Goal: Task Accomplishment & Management: Manage account settings

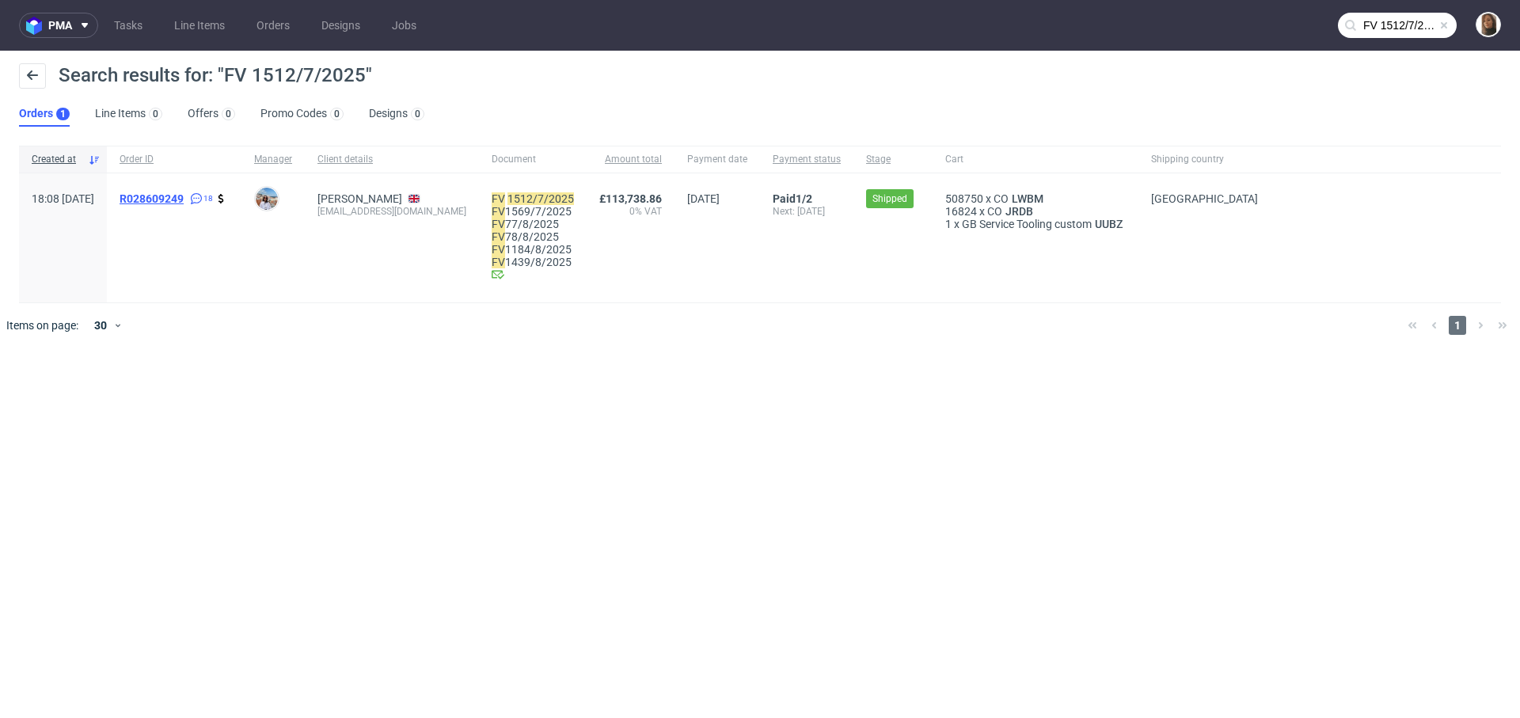
click at [184, 199] on span "R028609249" at bounding box center [152, 198] width 64 height 13
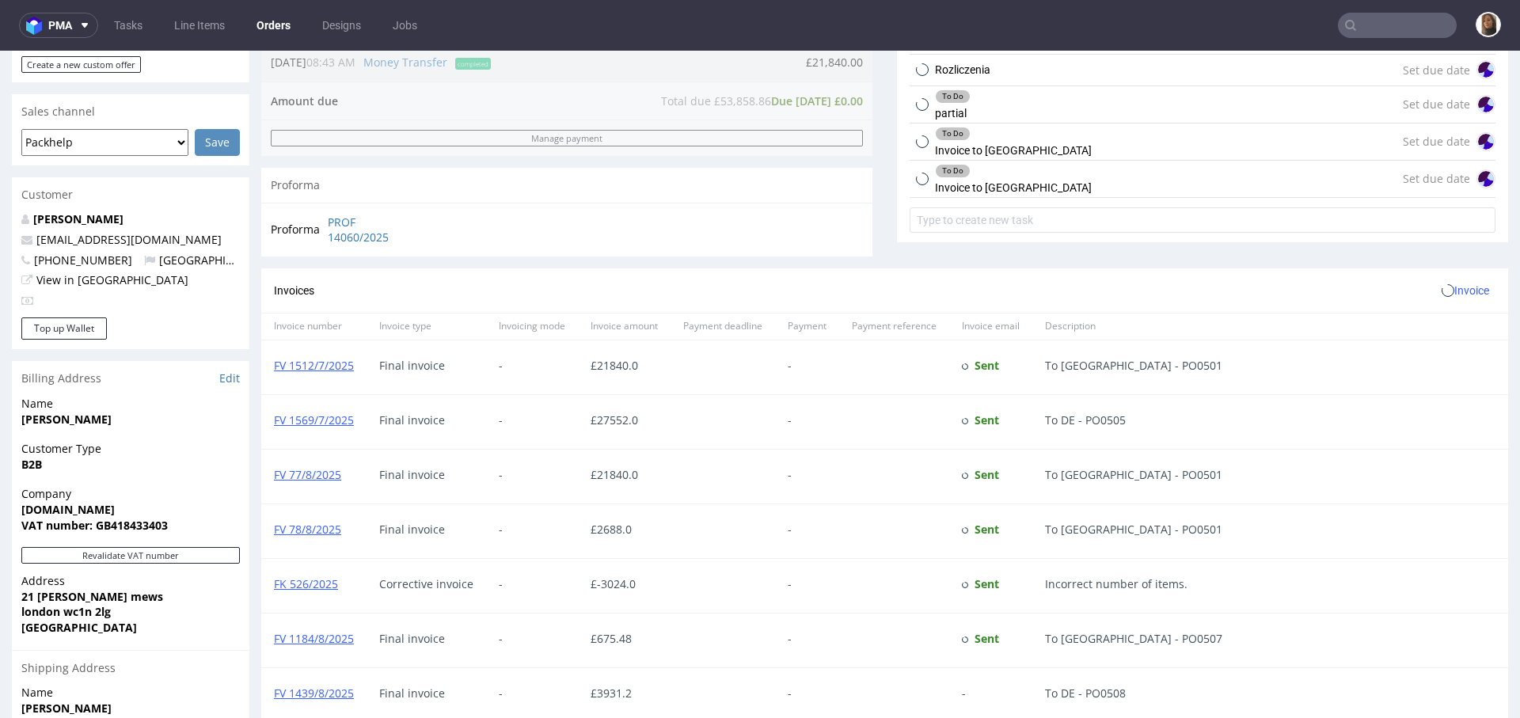
scroll to position [445, 0]
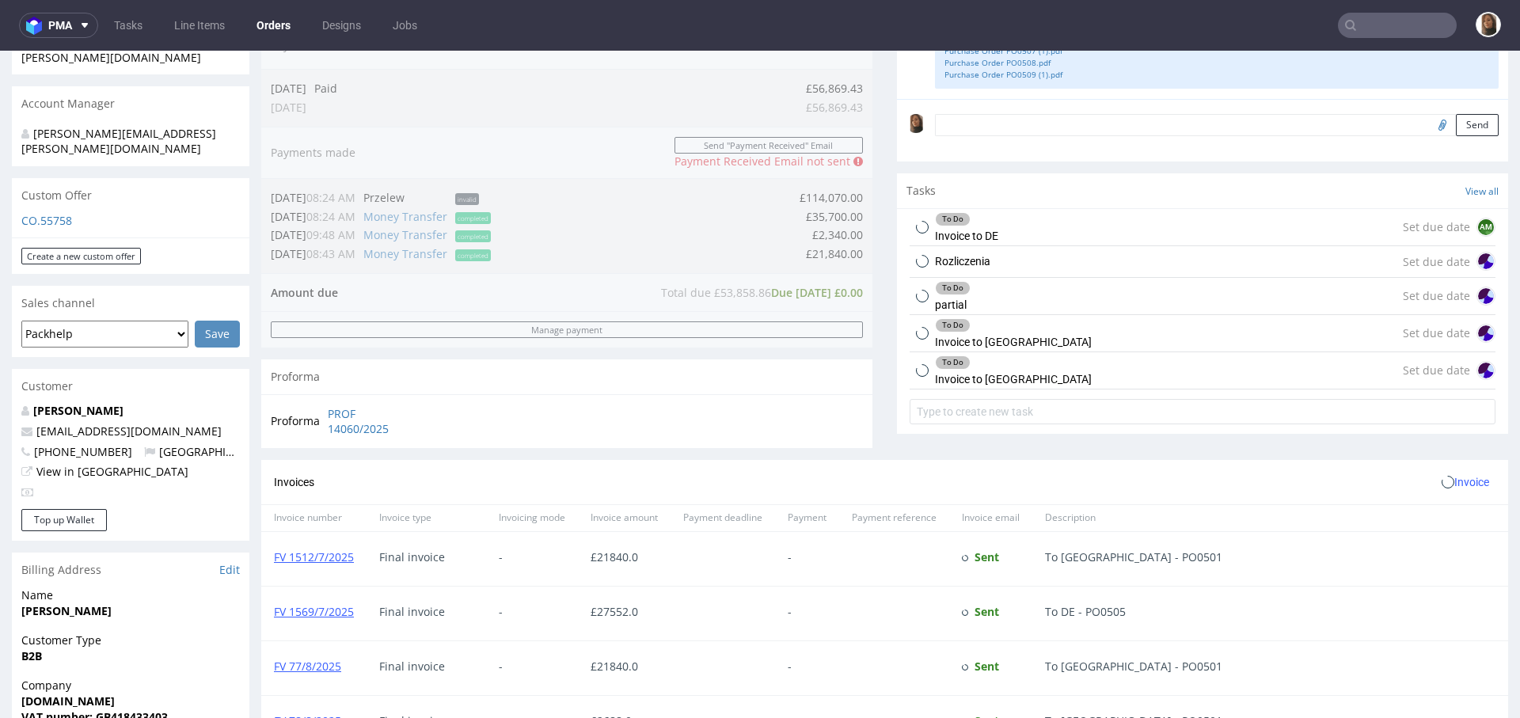
click at [1018, 268] on div "Rozliczenia Set due date" at bounding box center [1203, 262] width 586 height 32
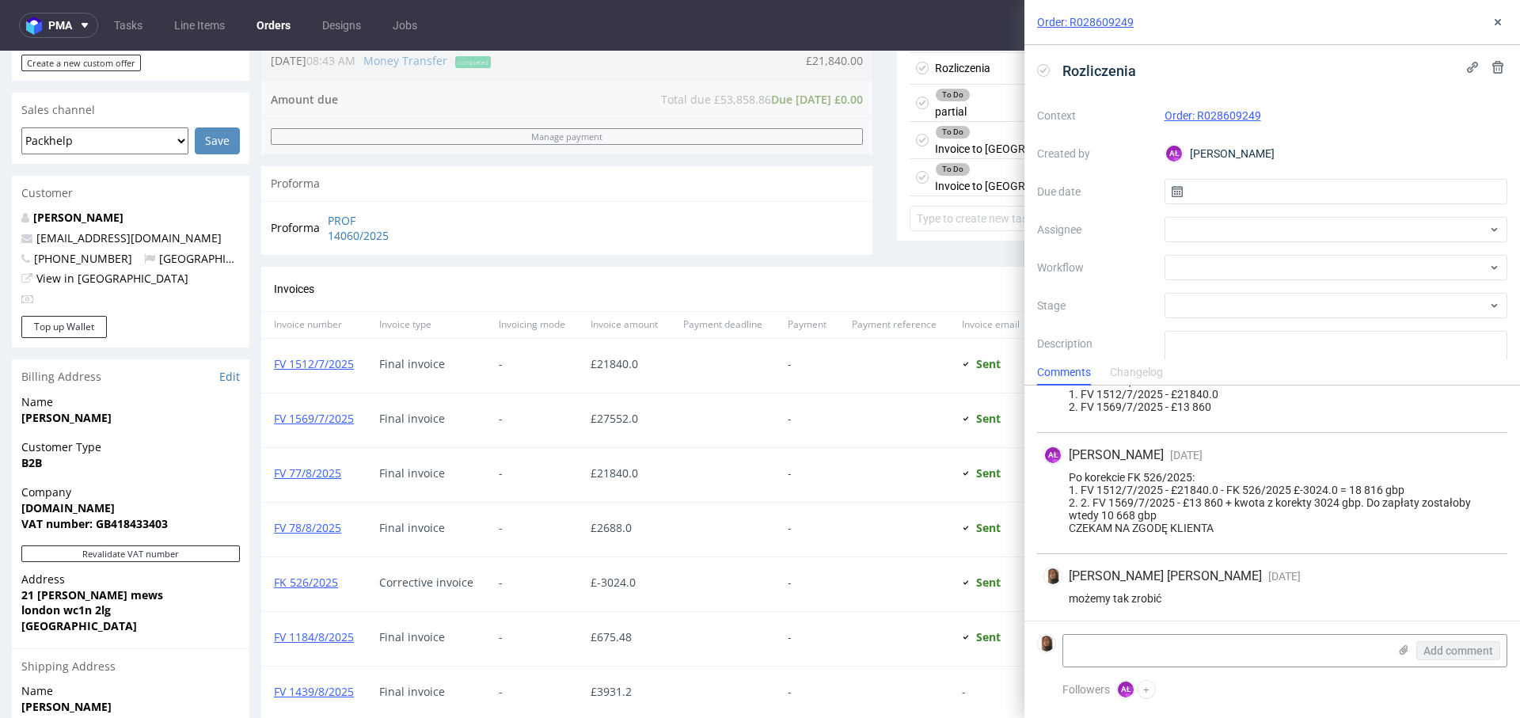
scroll to position [631, 0]
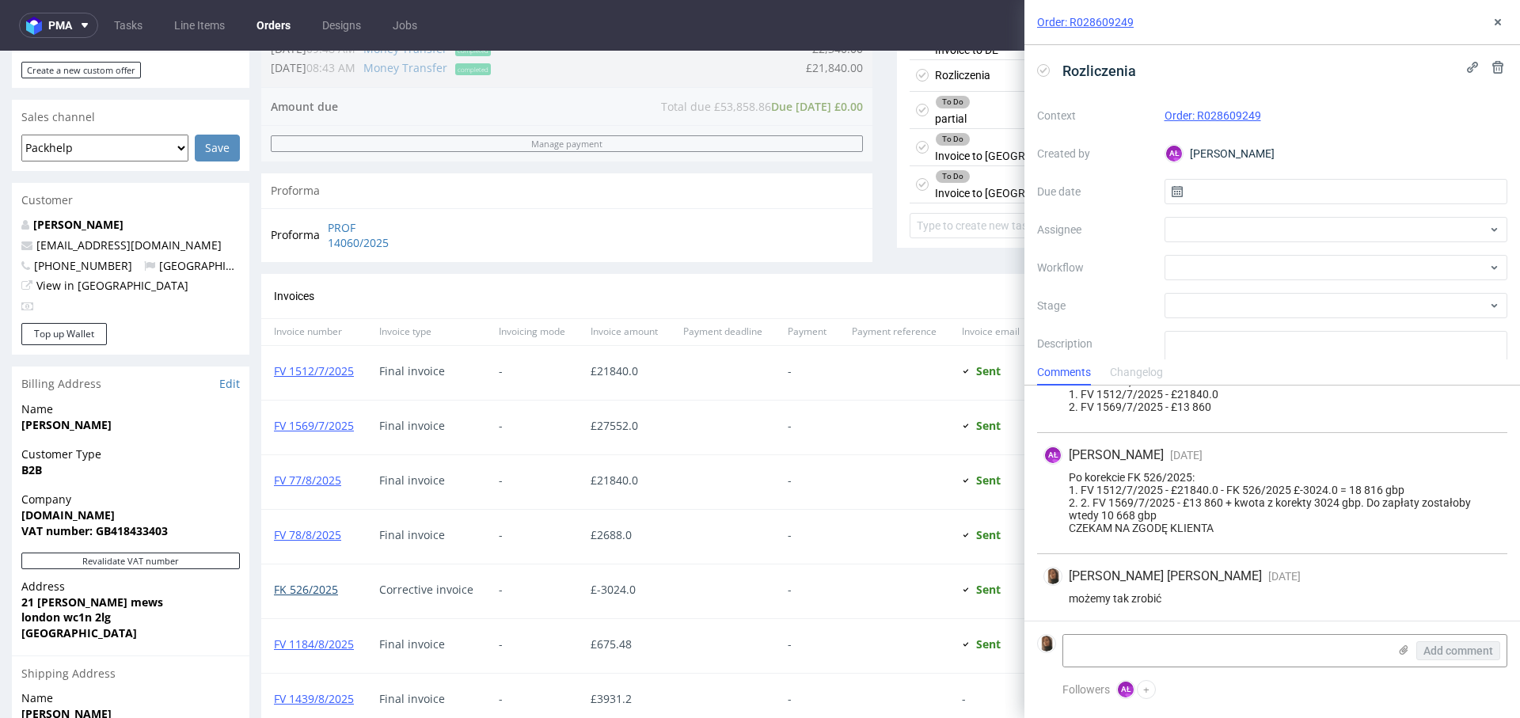
click at [290, 589] on link "FK 526/2025" at bounding box center [306, 589] width 64 height 15
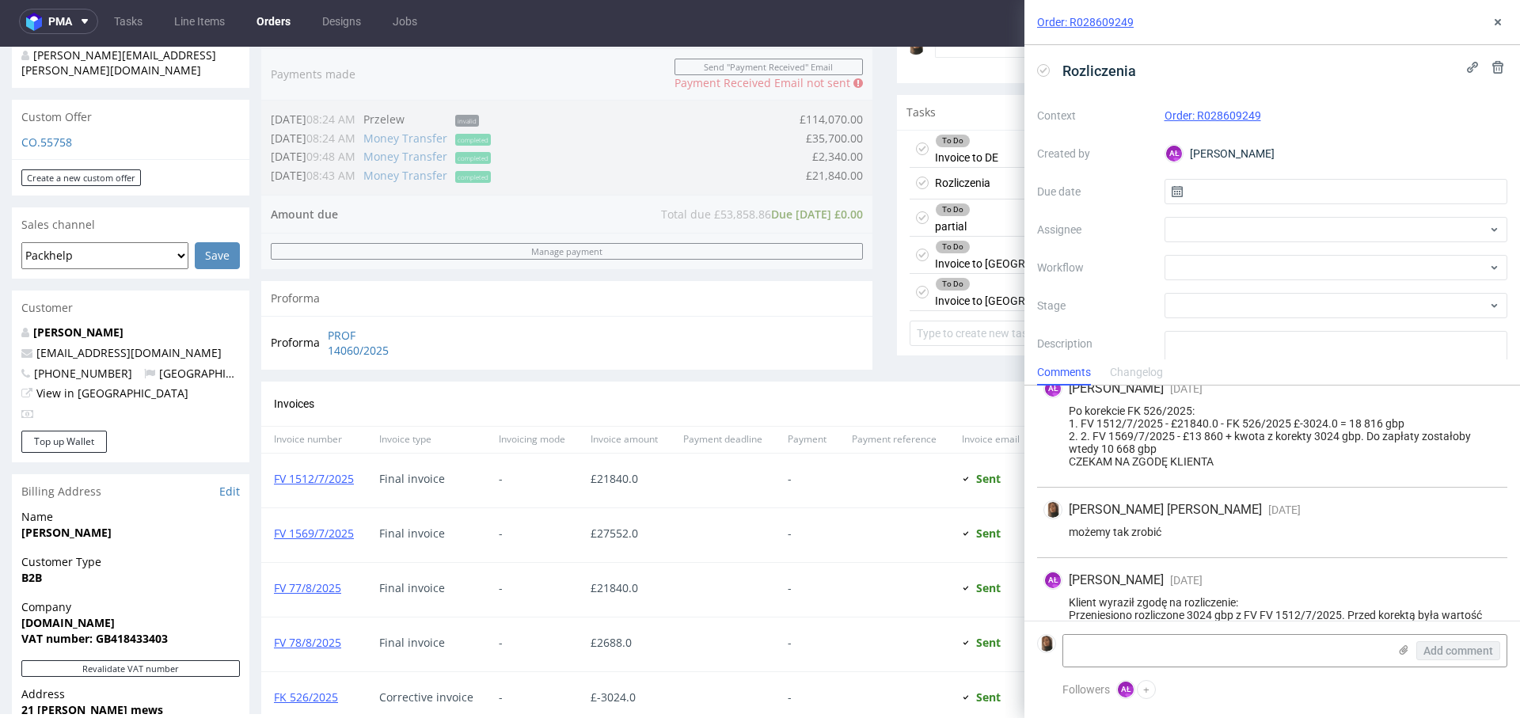
scroll to position [3, 0]
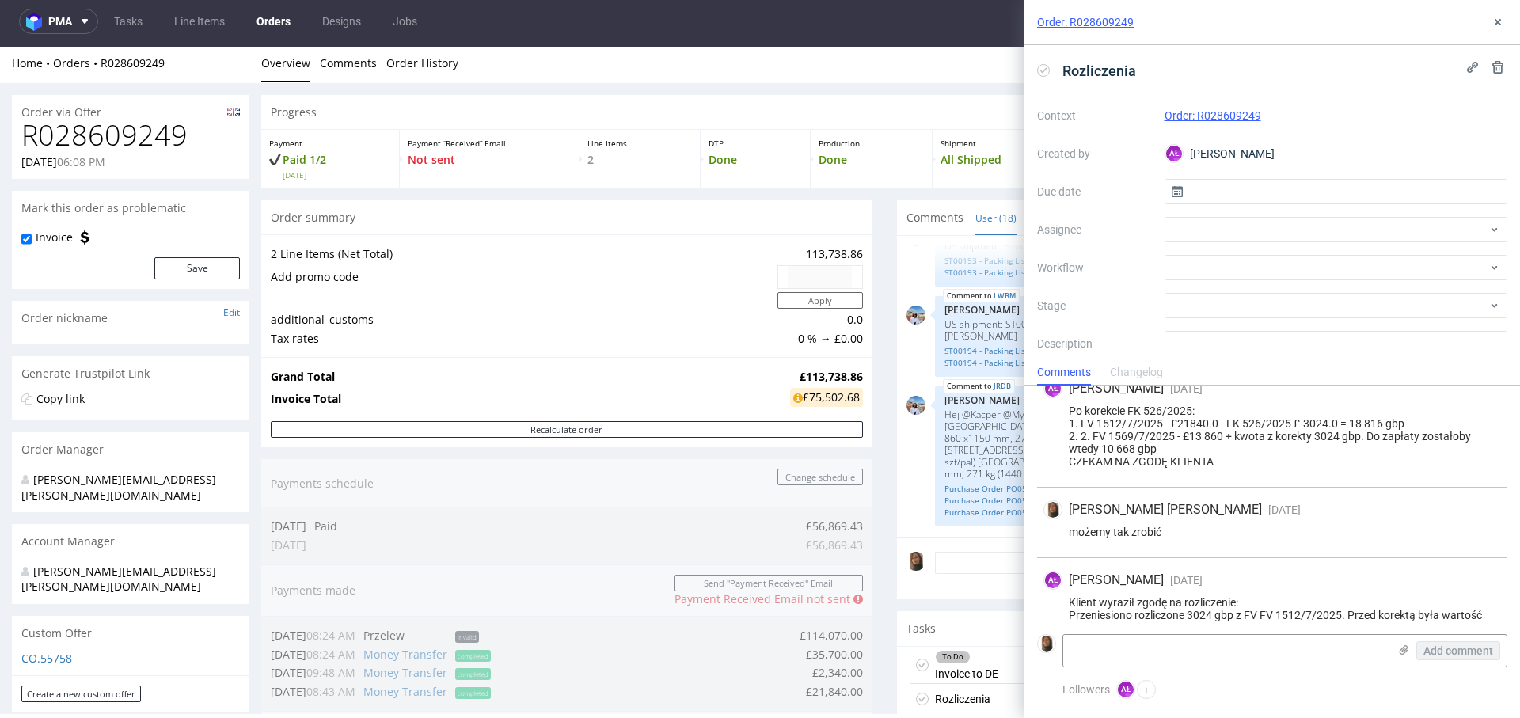
click at [129, 134] on h1 "R028609249" at bounding box center [130, 136] width 219 height 32
copy h1 "R028609249"
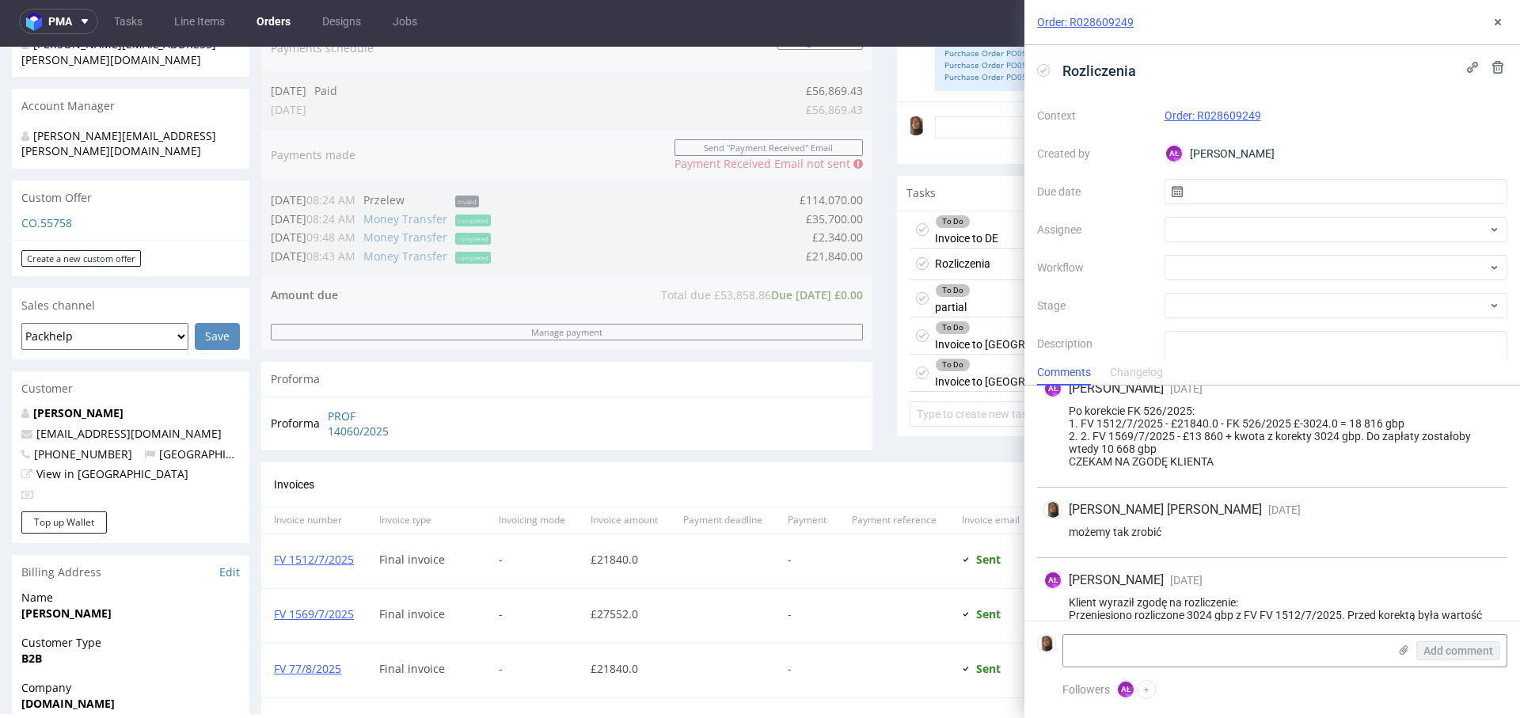
scroll to position [462, 0]
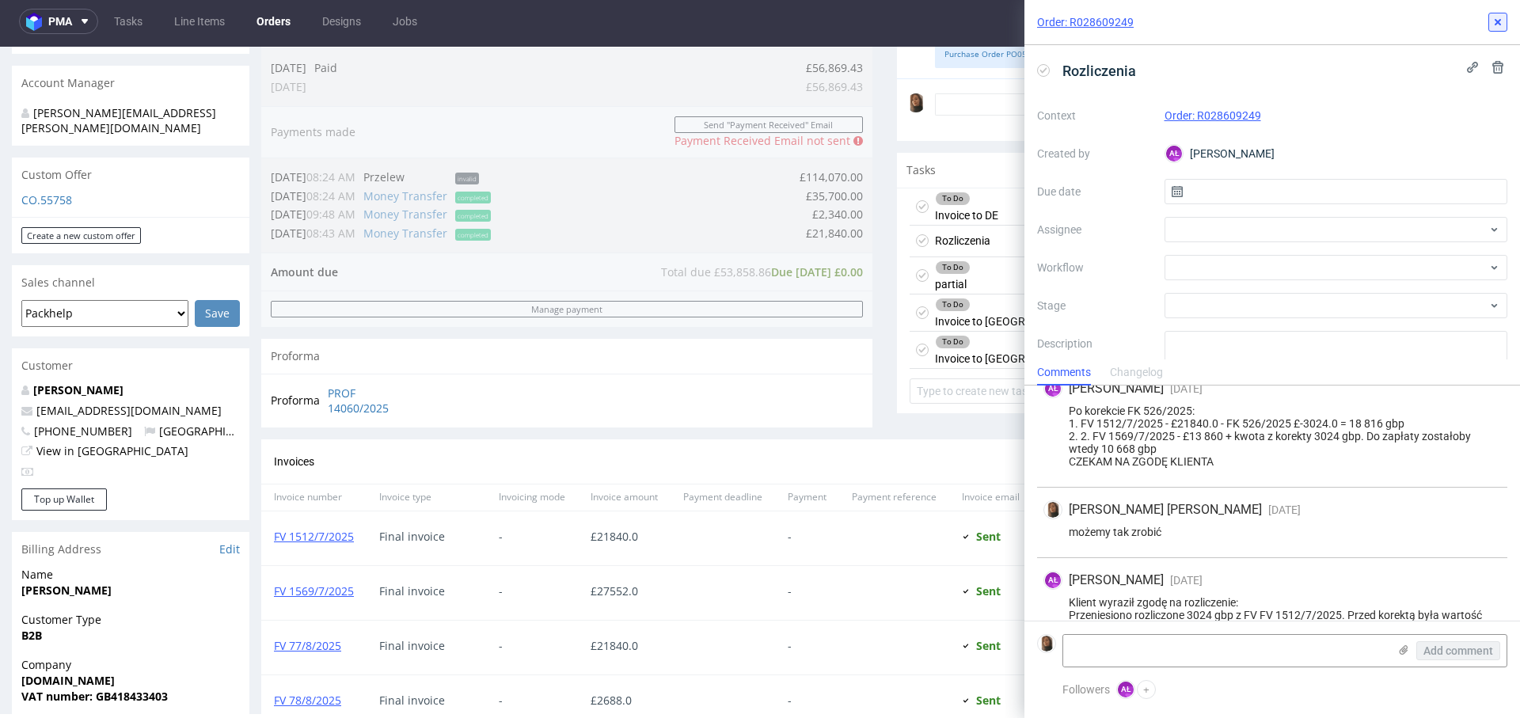
click at [1503, 20] on icon at bounding box center [1498, 22] width 13 height 13
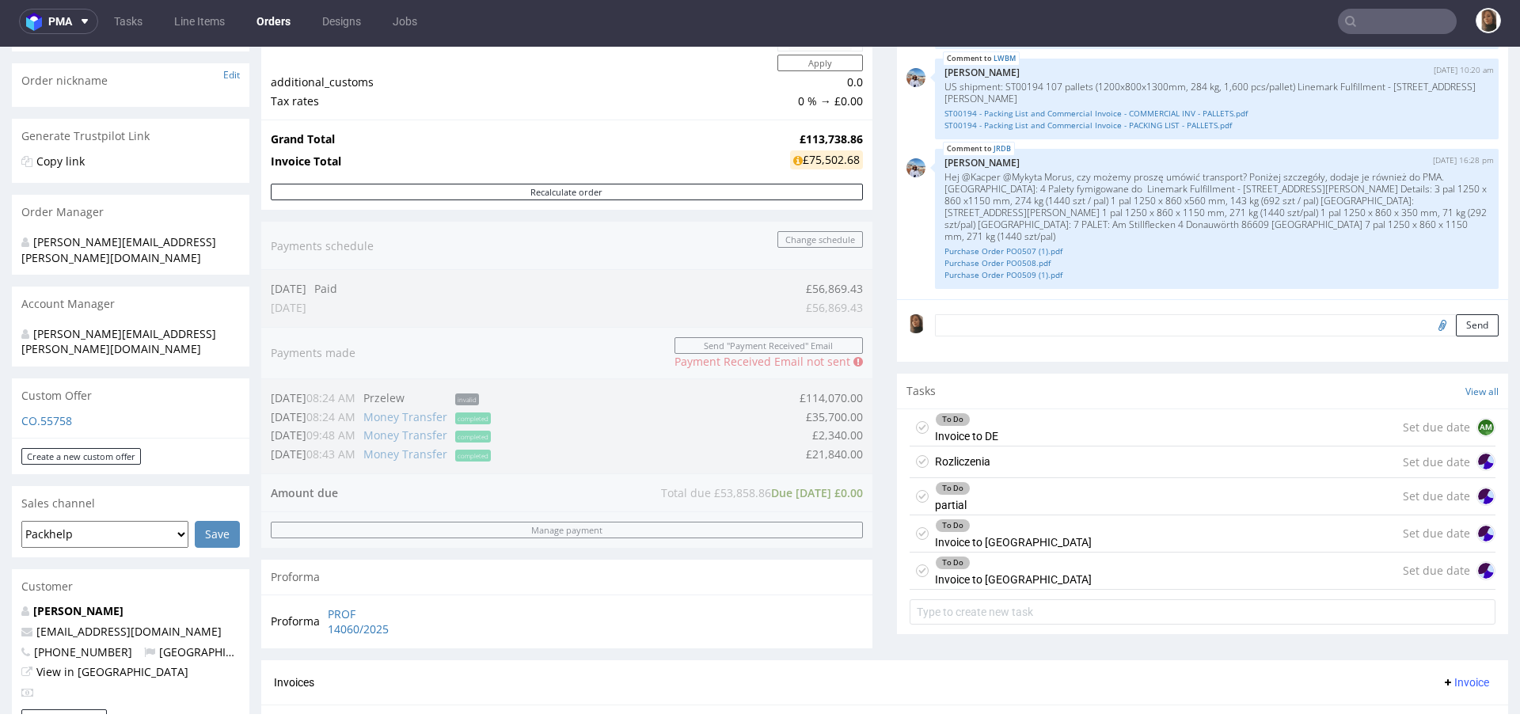
scroll to position [472, 0]
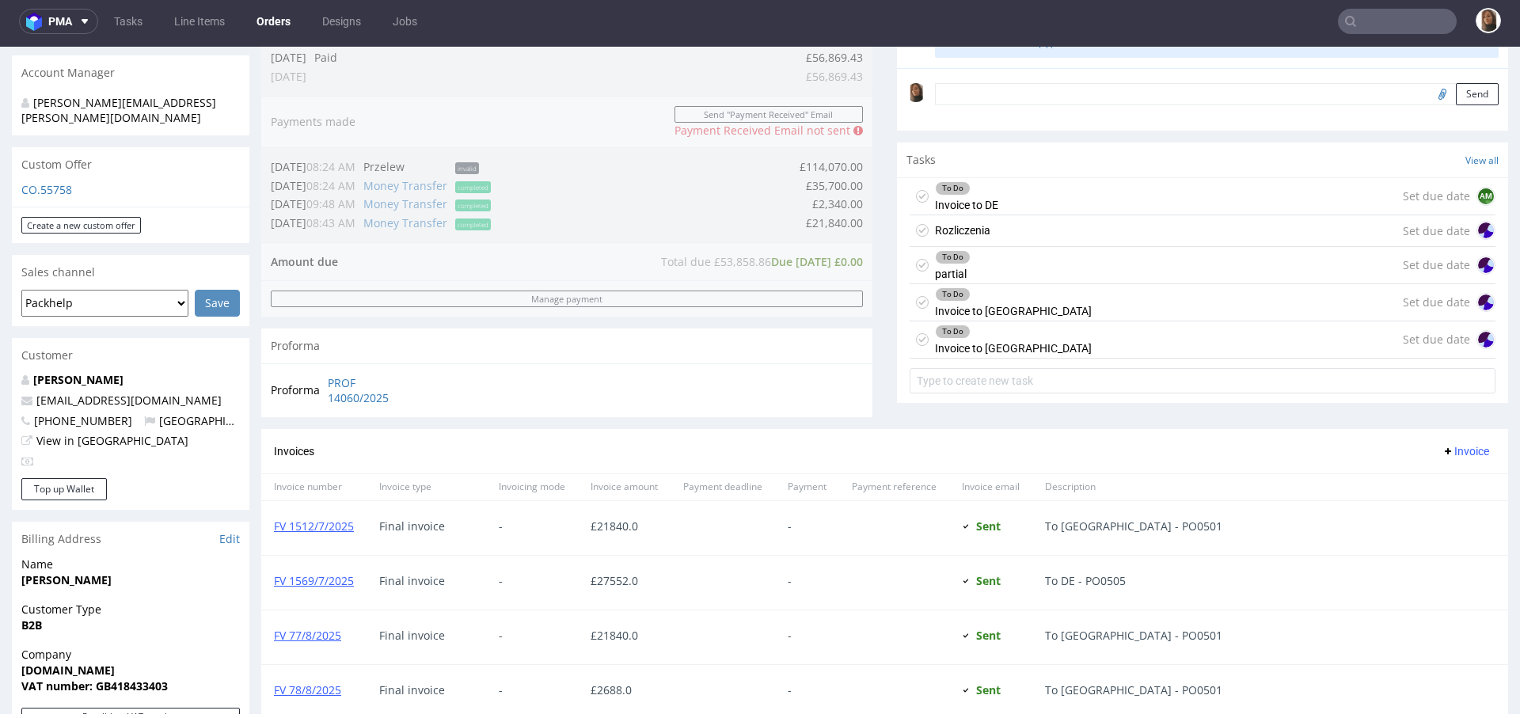
click at [1022, 339] on div "To Do Invoice to UK Set due date" at bounding box center [1203, 339] width 586 height 37
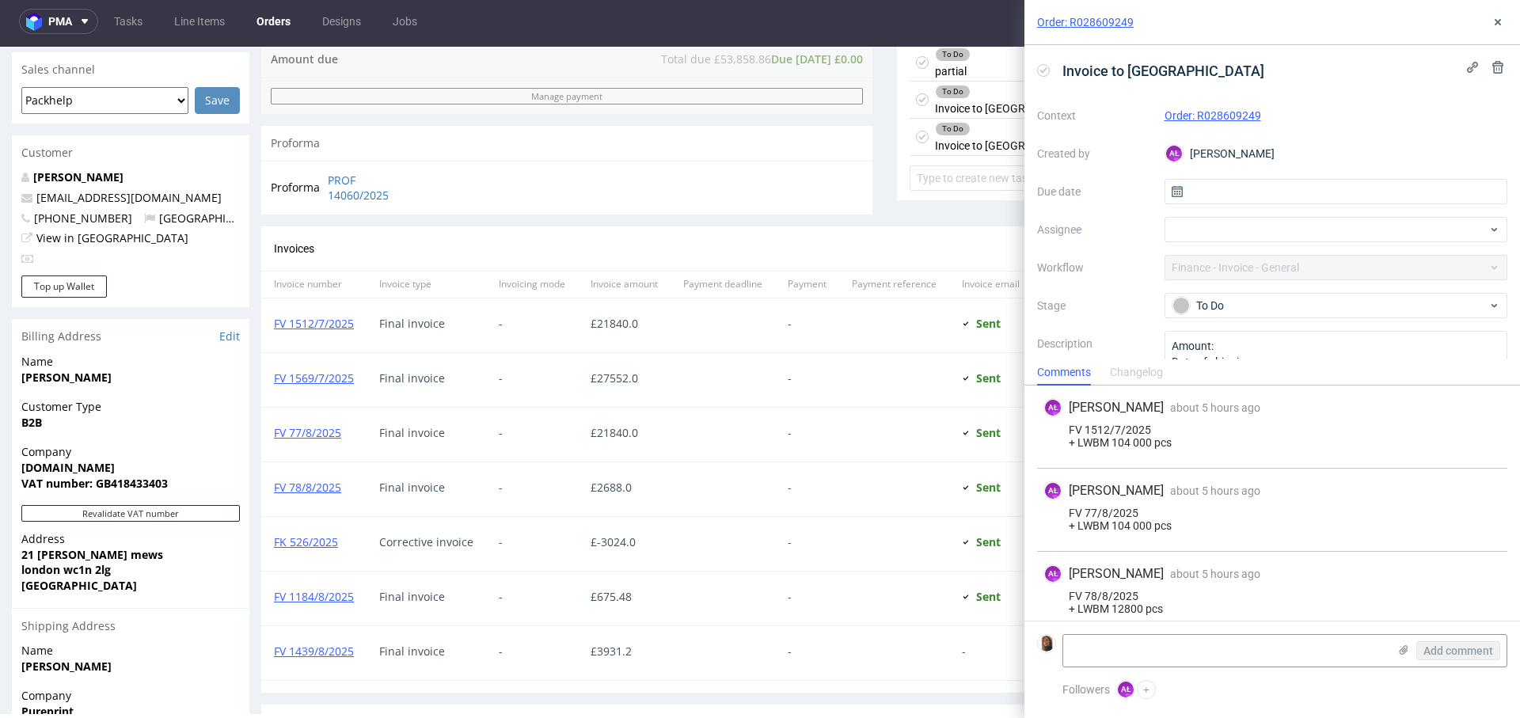
scroll to position [529, 0]
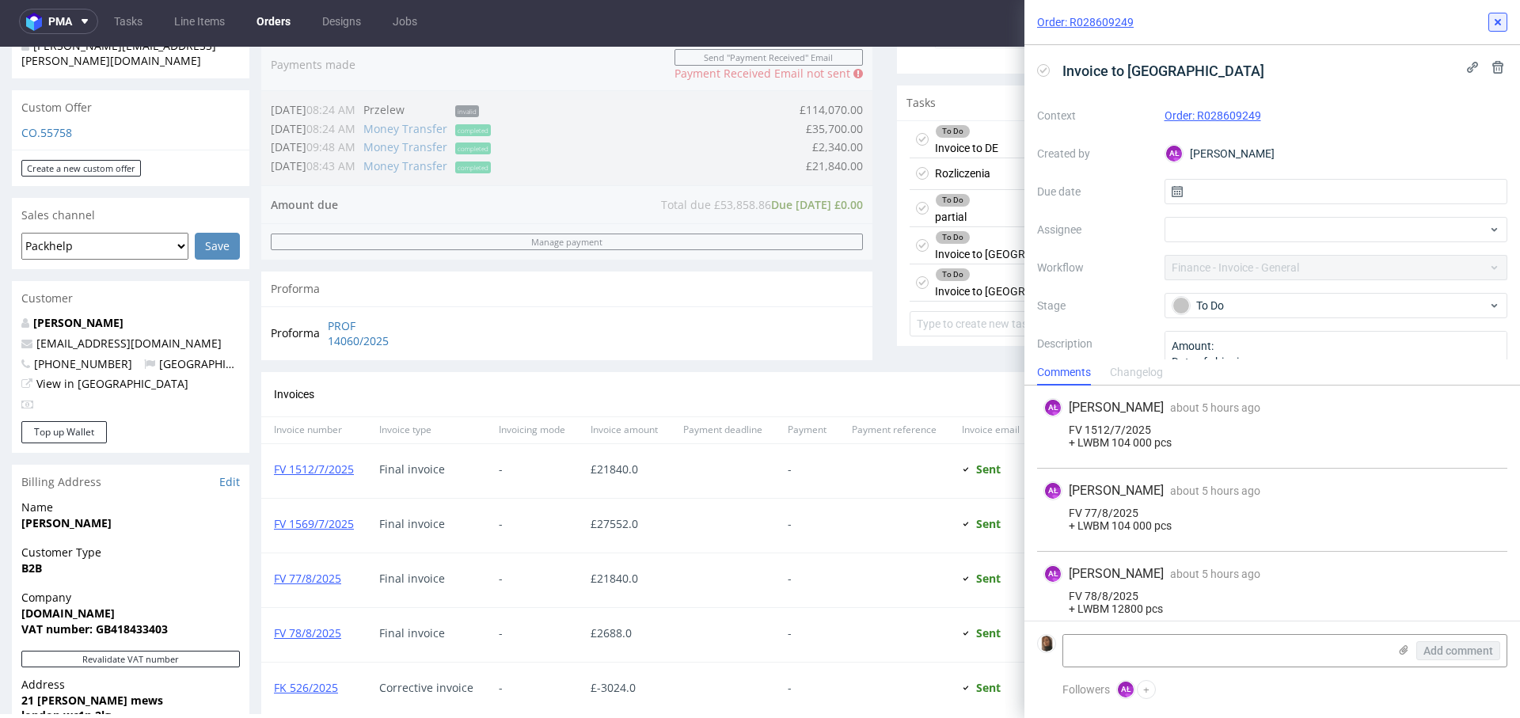
click at [1492, 14] on button at bounding box center [1498, 22] width 19 height 19
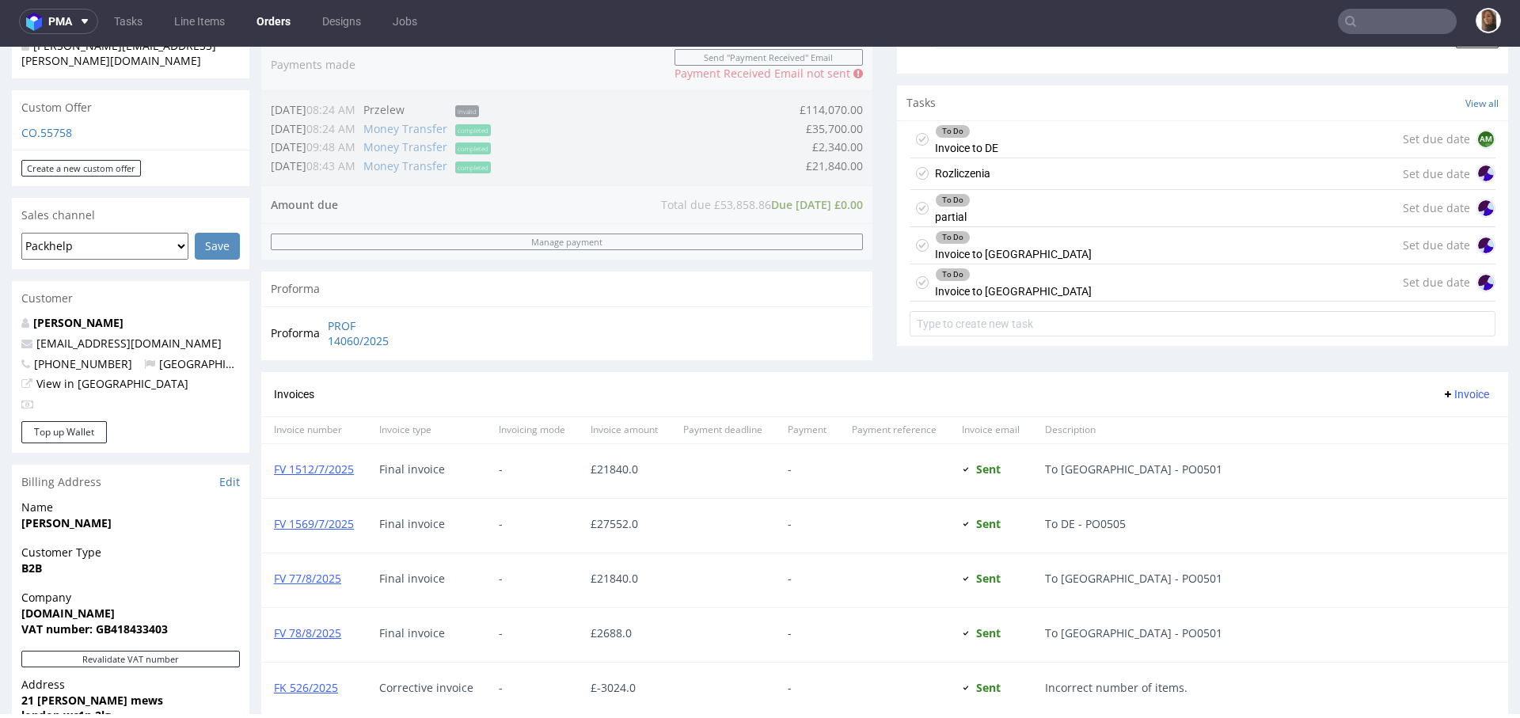
click at [1028, 176] on div "Rozliczenia Set due date" at bounding box center [1203, 174] width 586 height 32
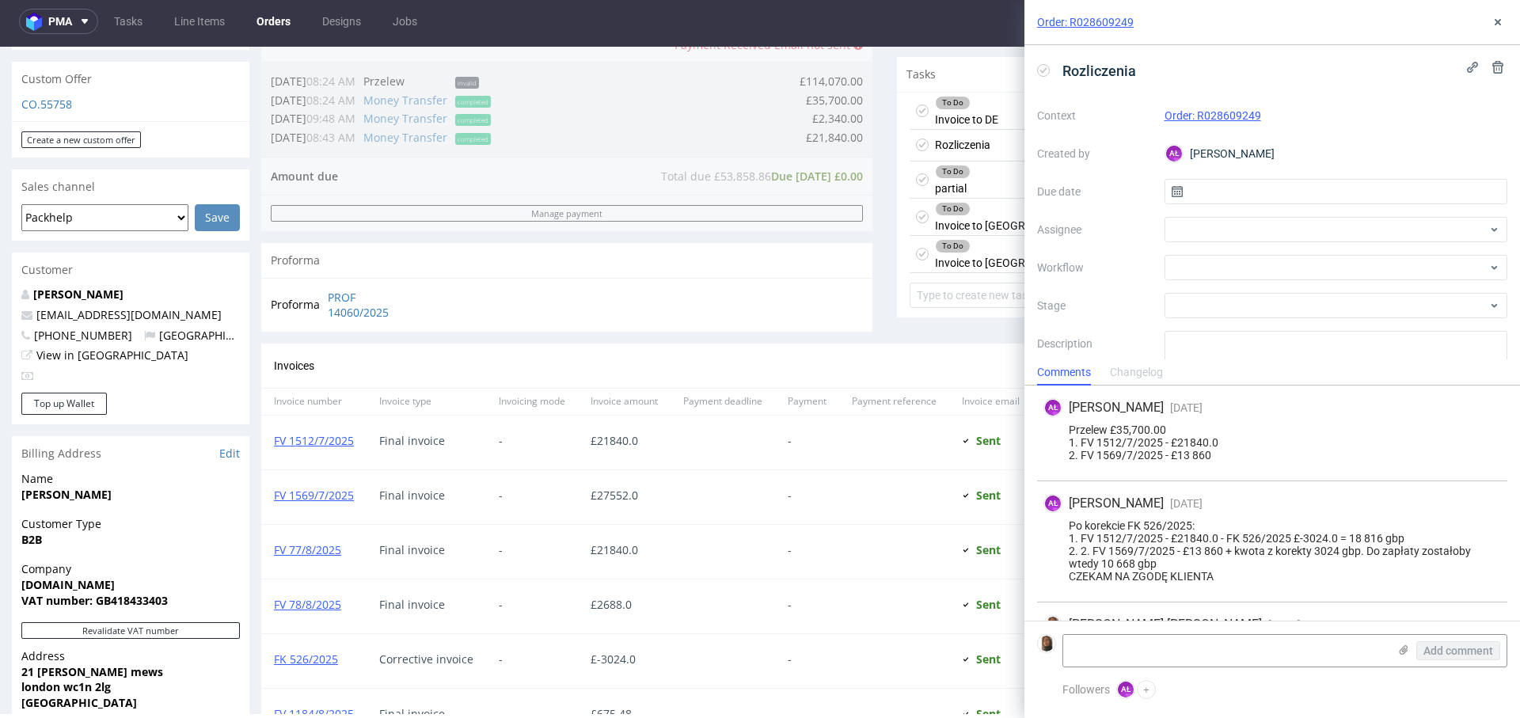
scroll to position [576, 0]
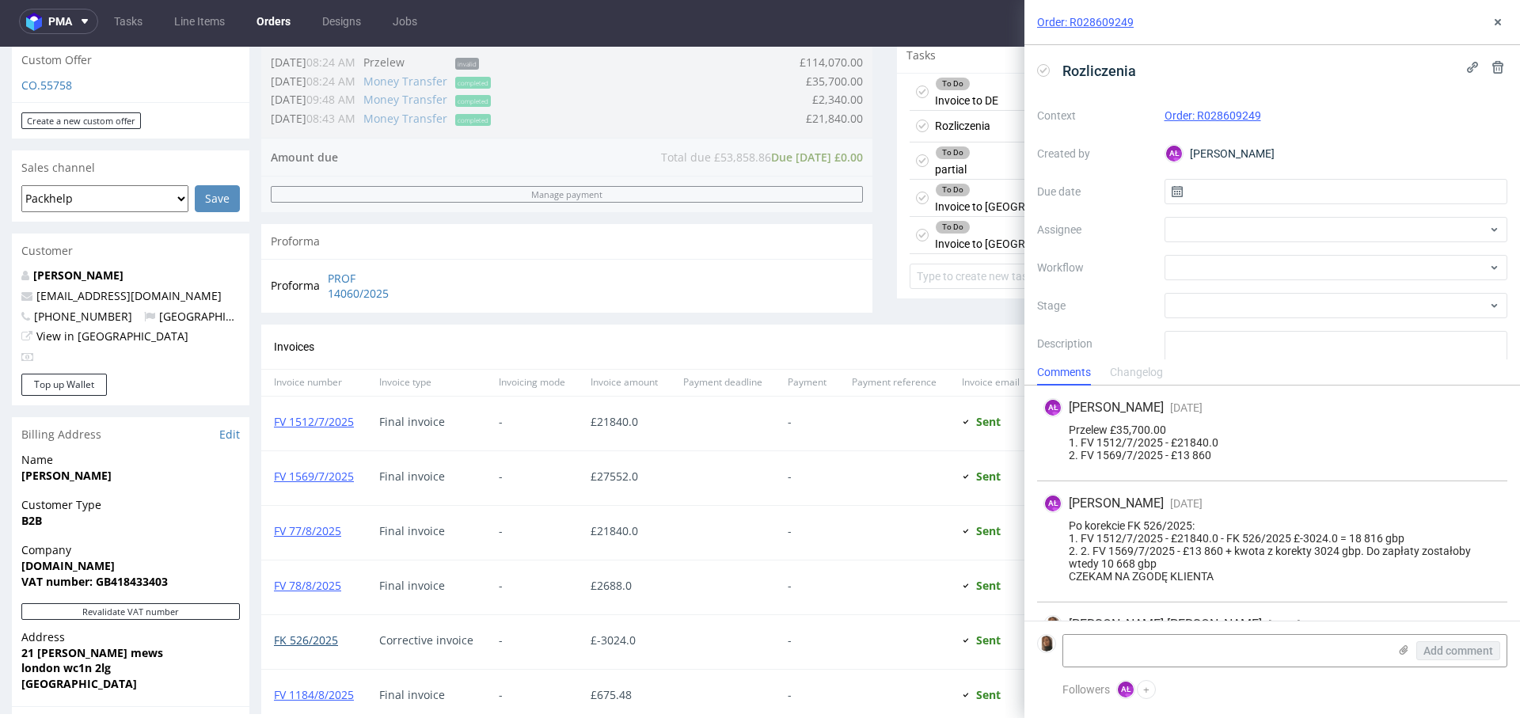
click at [319, 637] on link "FK 526/2025" at bounding box center [306, 640] width 64 height 15
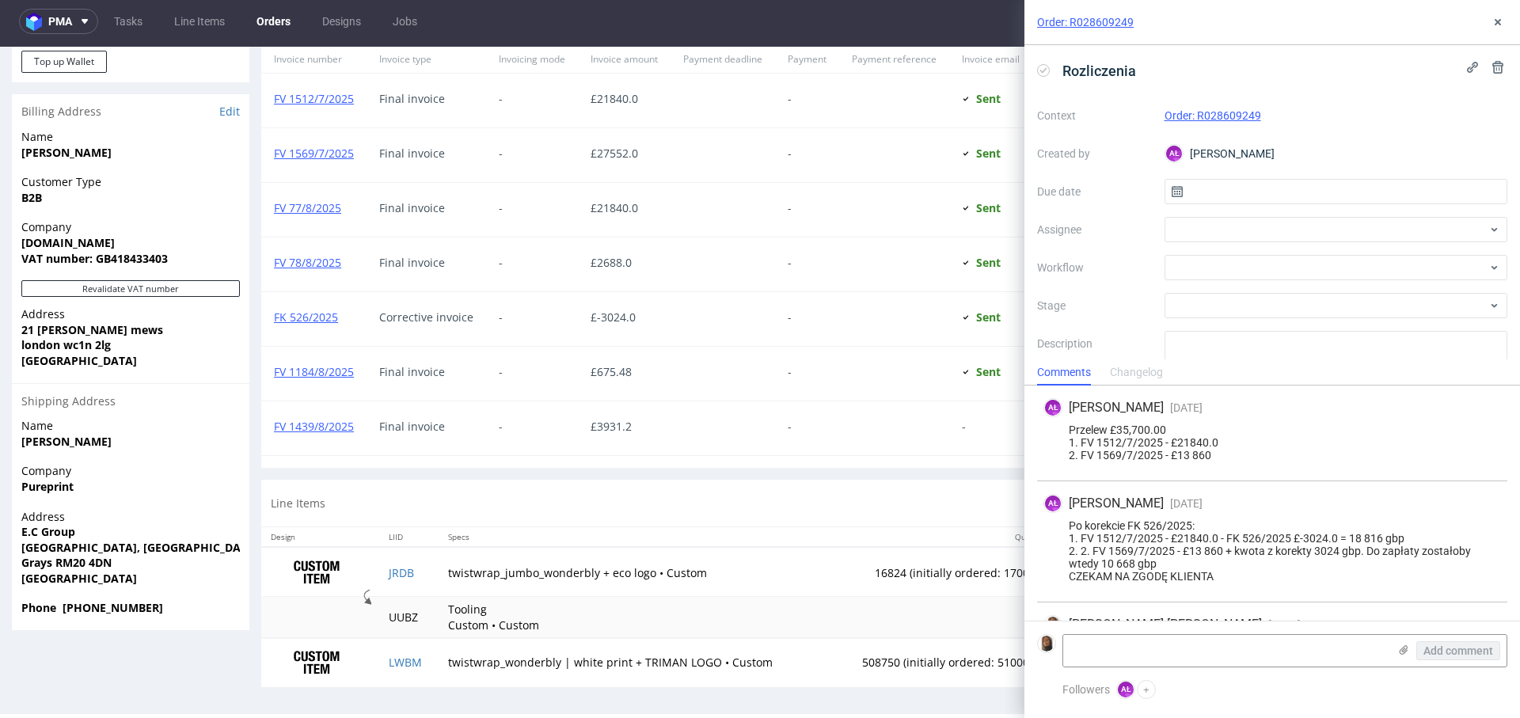
click at [1484, 28] on div "Order: R028609249" at bounding box center [1273, 22] width 496 height 45
click at [1489, 28] on button at bounding box center [1498, 22] width 19 height 19
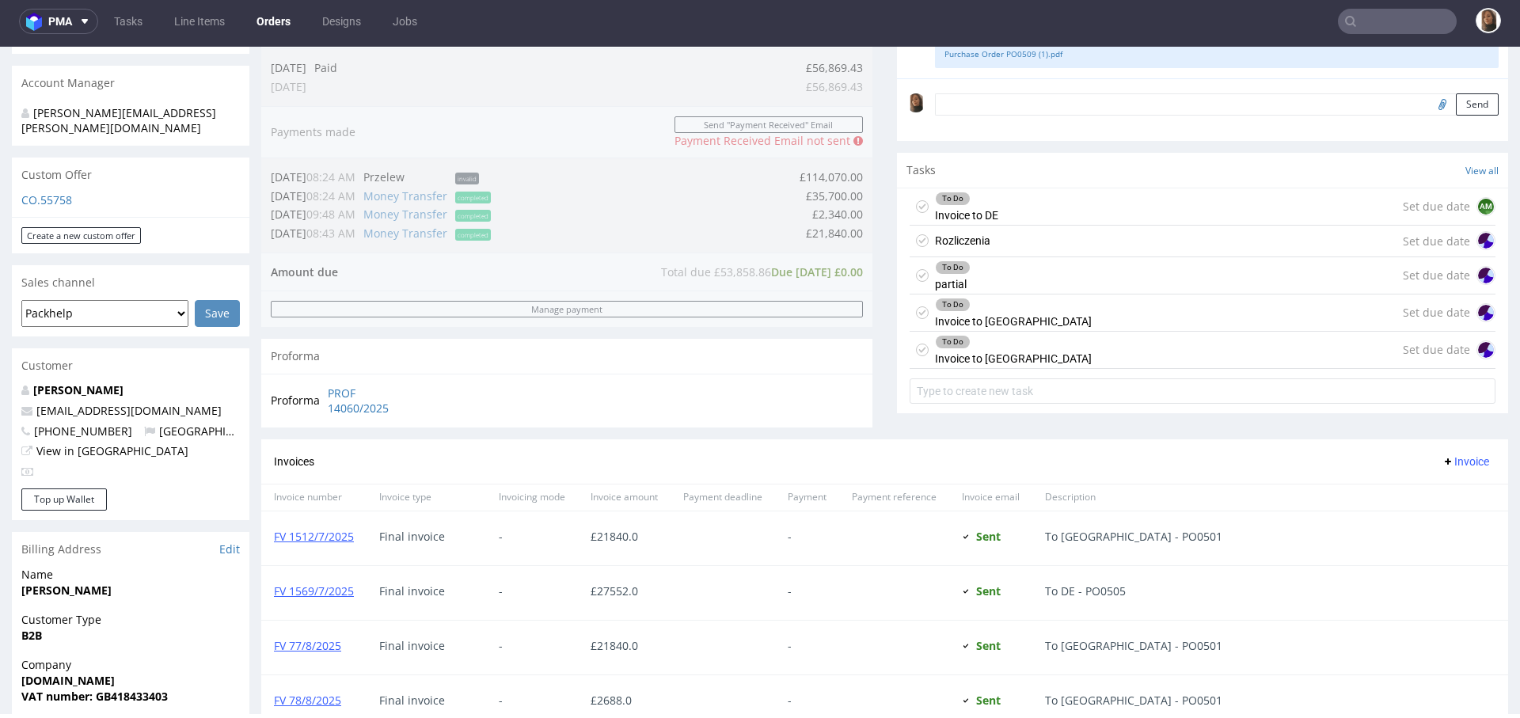
scroll to position [427, 0]
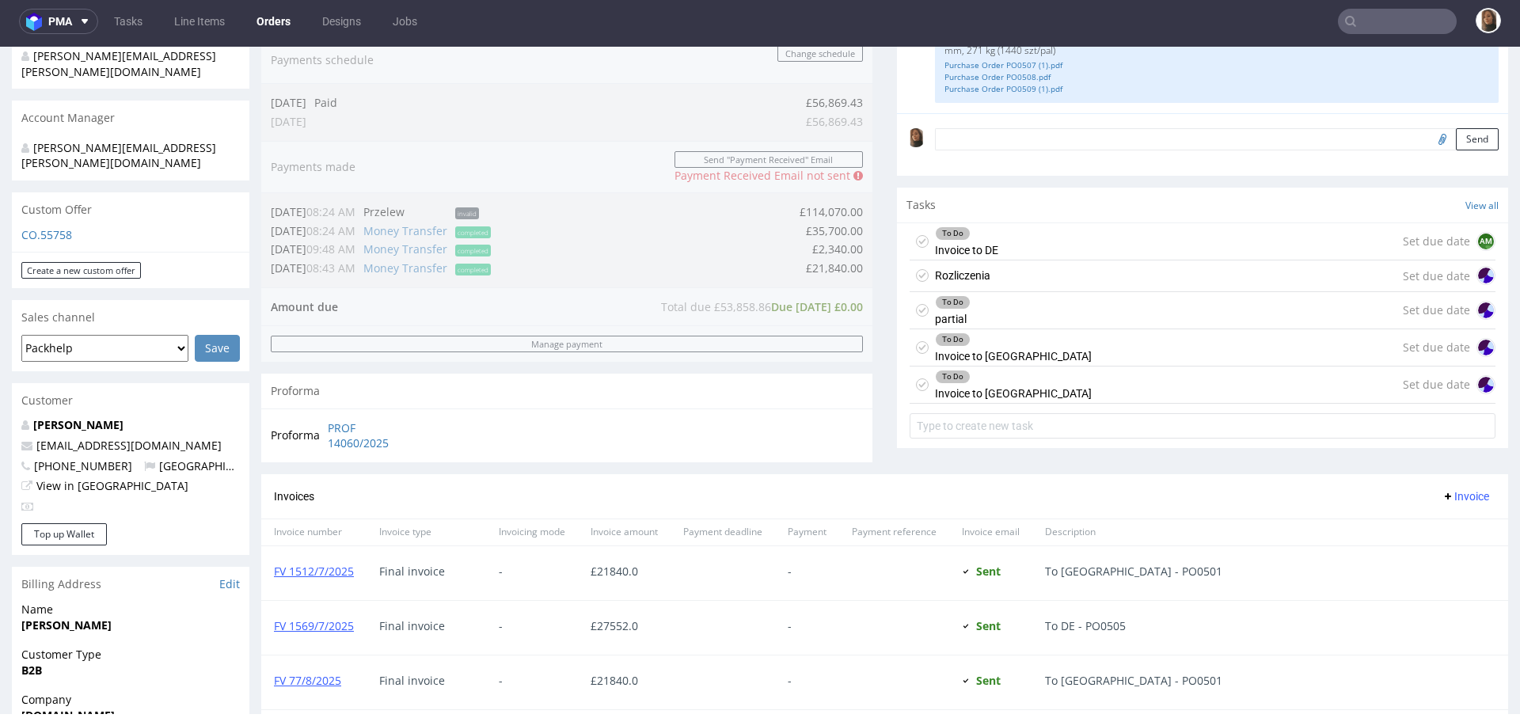
click at [1037, 278] on div "Rozliczenia Set due date" at bounding box center [1203, 277] width 586 height 32
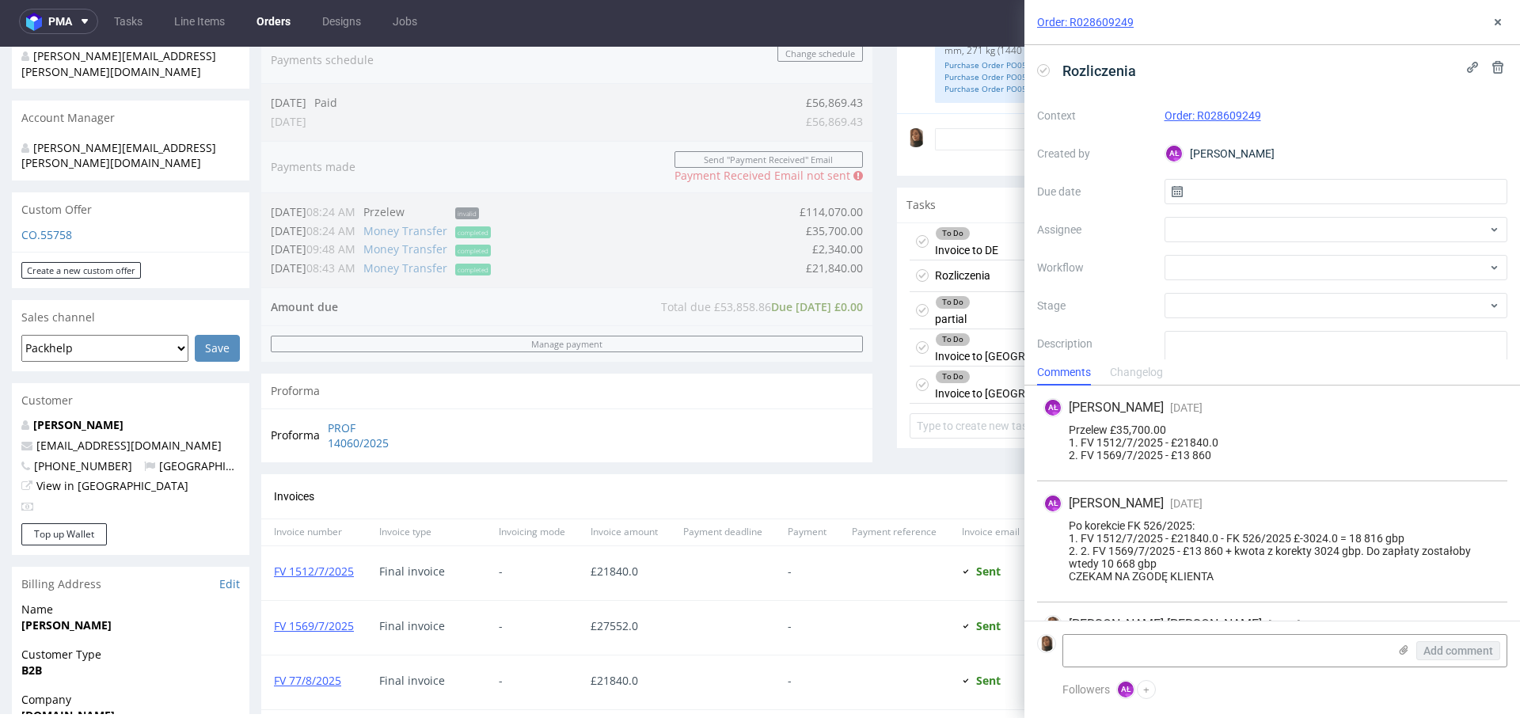
drag, startPoint x: 1109, startPoint y: 428, endPoint x: 1174, endPoint y: 428, distance: 64.9
click at [1174, 428] on div "Przelew £35,700.00 1. FV 1512/7/2025 - £21840.0 2. FV 1569/7/2025 - £13 860" at bounding box center [1273, 443] width 458 height 38
drag, startPoint x: 1163, startPoint y: 428, endPoint x: 1111, endPoint y: 430, distance: 52.3
click at [1111, 430] on div "Przelew £35,700.00 1. FV 1512/7/2025 - £21840.0 2. FV 1569/7/2025 - £13 860" at bounding box center [1273, 443] width 458 height 38
copy div "£35,700.00"
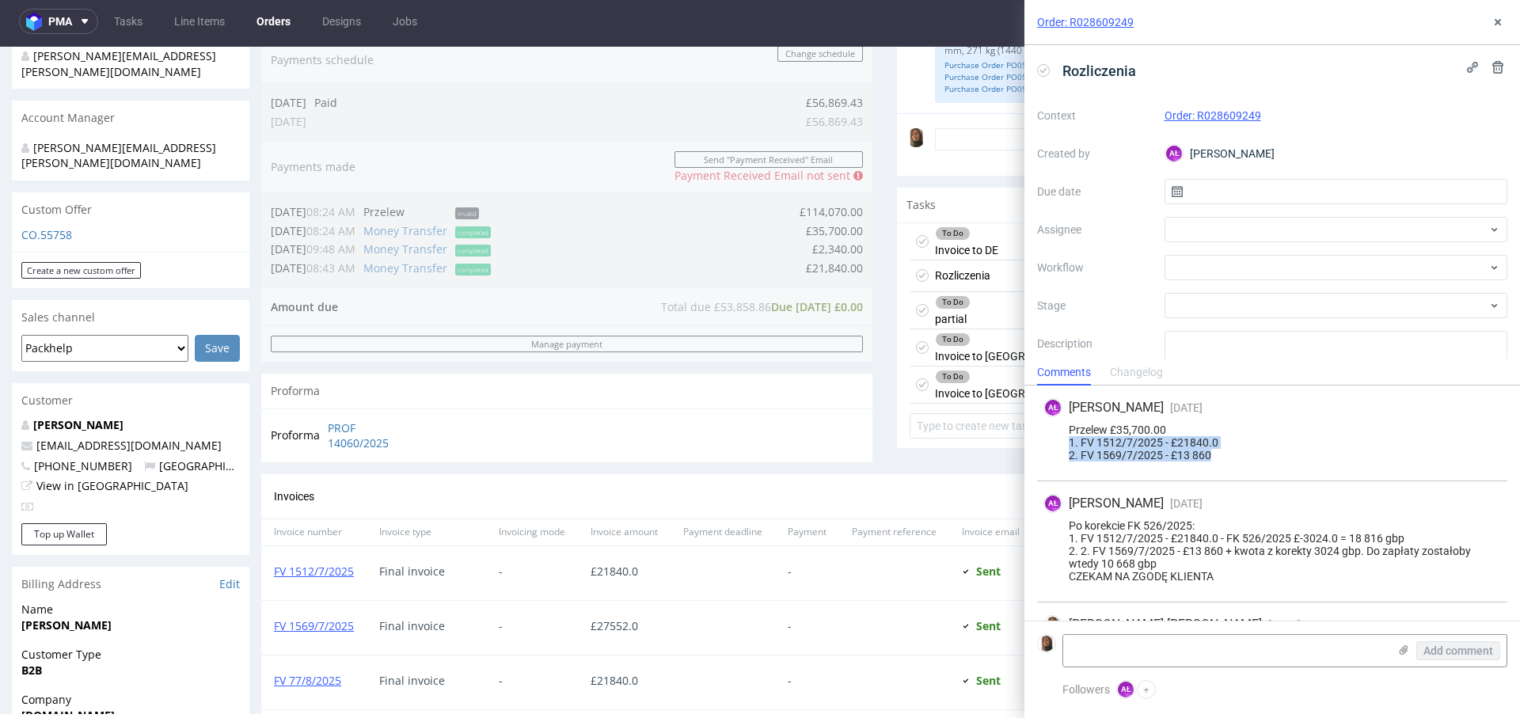
drag, startPoint x: 1213, startPoint y: 451, endPoint x: 1068, endPoint y: 443, distance: 145.1
click at [1068, 443] on div "Przelew £35,700.00 1. FV 1512/7/2025 - £21840.0 2. FV 1569/7/2025 - £13 860" at bounding box center [1273, 443] width 458 height 38
copy div "1. FV 1512/7/2025 - £21840.0 2. FV 1569/7/2025 - £13 860"
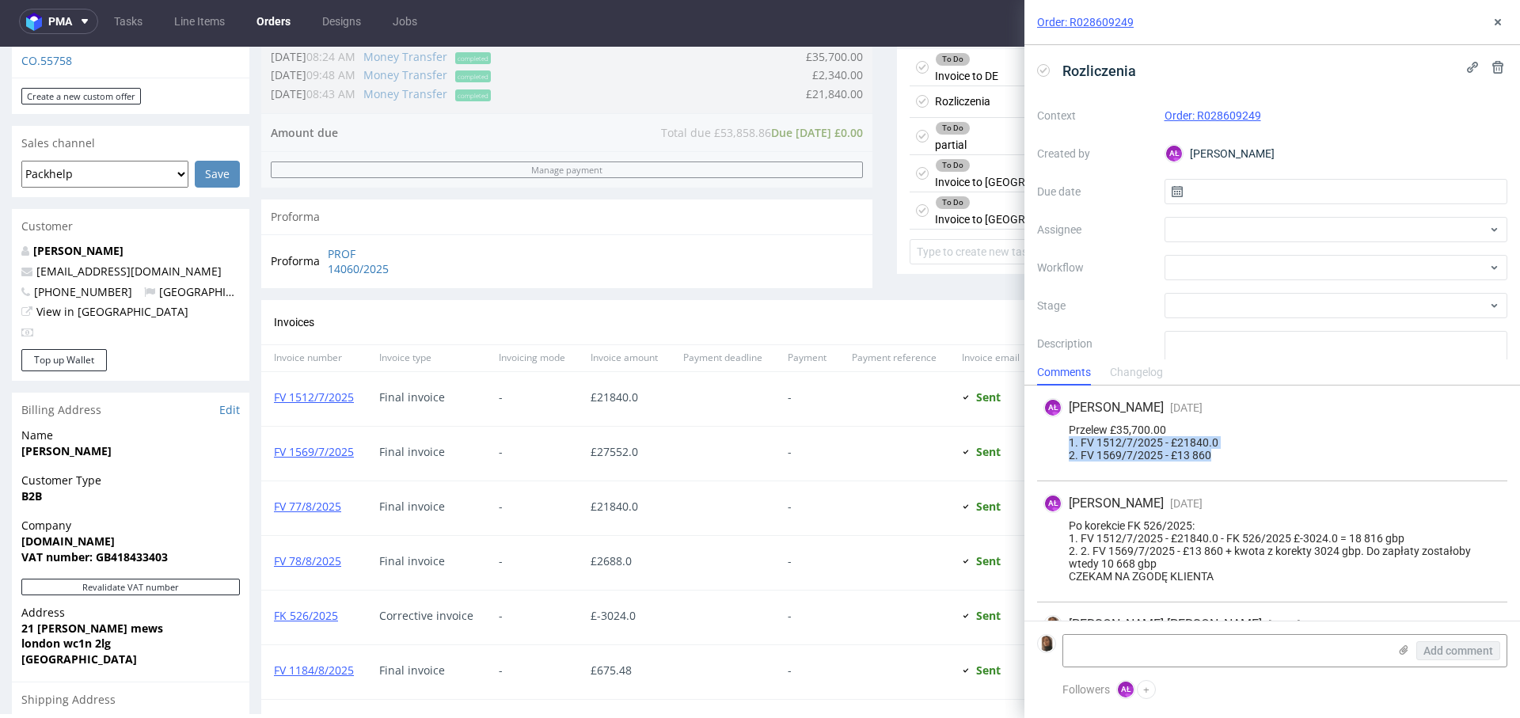
scroll to position [830, 0]
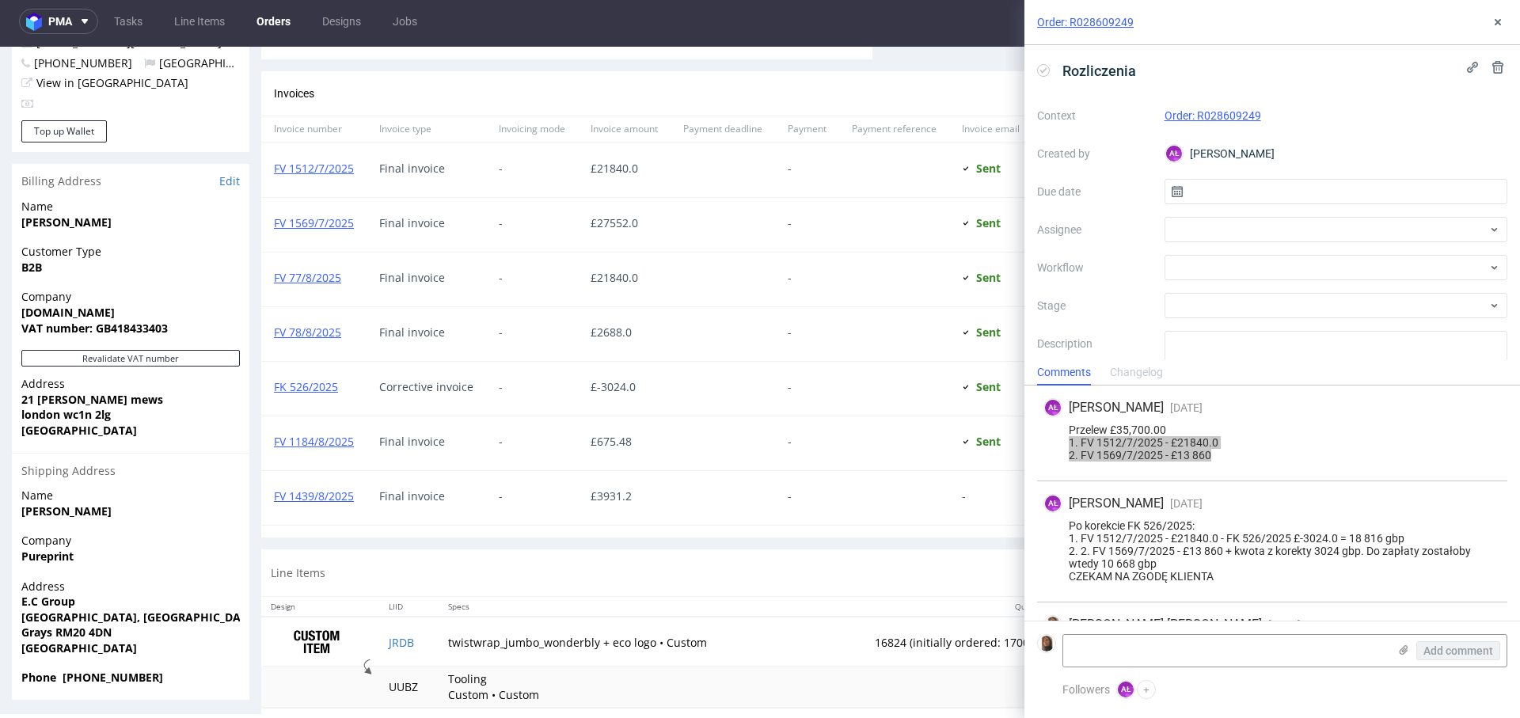
click at [645, 386] on span "£ -3024.0" at bounding box center [624, 387] width 67 height 13
click at [1493, 8] on div "Order: R028609249" at bounding box center [1273, 22] width 496 height 45
click at [1495, 15] on button at bounding box center [1498, 22] width 19 height 19
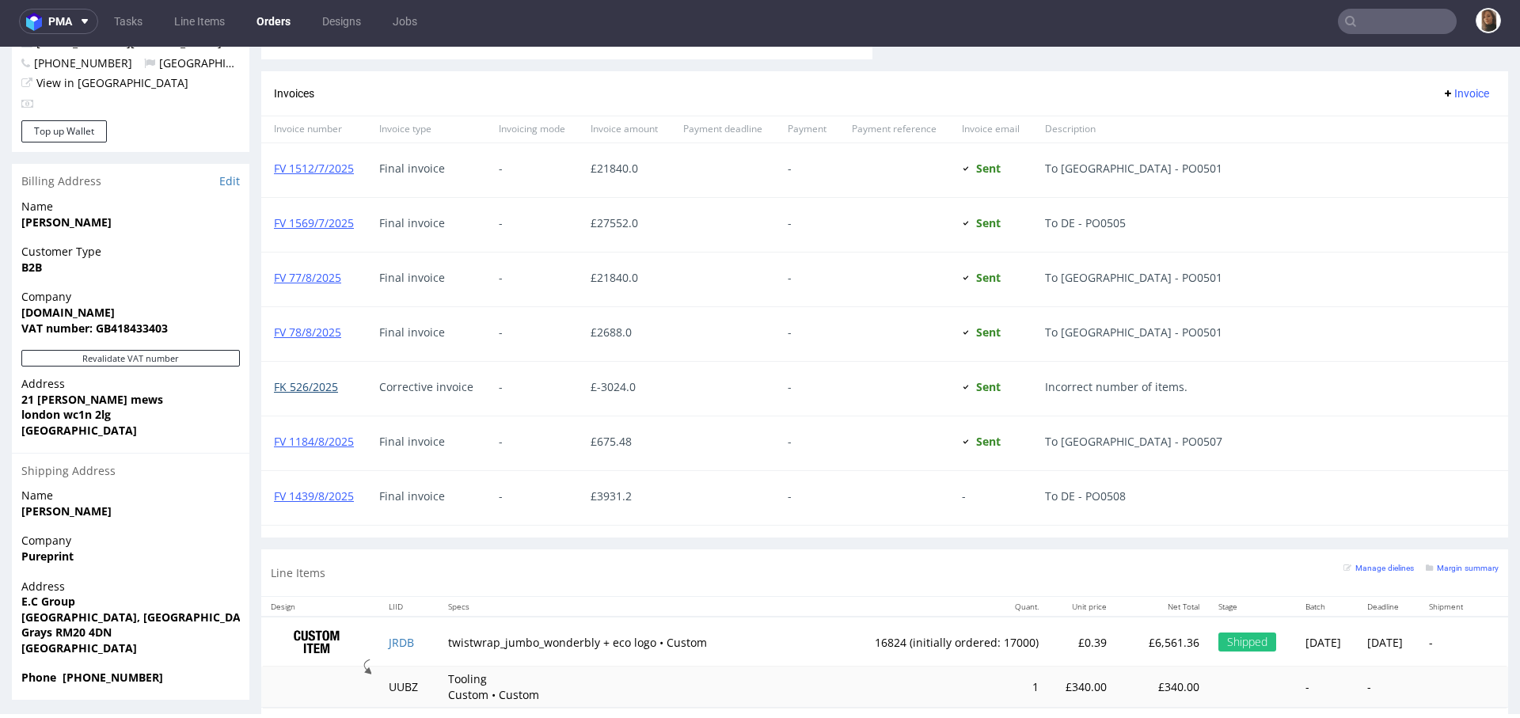
click at [312, 390] on link "FK 526/2025" at bounding box center [306, 386] width 64 height 15
click at [307, 165] on link "FV 1512/7/2025" at bounding box center [314, 168] width 80 height 15
click at [301, 163] on link "FV 1512/7/2025" at bounding box center [314, 168] width 80 height 15
click at [319, 388] on link "FK 526/2025" at bounding box center [306, 386] width 64 height 15
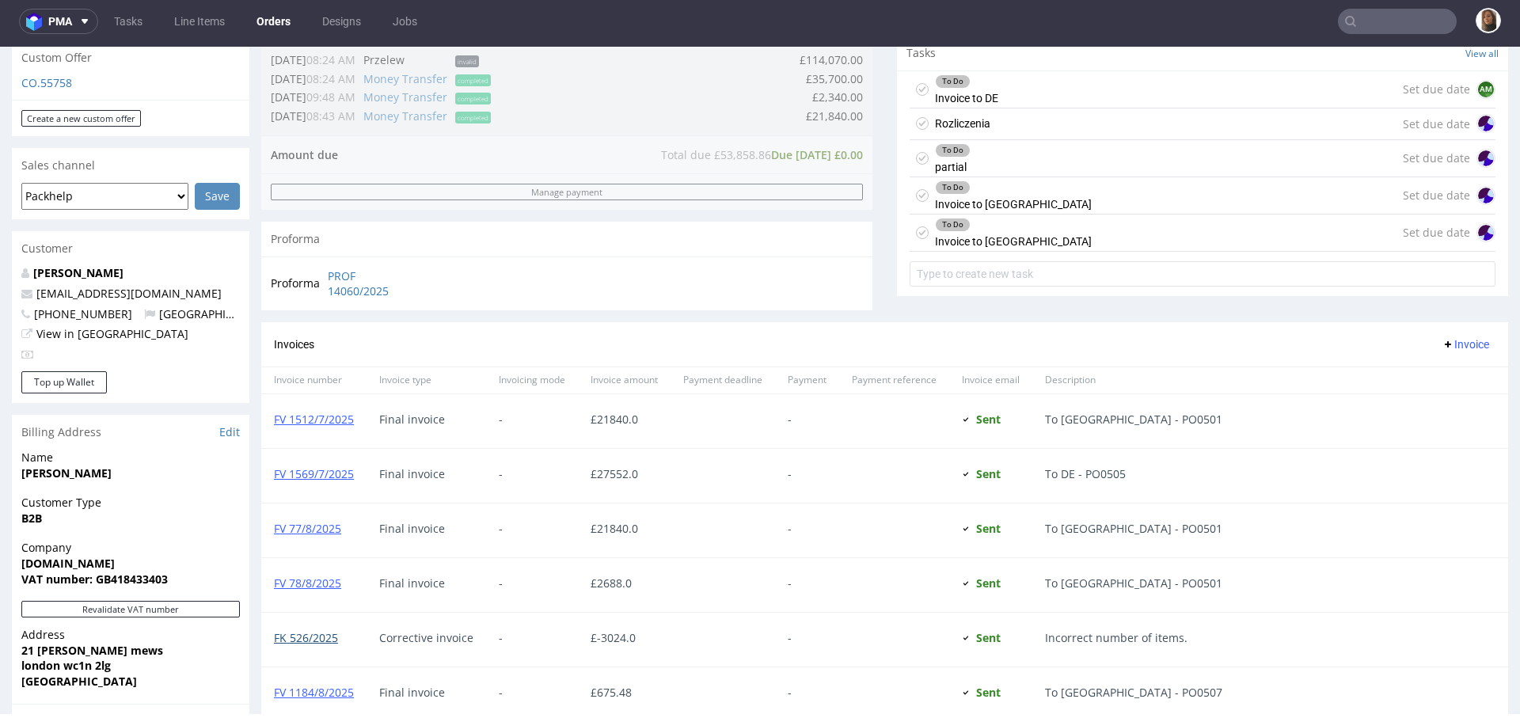
scroll to position [356, 0]
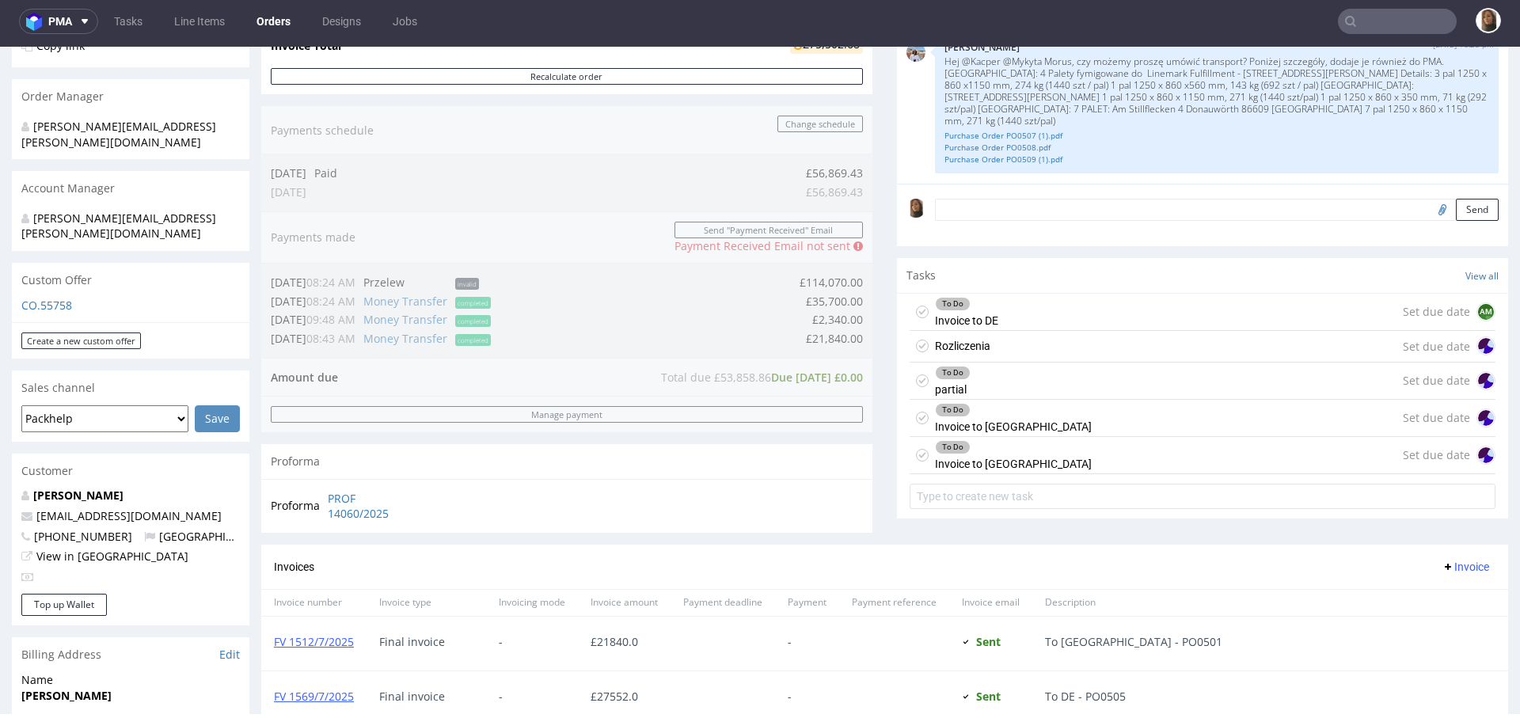
click at [1025, 356] on div "Rozliczenia Set due date" at bounding box center [1203, 347] width 586 height 32
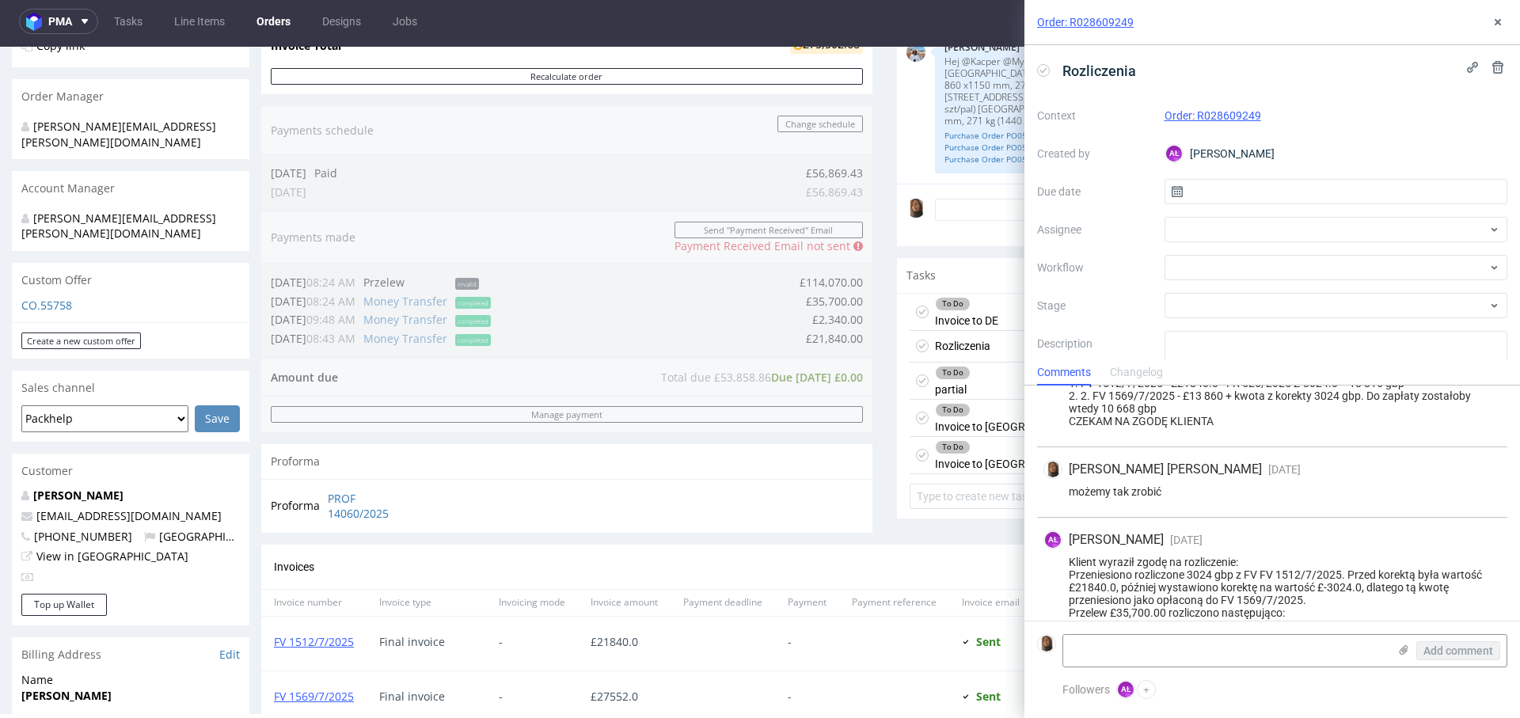
scroll to position [173, 0]
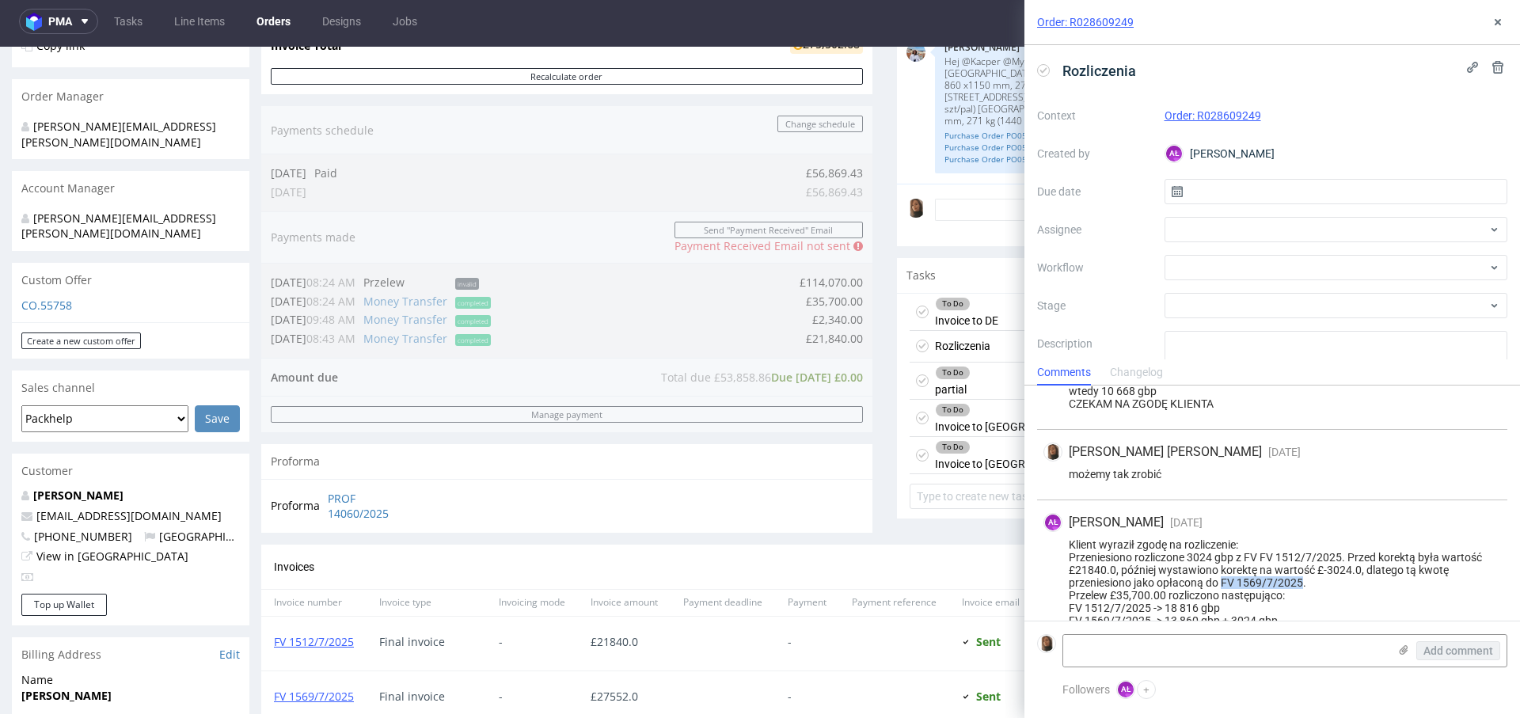
drag, startPoint x: 1225, startPoint y: 580, endPoint x: 1303, endPoint y: 580, distance: 77.6
click at [1303, 580] on div "Klient wyraził zgodę na rozliczenie: Przeniesiono rozliczone 3024 gbp z FV FV 1…" at bounding box center [1273, 582] width 458 height 89
copy div "FV 1569/7/2025"
drag, startPoint x: 1367, startPoint y: 567, endPoint x: 1417, endPoint y: 579, distance: 51.3
click at [1417, 579] on div "Klient wyraził zgodę na rozliczenie: Przeniesiono rozliczone 3024 gbp z FV FV 1…" at bounding box center [1273, 582] width 458 height 89
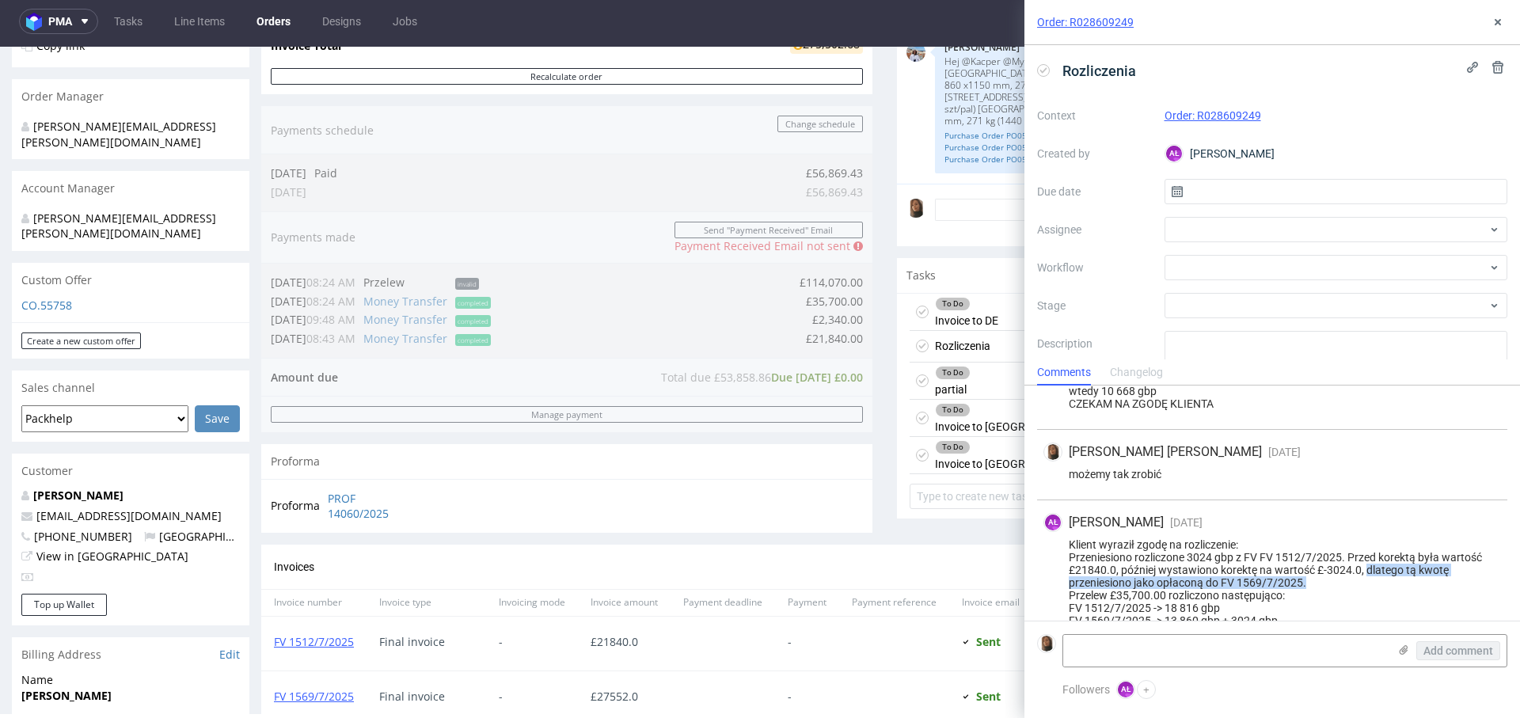
copy div "dlatego tą kwotę przeniesiono jako opłaconą do FV 1569/7/2025."
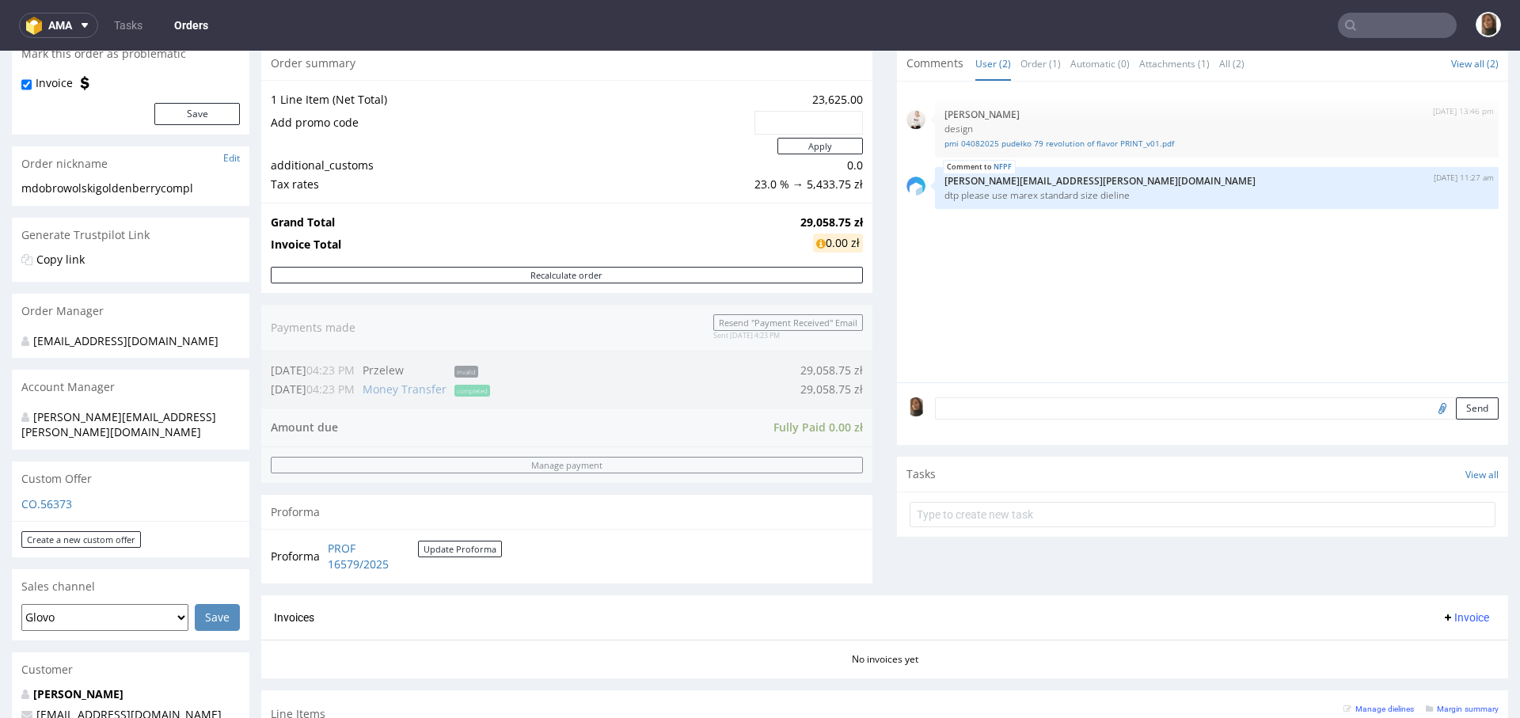
scroll to position [125, 0]
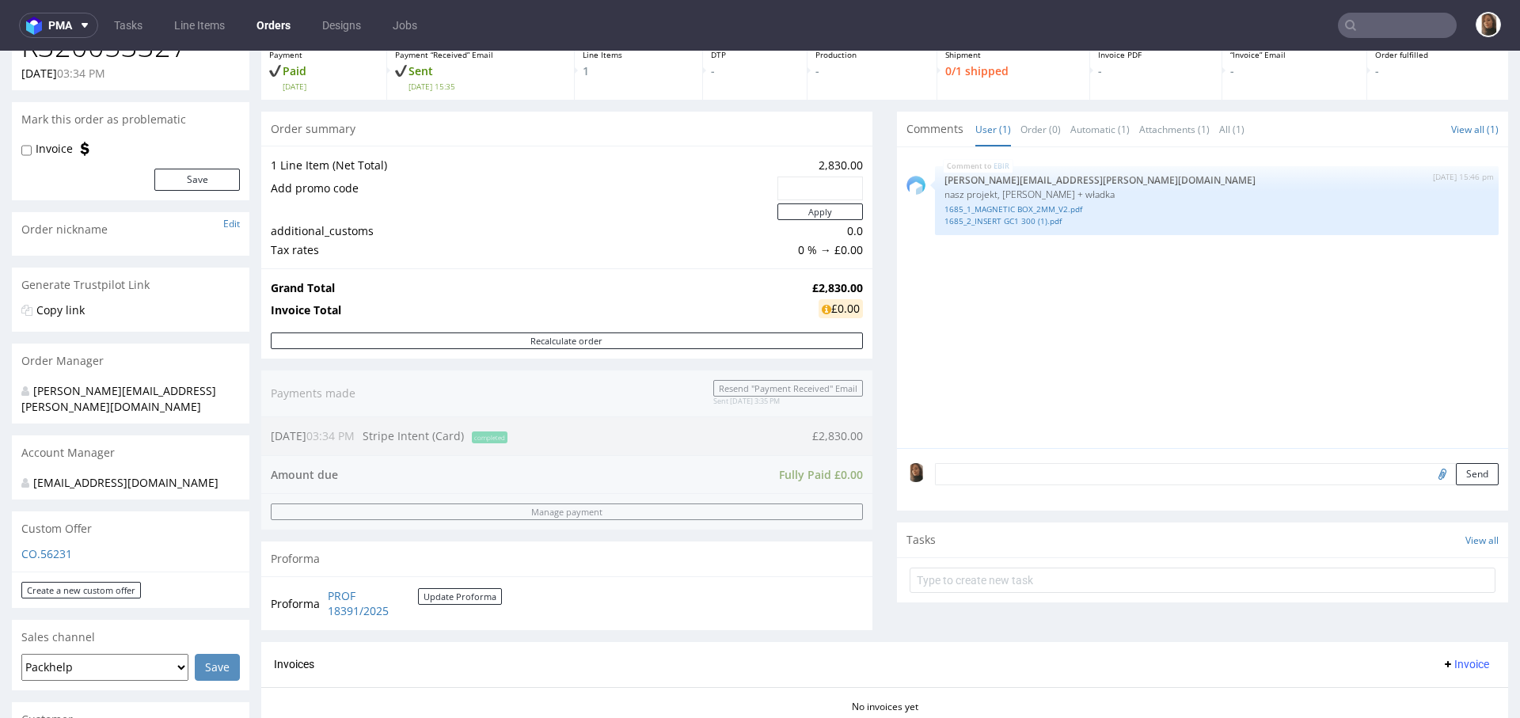
scroll to position [13, 0]
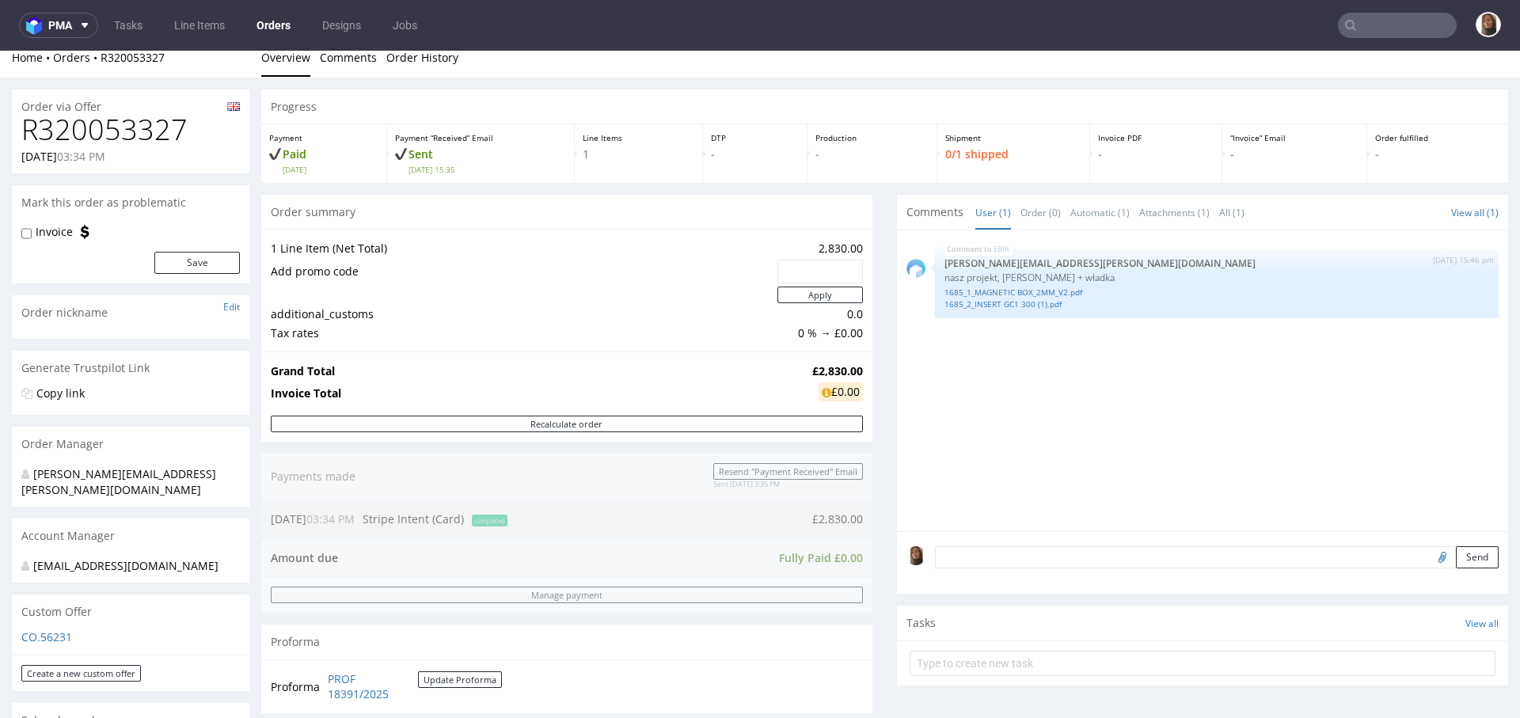
click at [105, 136] on h1 "R320053327" at bounding box center [130, 130] width 219 height 32
copy h1 "R320053327"
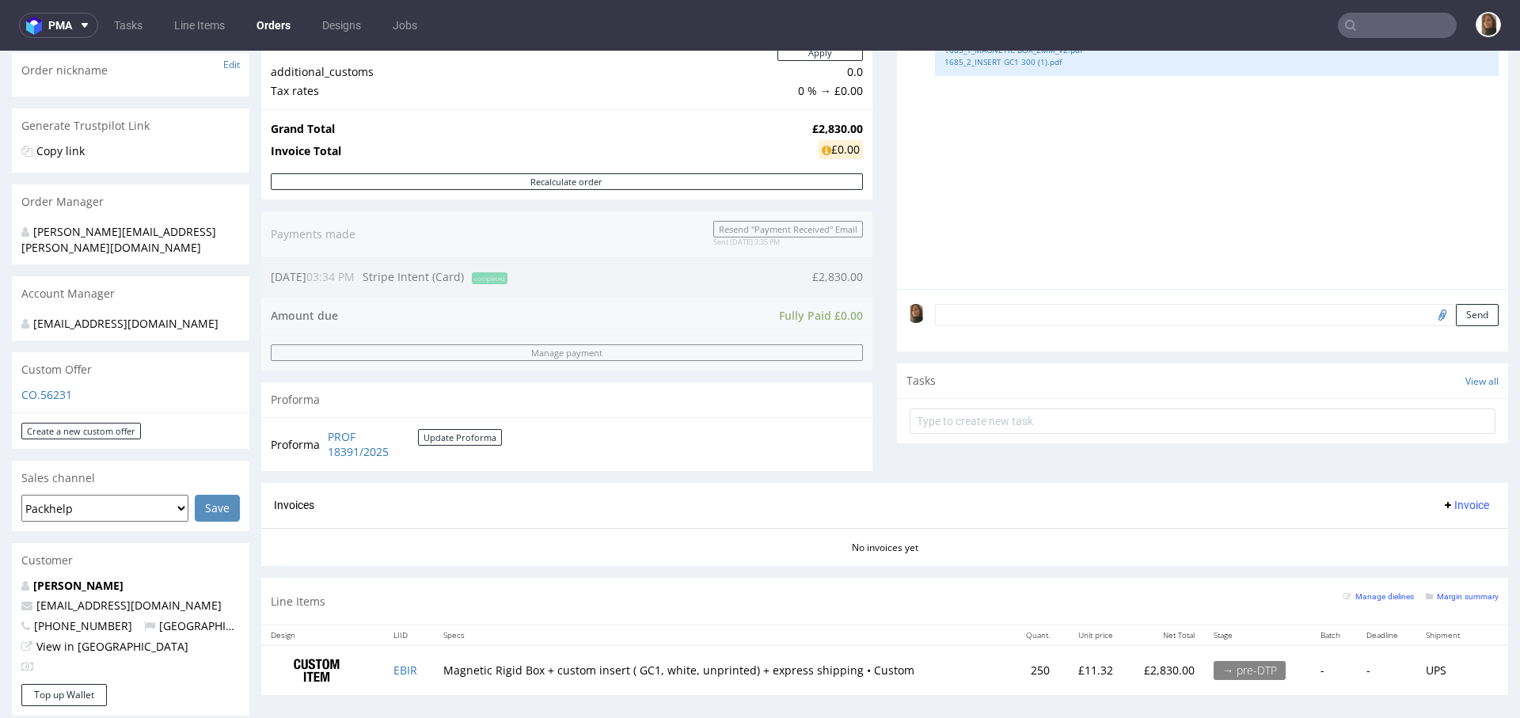
scroll to position [0, 0]
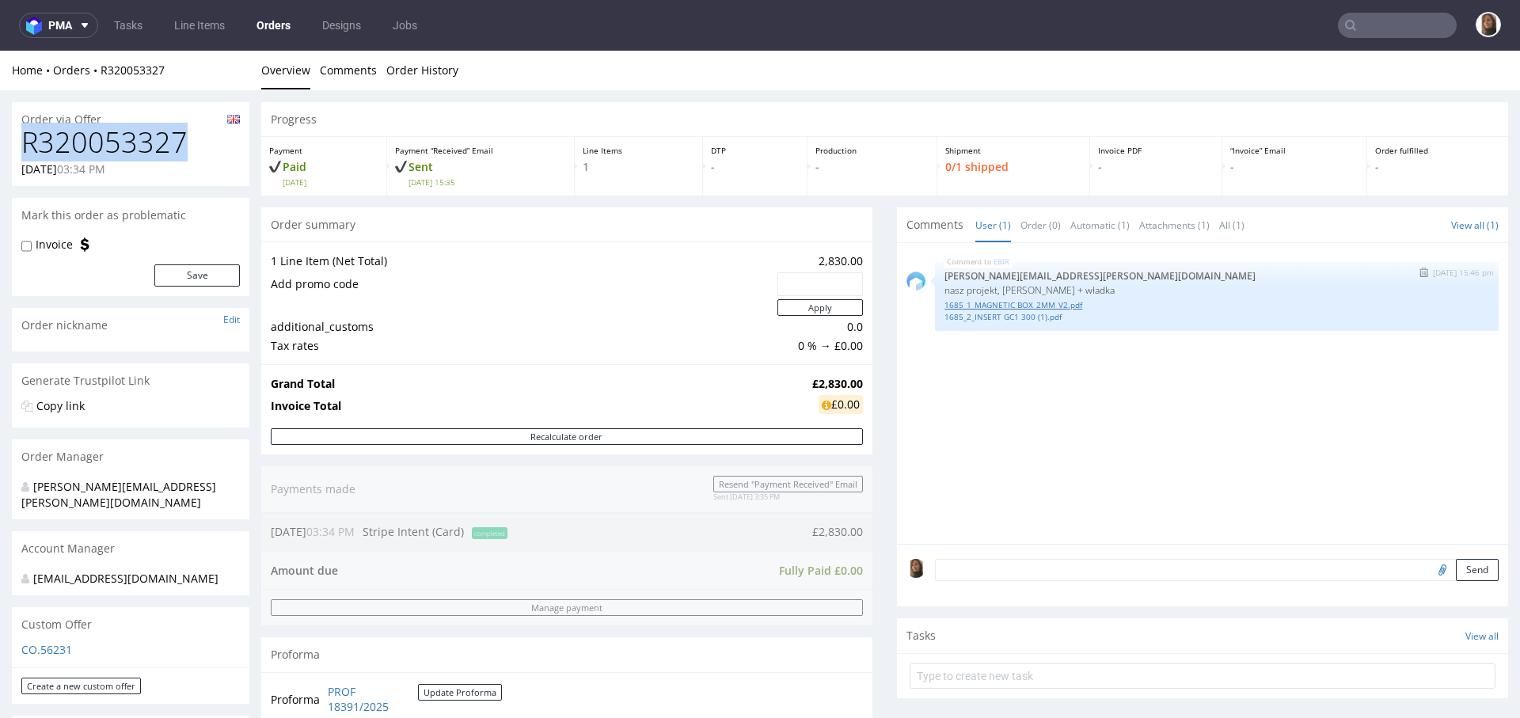
click at [989, 300] on link "1685_1_MAGNETIC BOX_2MM_V2.pdf" at bounding box center [1217, 305] width 545 height 12
click at [990, 316] on link "1685_2_INSERT GC1 300 (1).pdf" at bounding box center [1217, 317] width 545 height 12
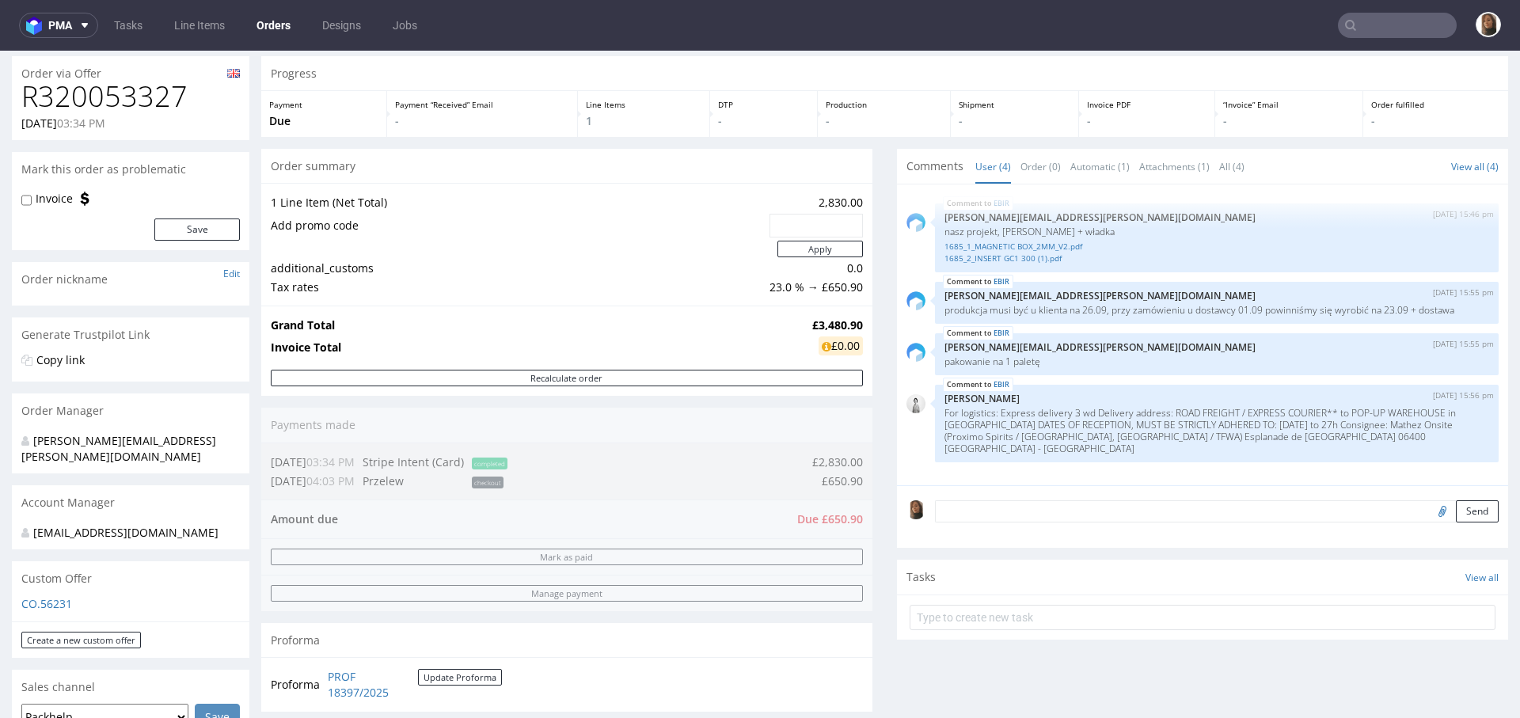
scroll to position [55, 0]
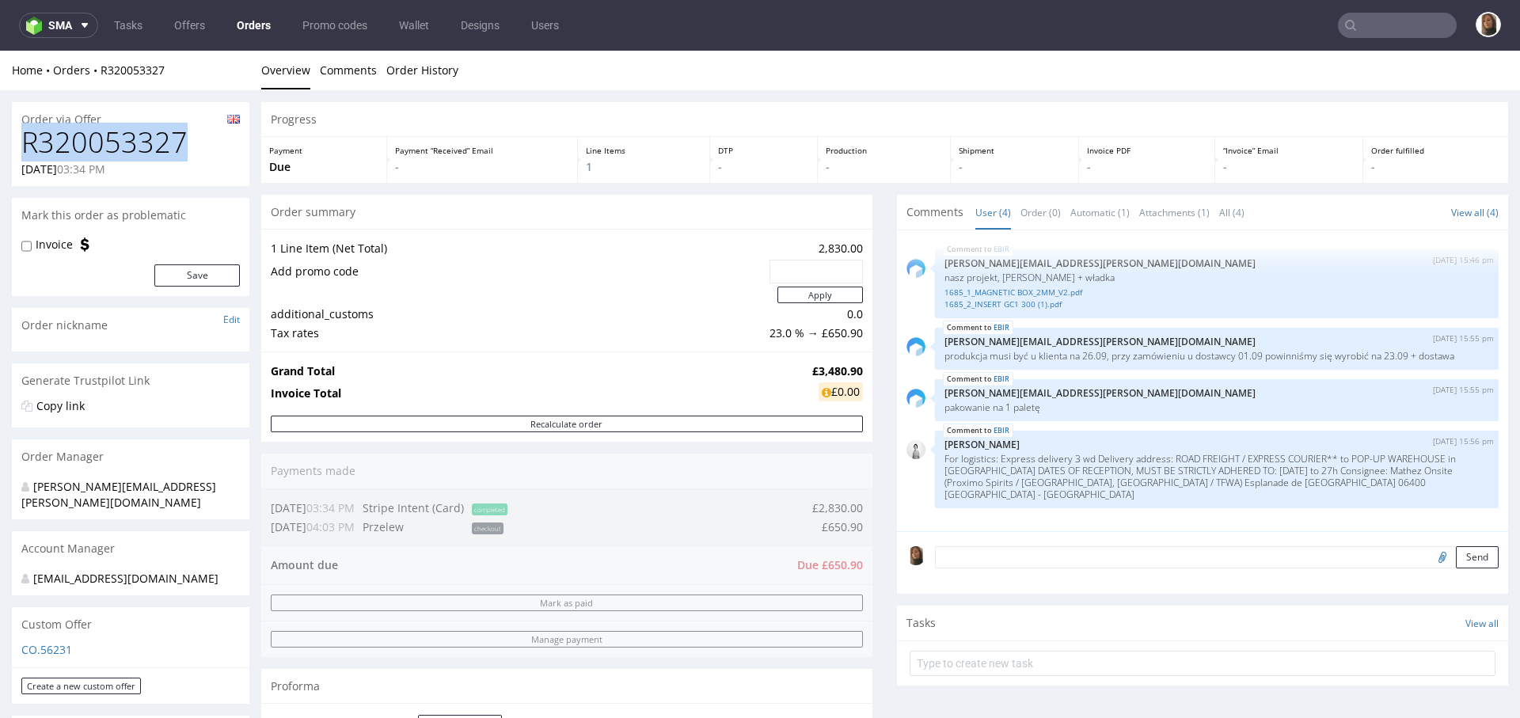
drag, startPoint x: 200, startPoint y: 142, endPoint x: 0, endPoint y: 141, distance: 199.5
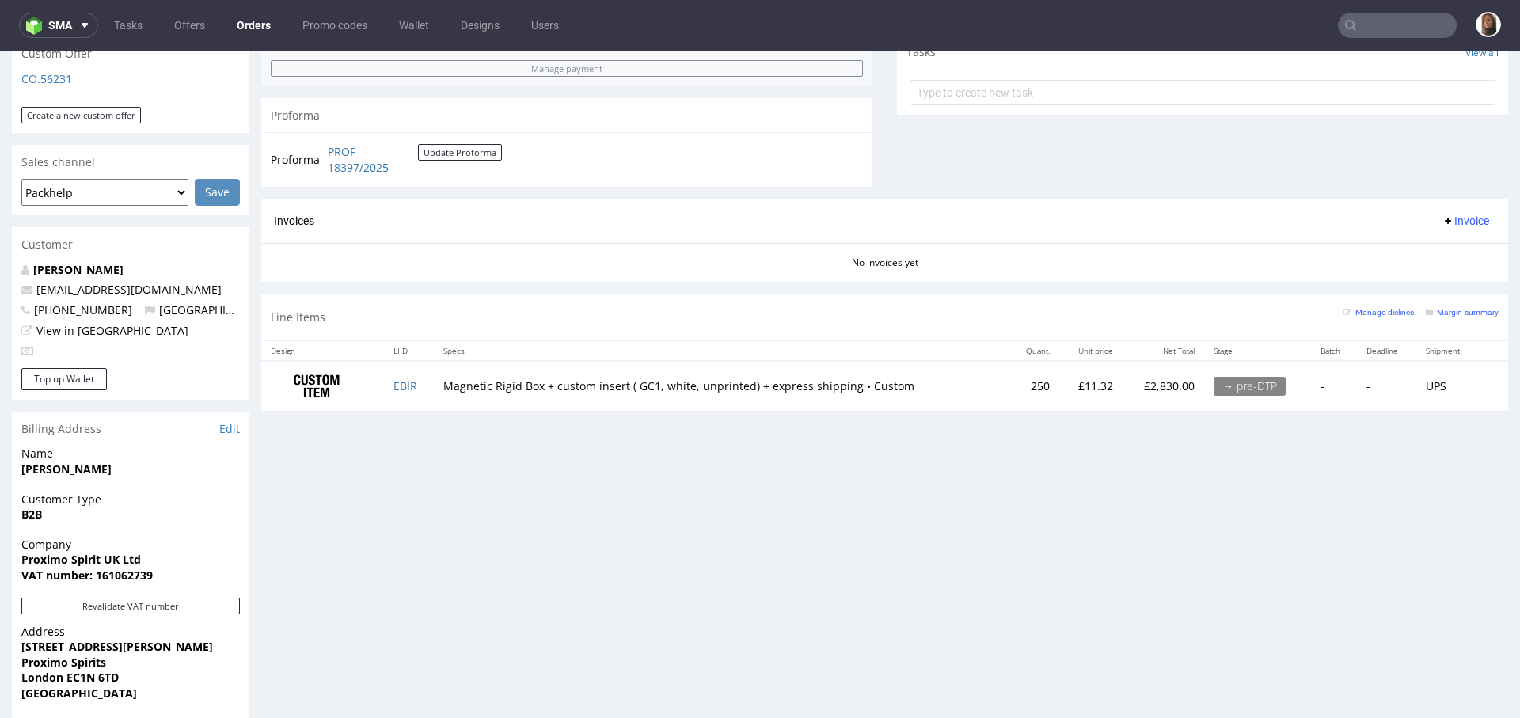
scroll to position [424, 0]
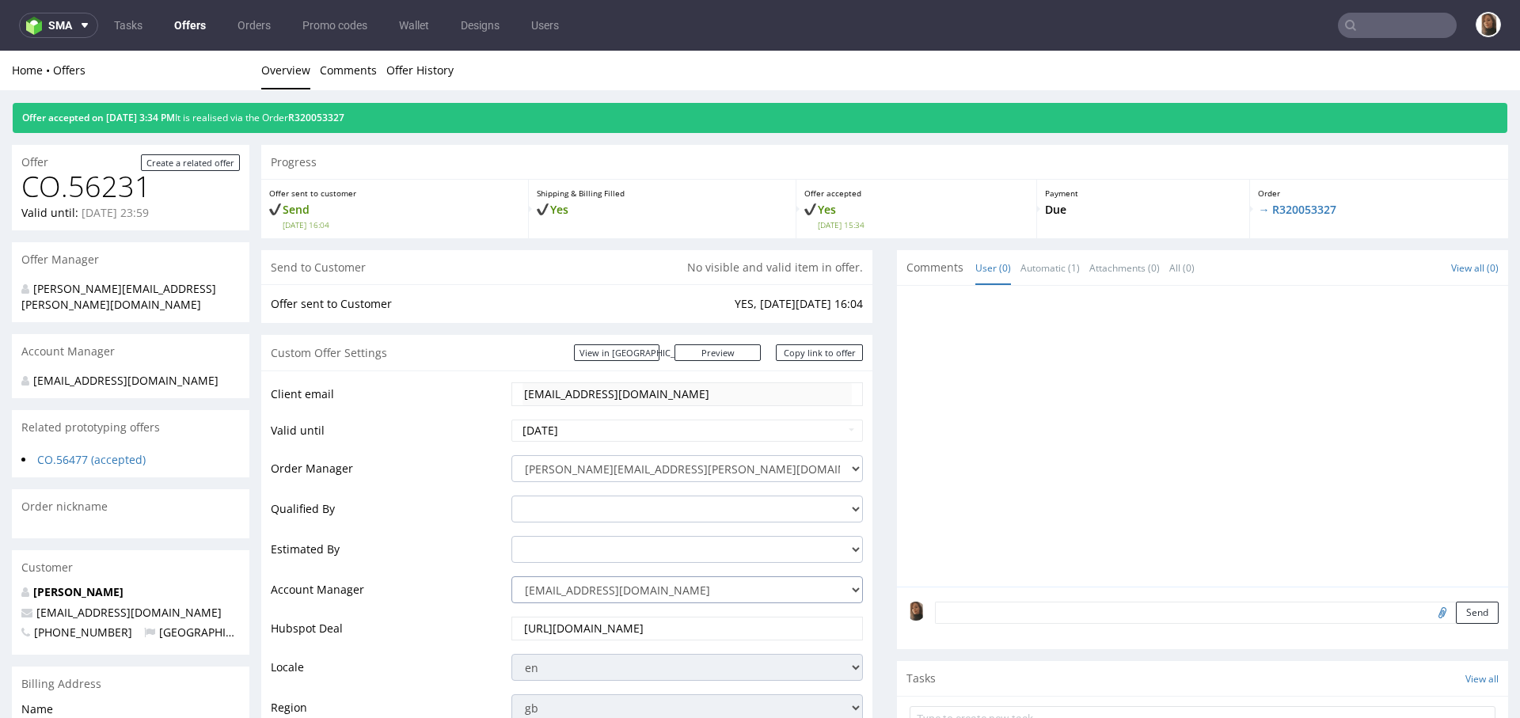
click at [620, 594] on select "zuzanna.pawlicka-sabak@packhelp.com adrian.margula@packhelp.com alex.lemee@pack…" at bounding box center [688, 589] width 352 height 27
select select "4535285"
click at [512, 576] on select "zuzanna.pawlicka-sabak@packhelp.com adrian.margula@packhelp.com alex.lemee@pack…" at bounding box center [688, 589] width 352 height 27
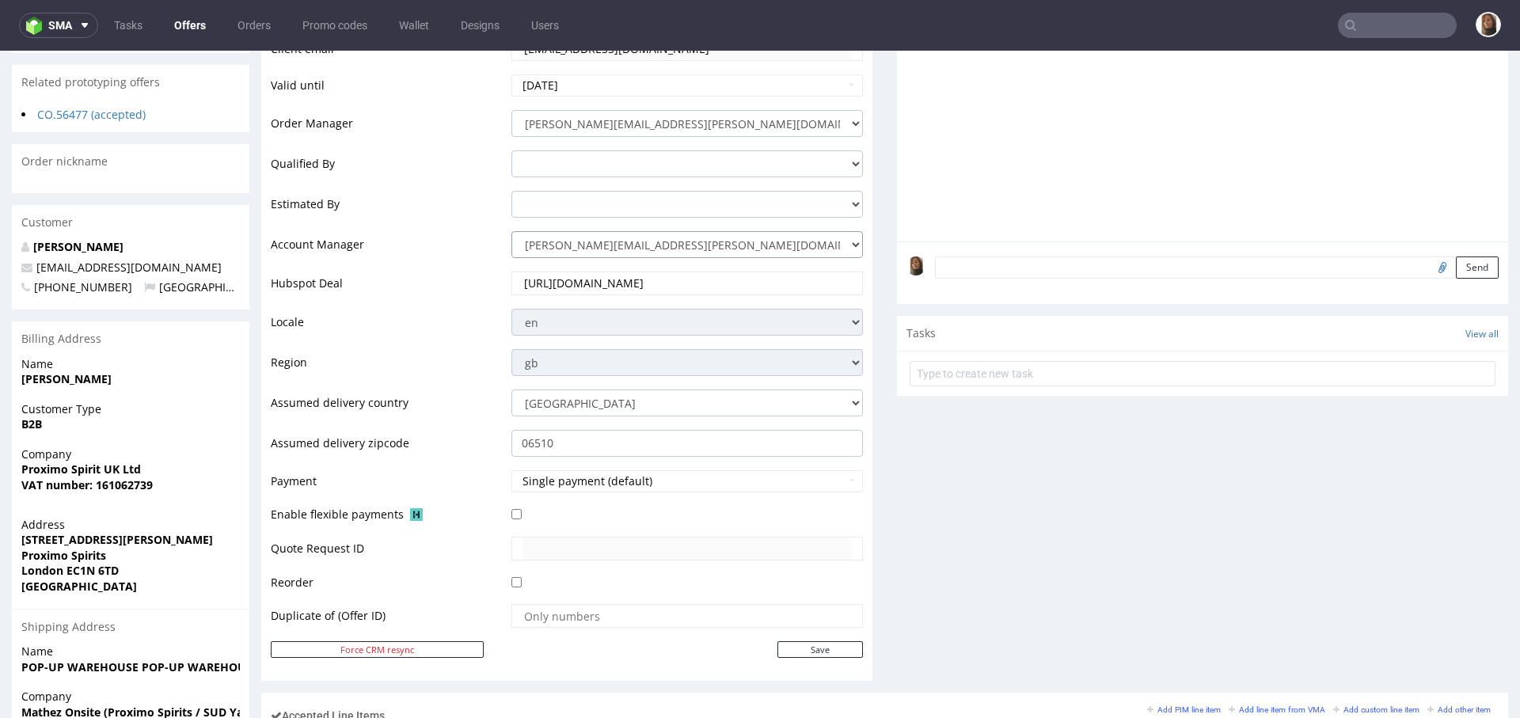
scroll to position [463, 0]
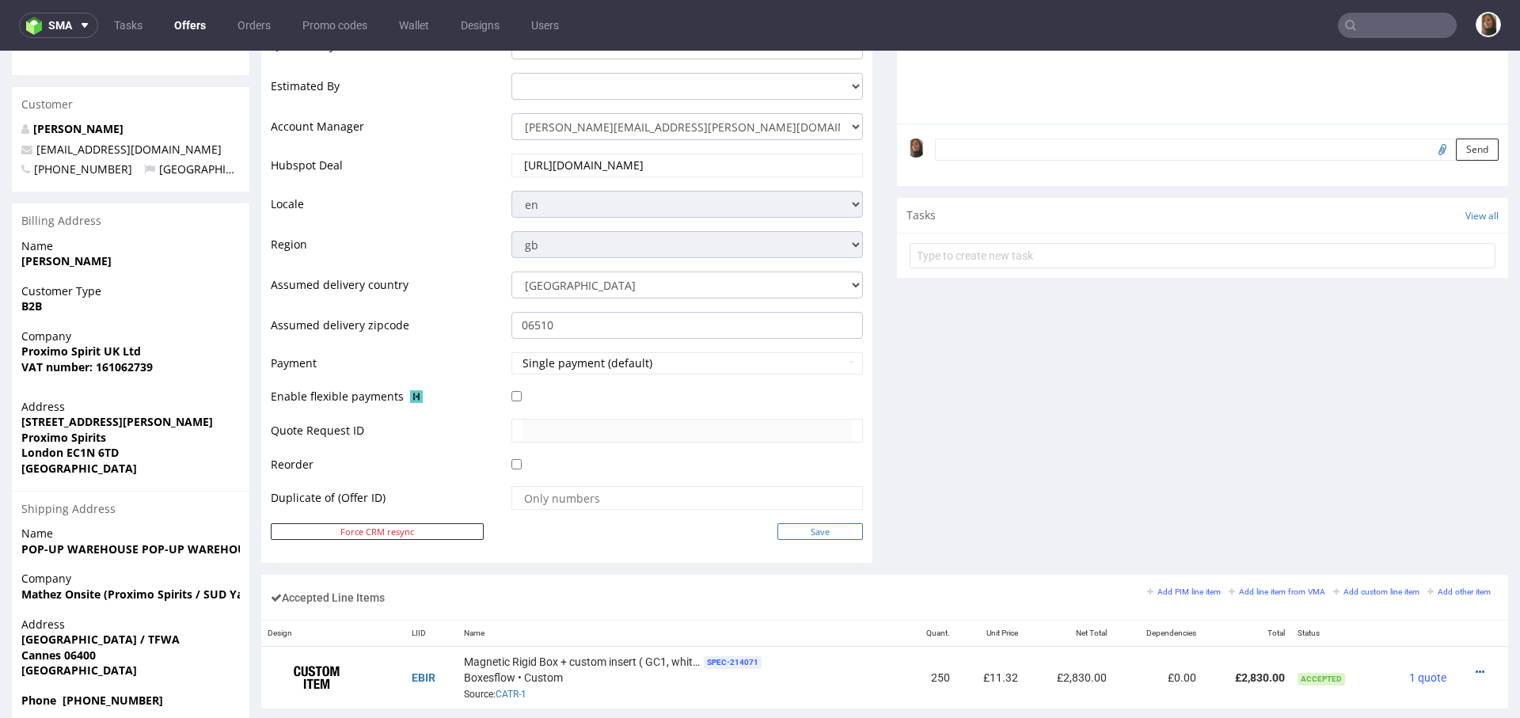
click at [783, 529] on input "Save" at bounding box center [821, 531] width 86 height 17
type input "In progress..."
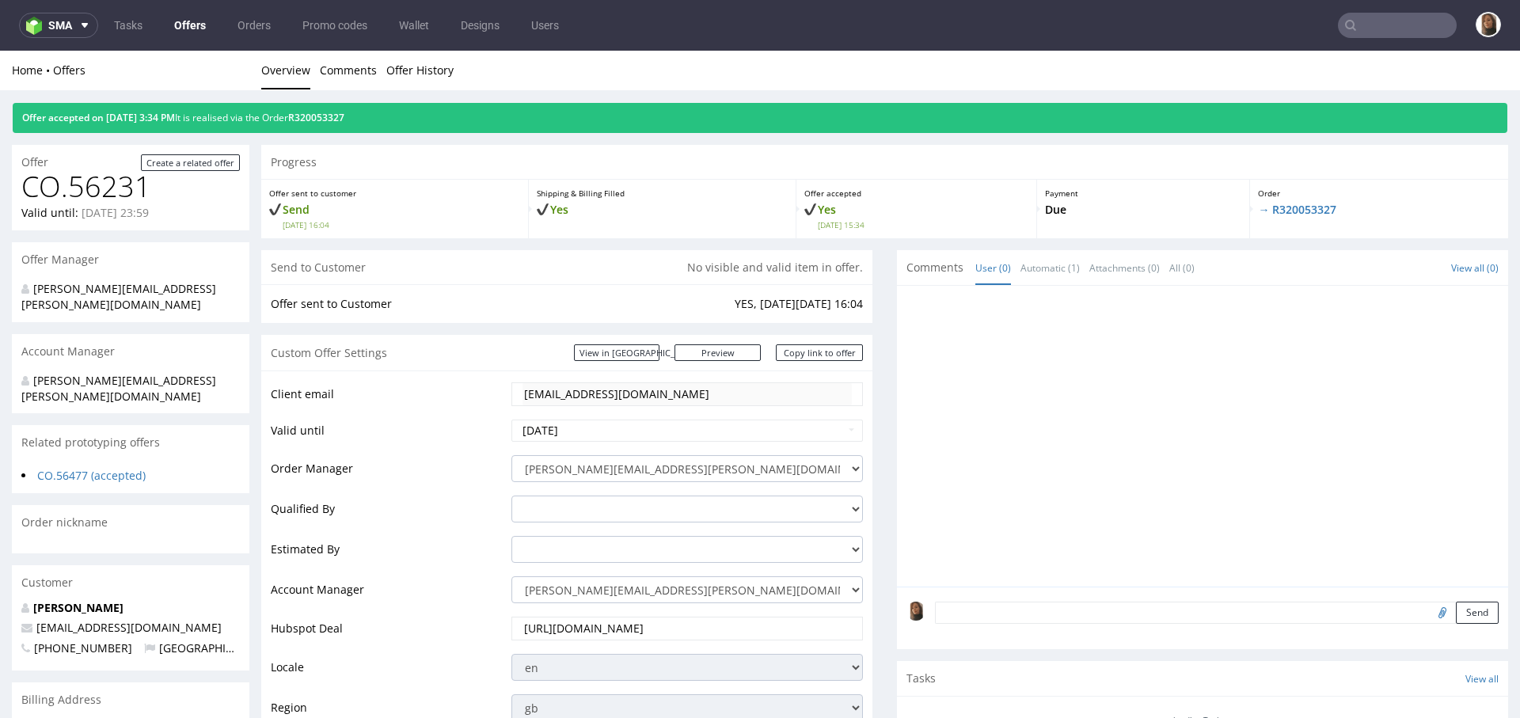
scroll to position [0, 0]
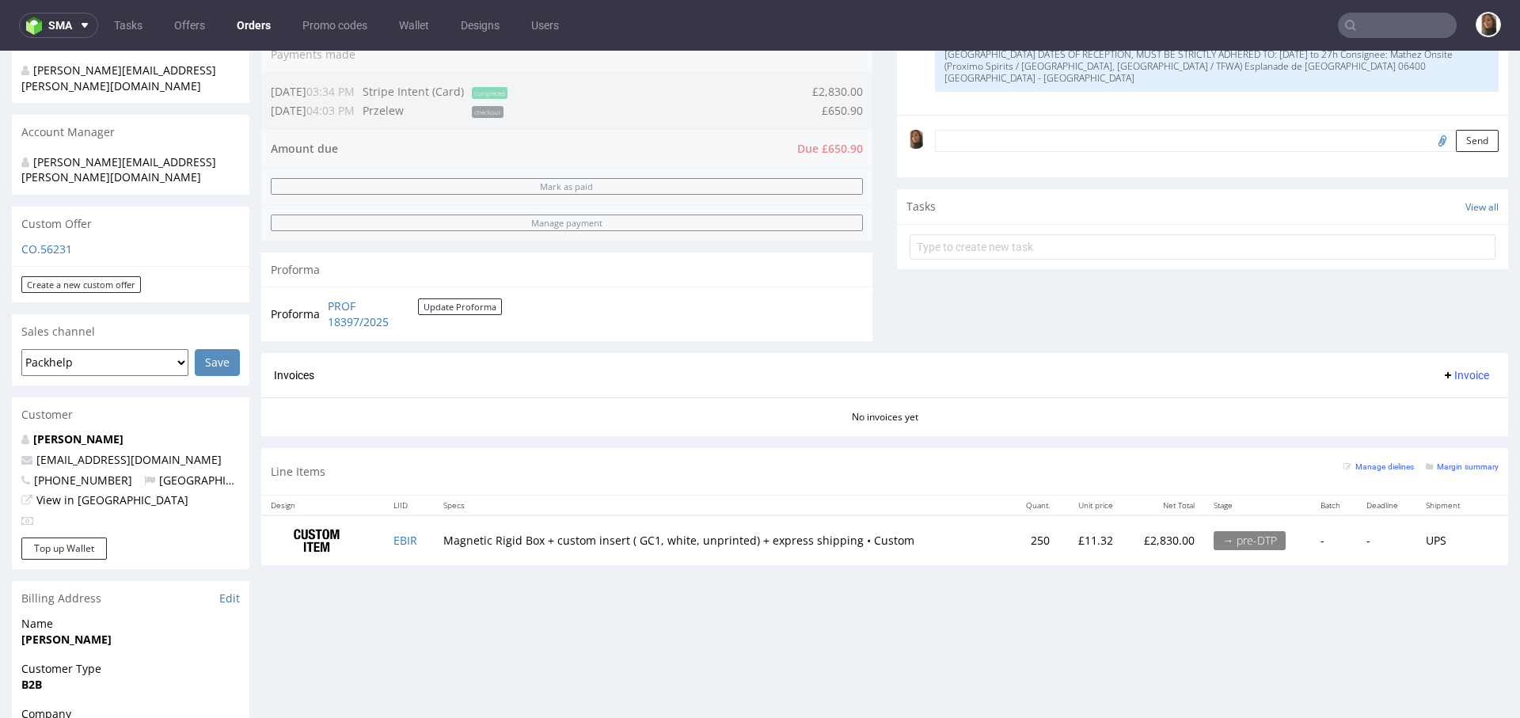
scroll to position [531, 0]
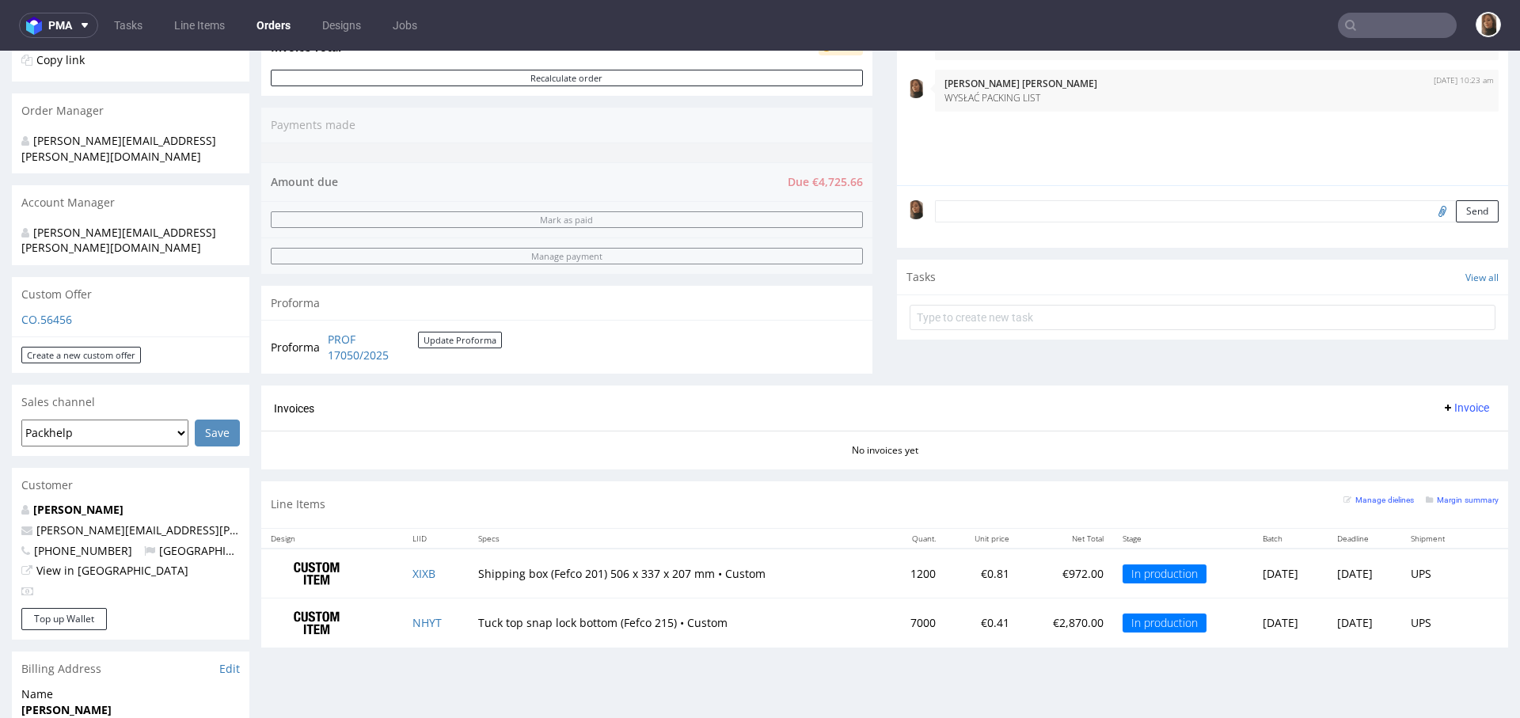
scroll to position [428, 0]
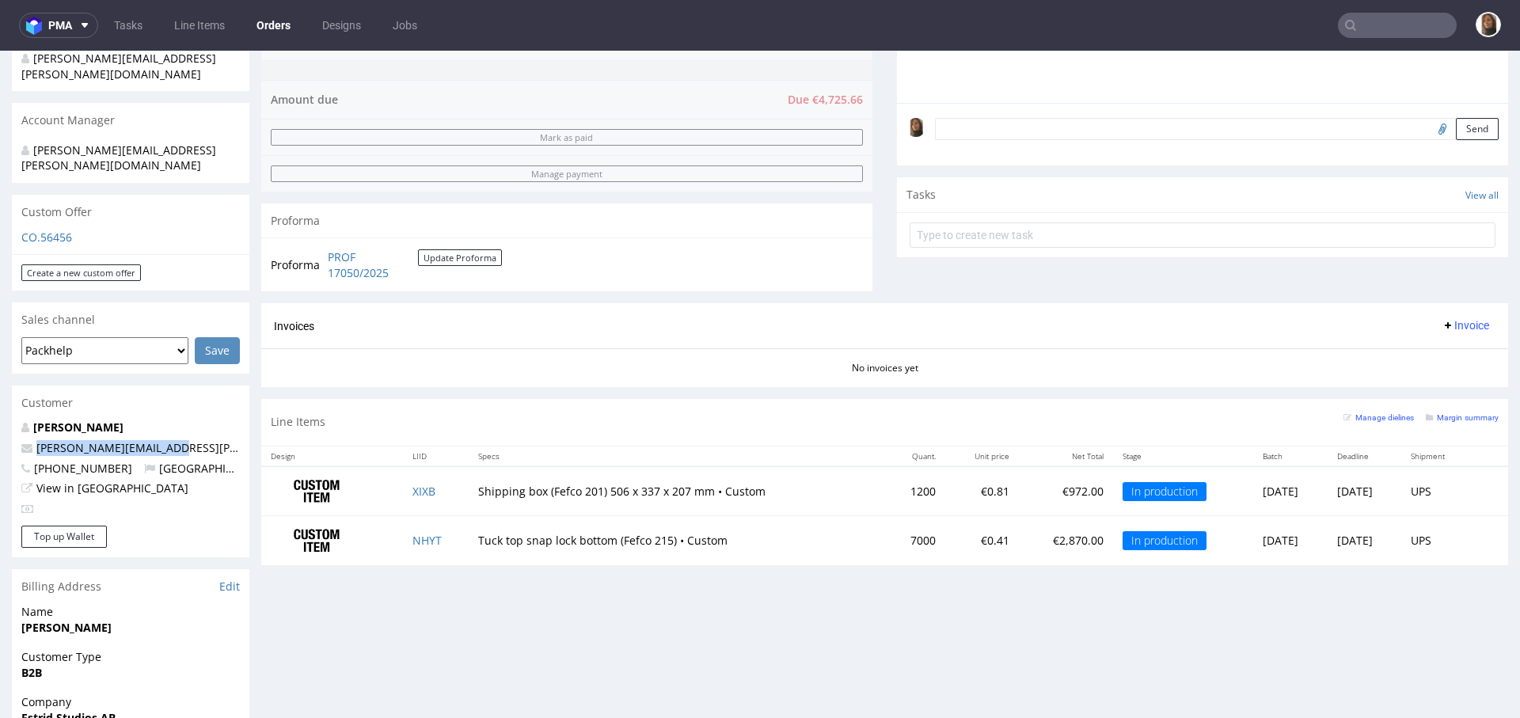
drag, startPoint x: 182, startPoint y: 415, endPoint x: 0, endPoint y: 416, distance: 182.1
click at [0, 415] on div "Order via Offer R572634762 [DATE] 12:38 PM [PERSON_NAME] this order as problema…" at bounding box center [760, 389] width 1520 height 1455
copy span "[PERSON_NAME][EMAIL_ADDRESS][PERSON_NAME][DOMAIN_NAME]"
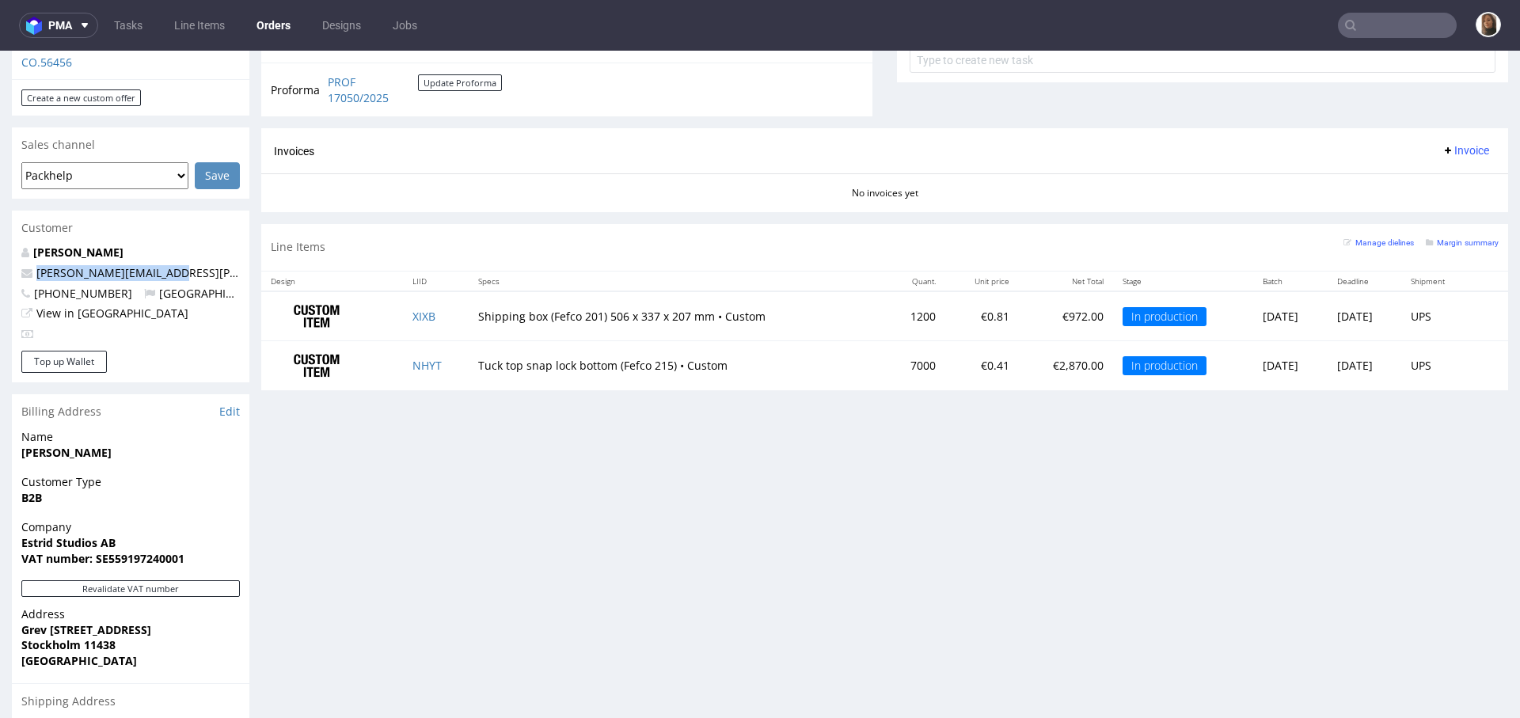
scroll to position [752, 0]
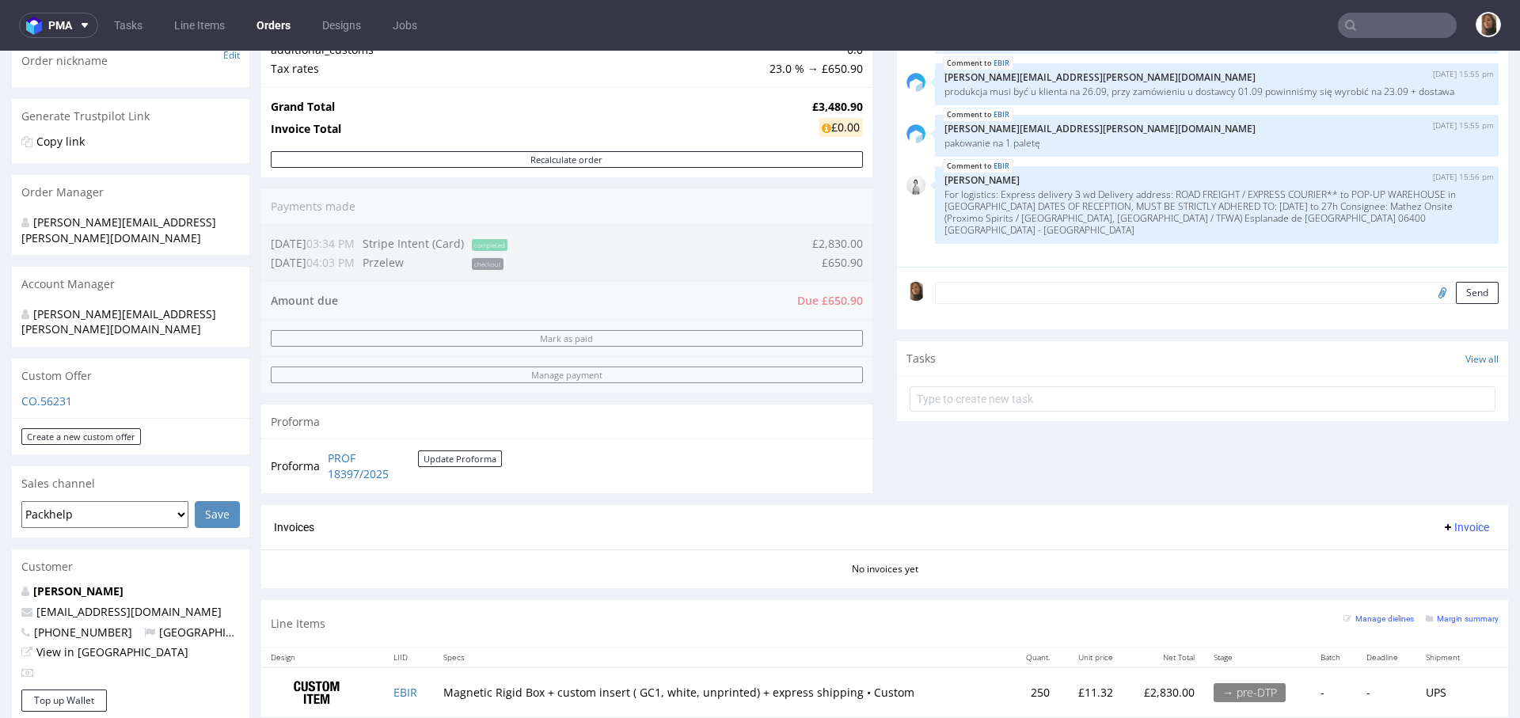
scroll to position [429, 0]
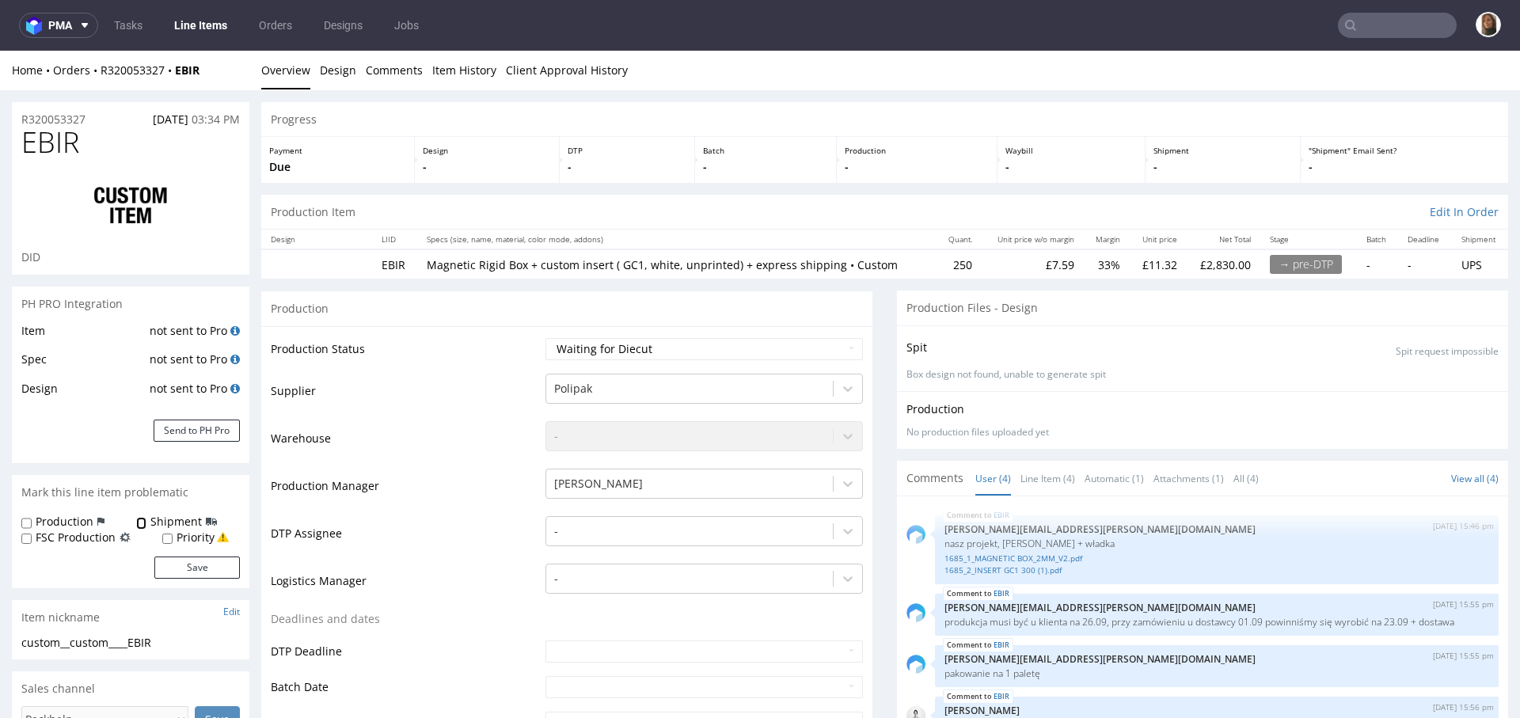
click at [136, 524] on input "Shipment" at bounding box center [141, 523] width 10 height 13
checkbox input "true"
click at [207, 568] on button "Save" at bounding box center [197, 568] width 86 height 22
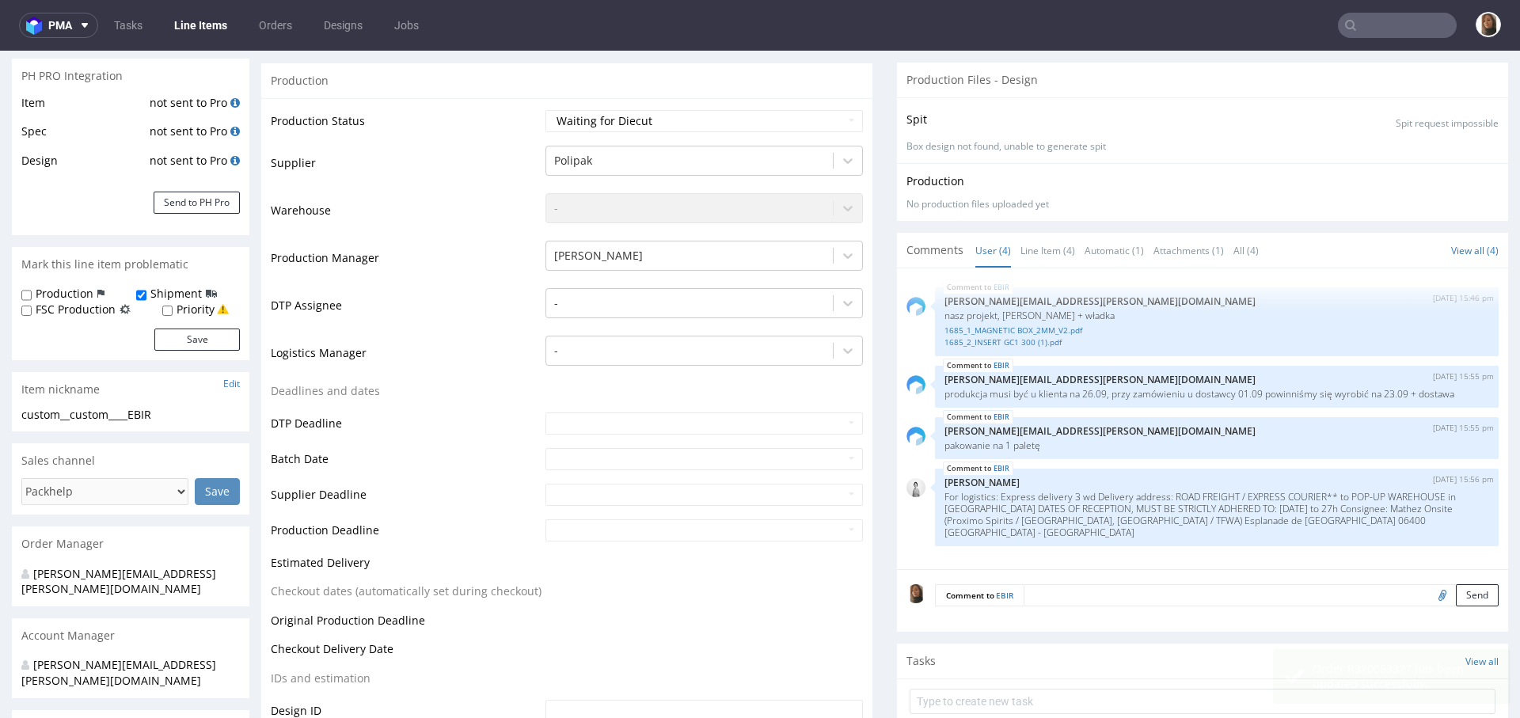
scroll to position [409, 0]
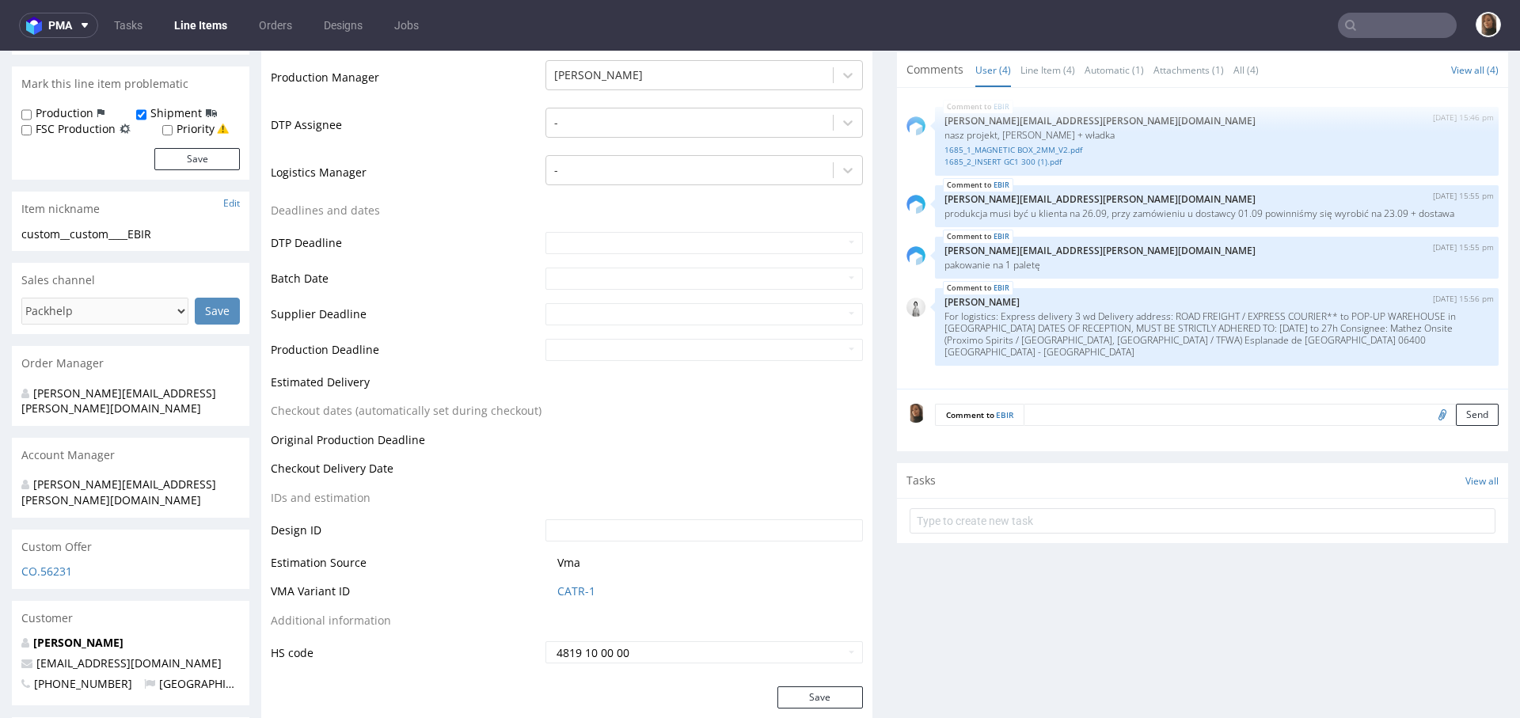
click at [1054, 413] on textarea at bounding box center [1261, 415] width 475 height 22
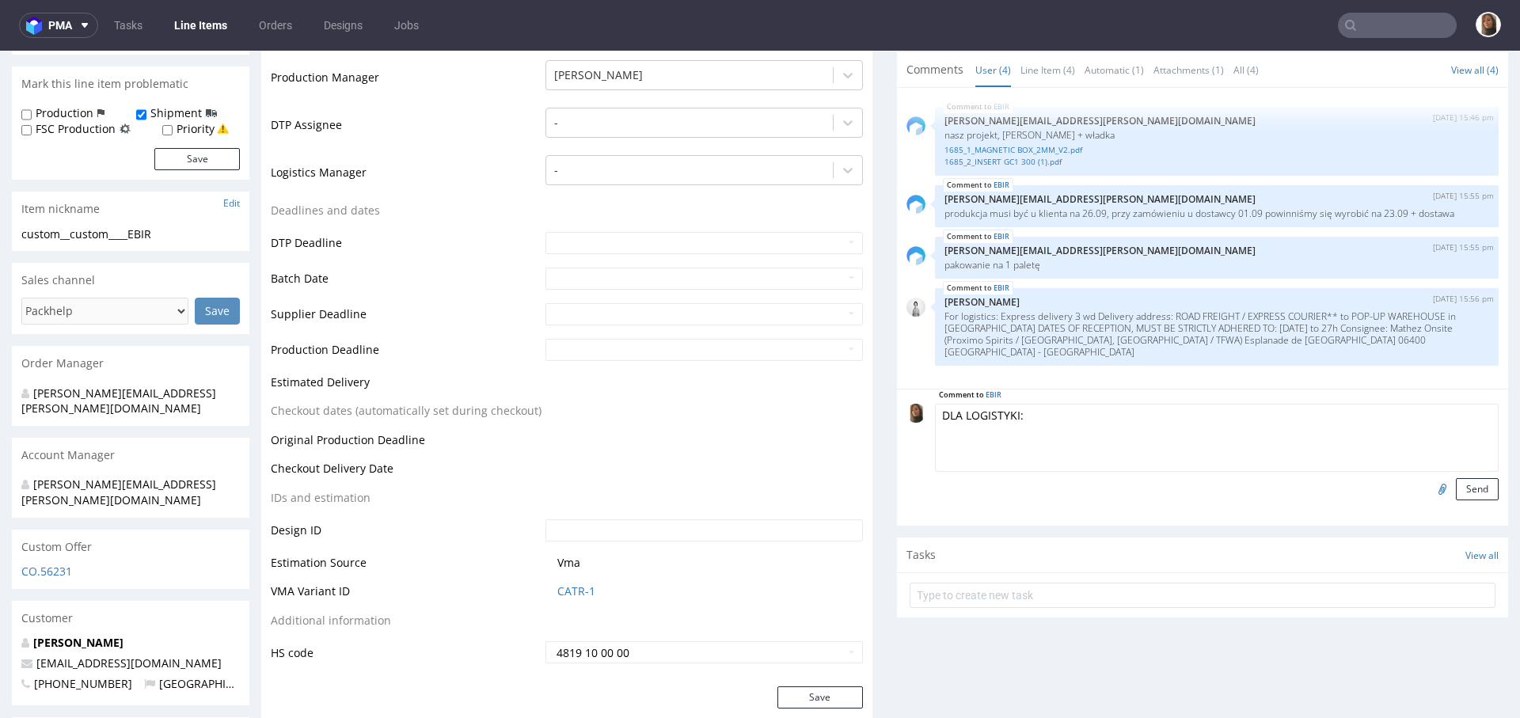
type textarea "DLA LOGISTYKI:"
click at [1429, 489] on input "file" at bounding box center [1440, 488] width 22 height 21
type input "C:\fakepath\tfwa-shipping-memo-2025-en.pdf"
click at [1456, 481] on button "Send" at bounding box center [1477, 489] width 43 height 22
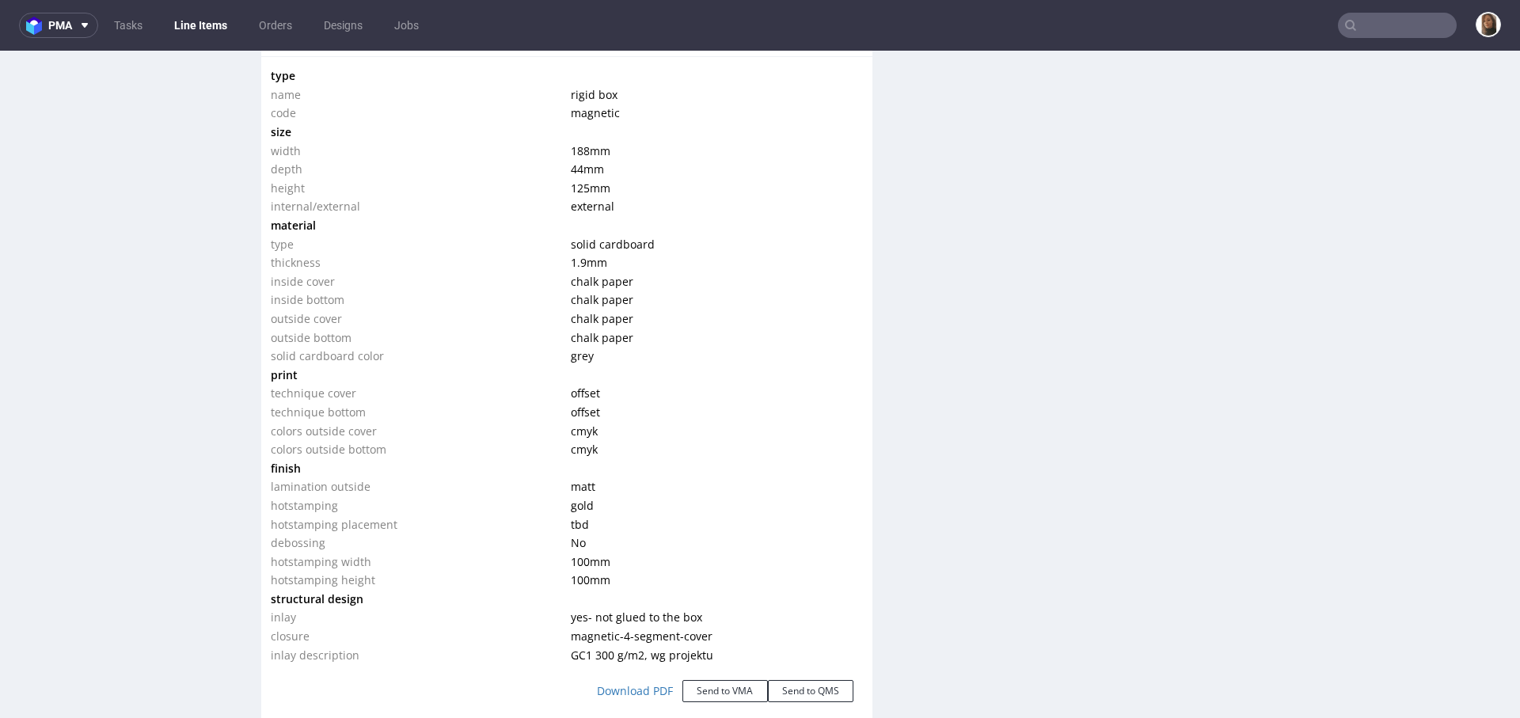
scroll to position [1419, 0]
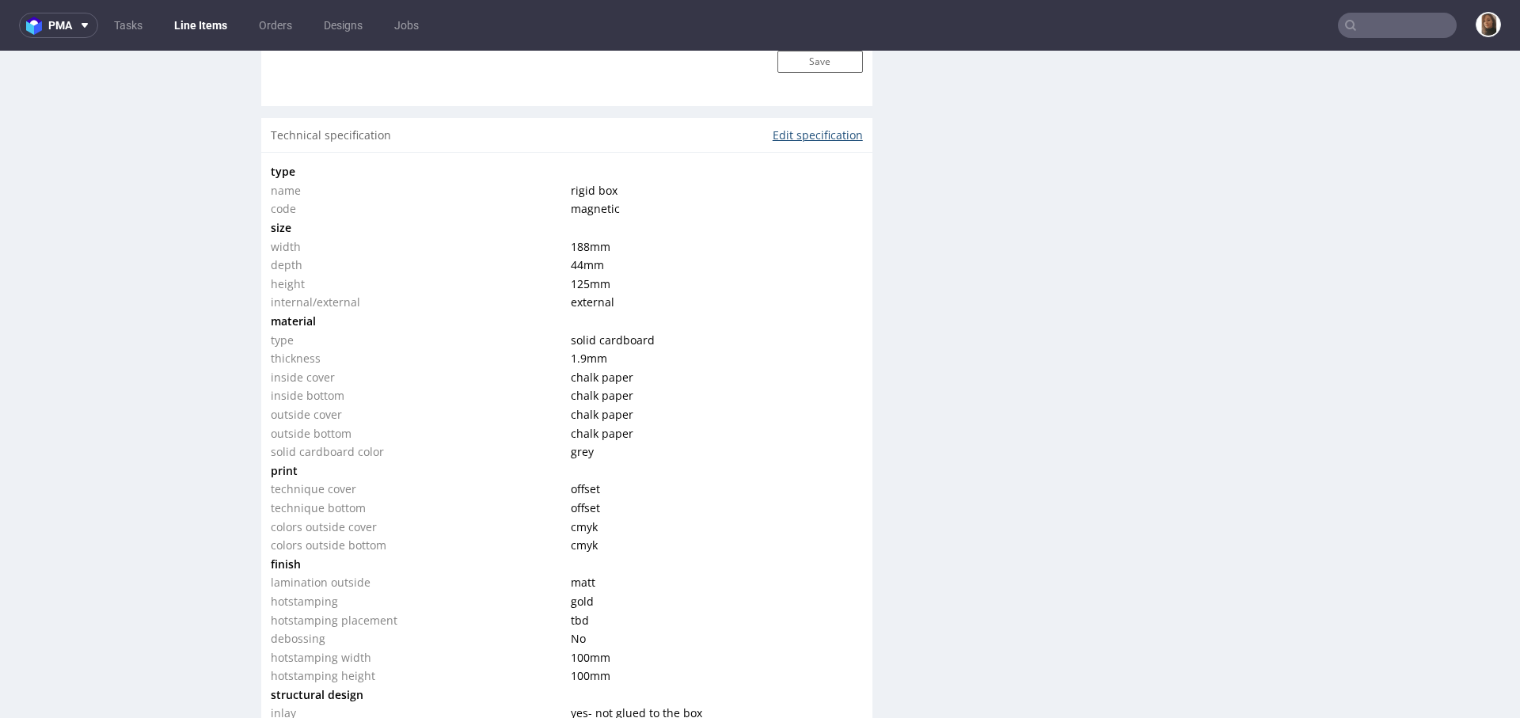
click at [797, 132] on link "Edit specification" at bounding box center [818, 135] width 90 height 16
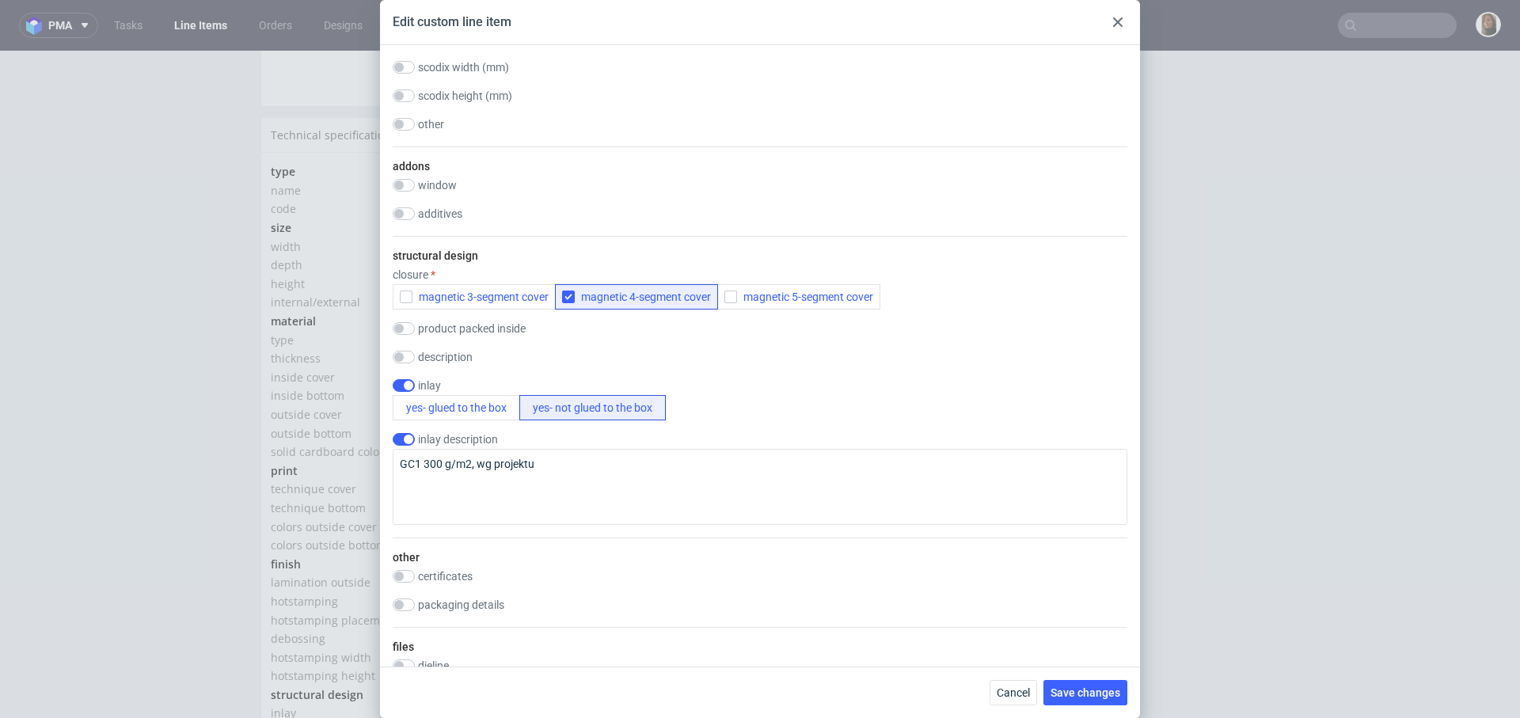
scroll to position [2022, 0]
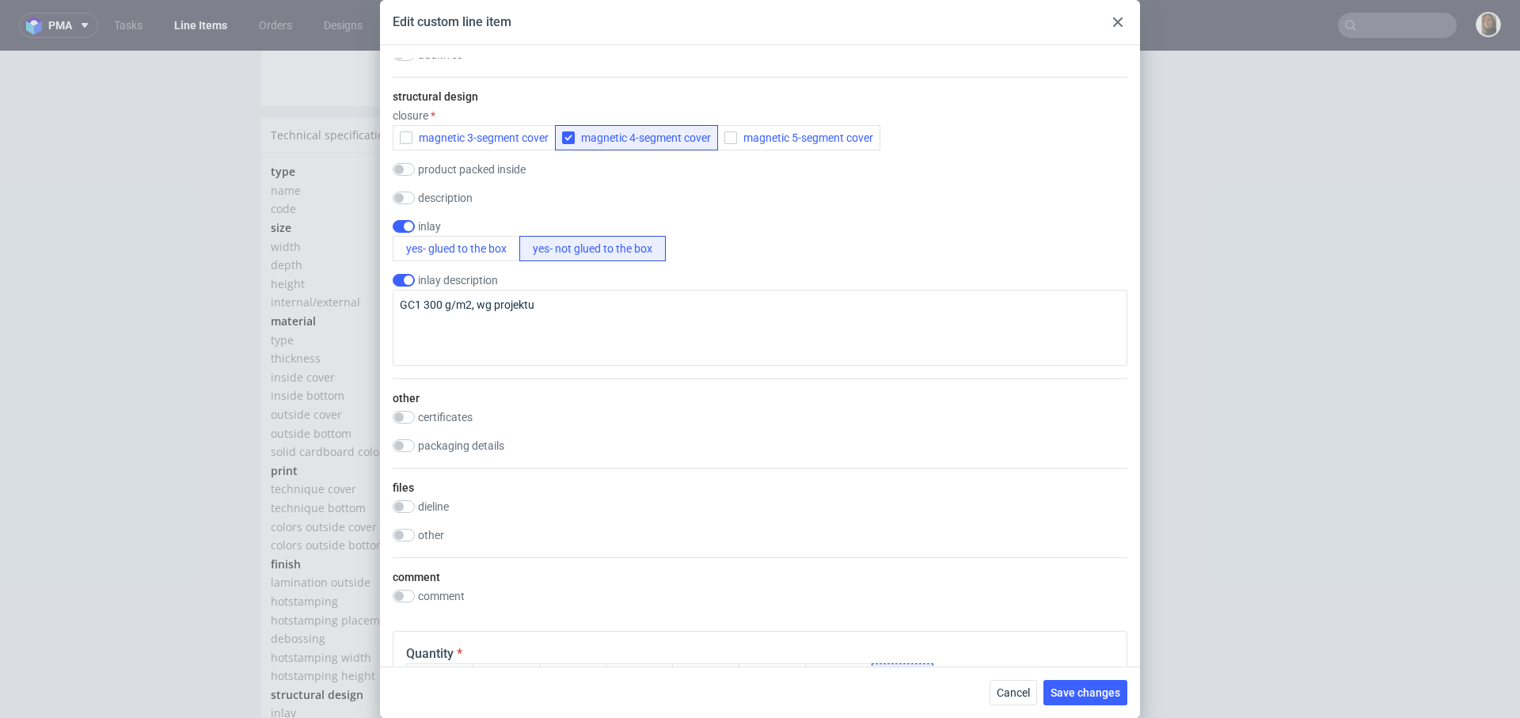
click at [479, 442] on label "packaging details" at bounding box center [461, 445] width 86 height 13
checkbox input "true"
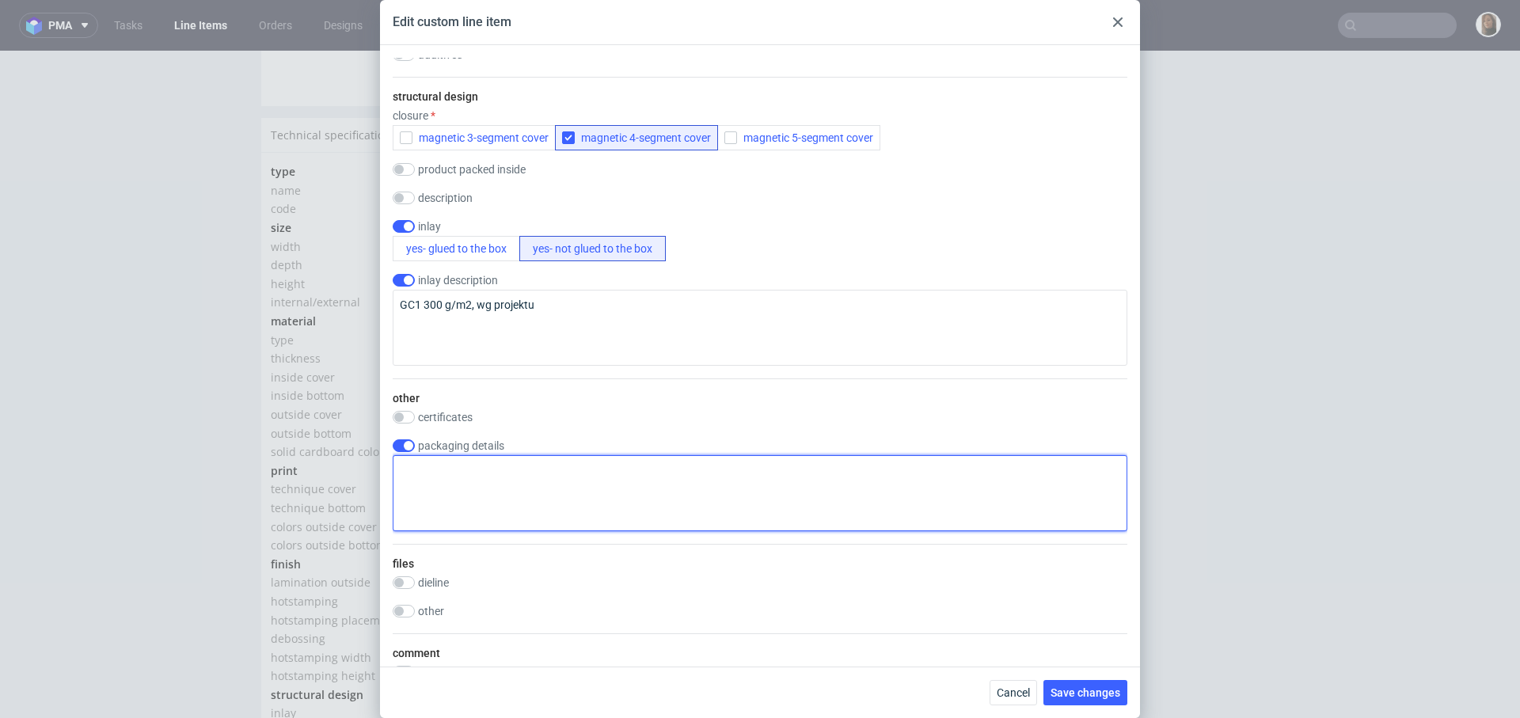
click at [494, 483] on textarea at bounding box center [760, 493] width 735 height 76
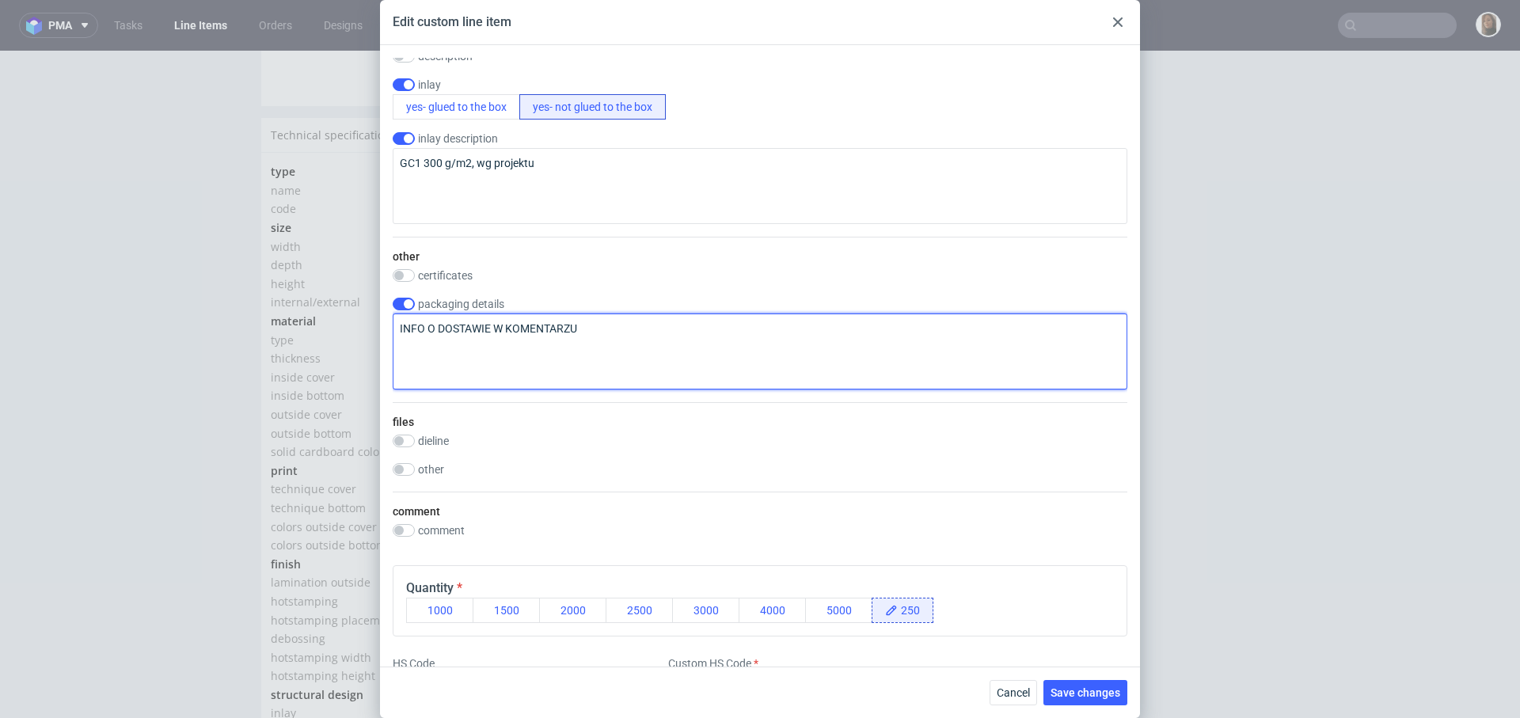
scroll to position [2234, 0]
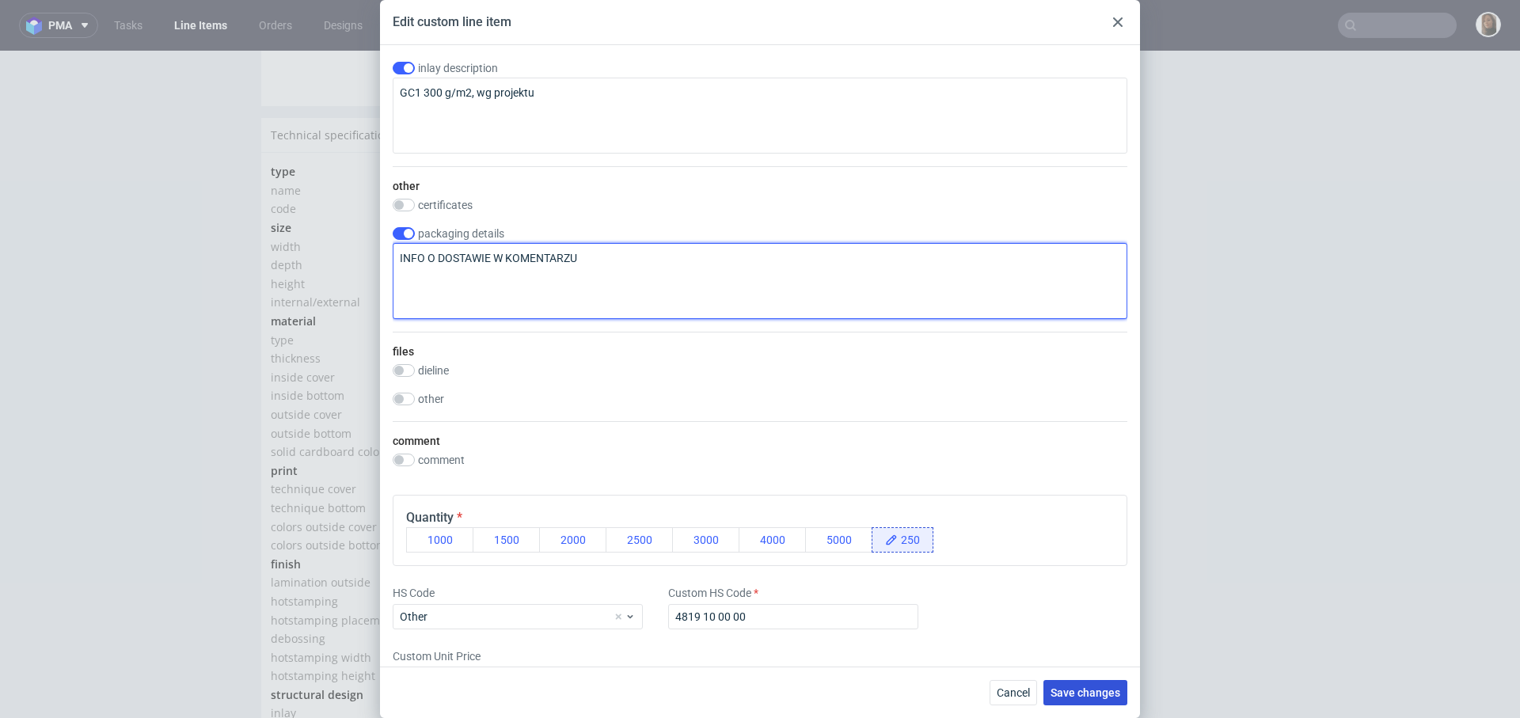
type textarea "INFO O DOSTAWIE W KOMENTARZU"
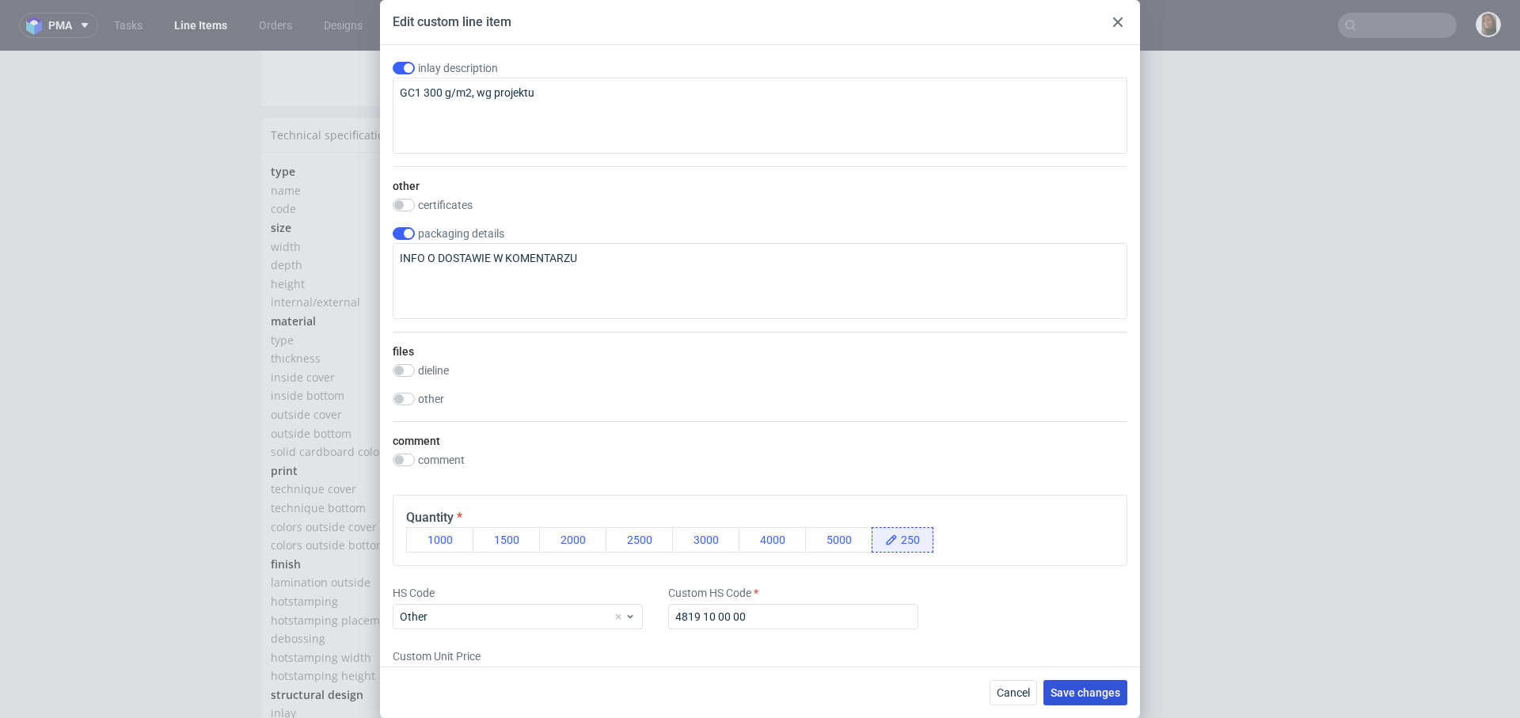
click at [1081, 690] on span "Save changes" at bounding box center [1086, 692] width 70 height 11
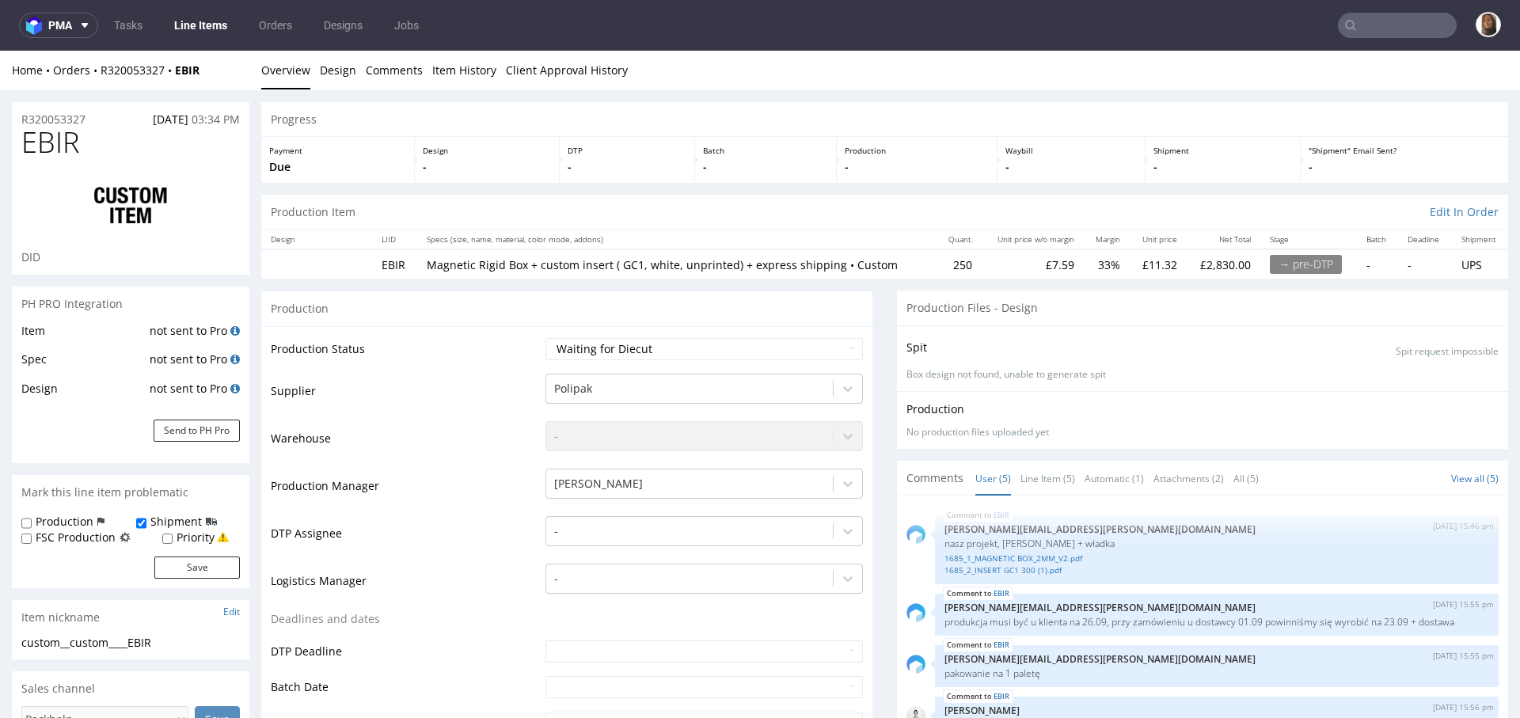
scroll to position [65, 0]
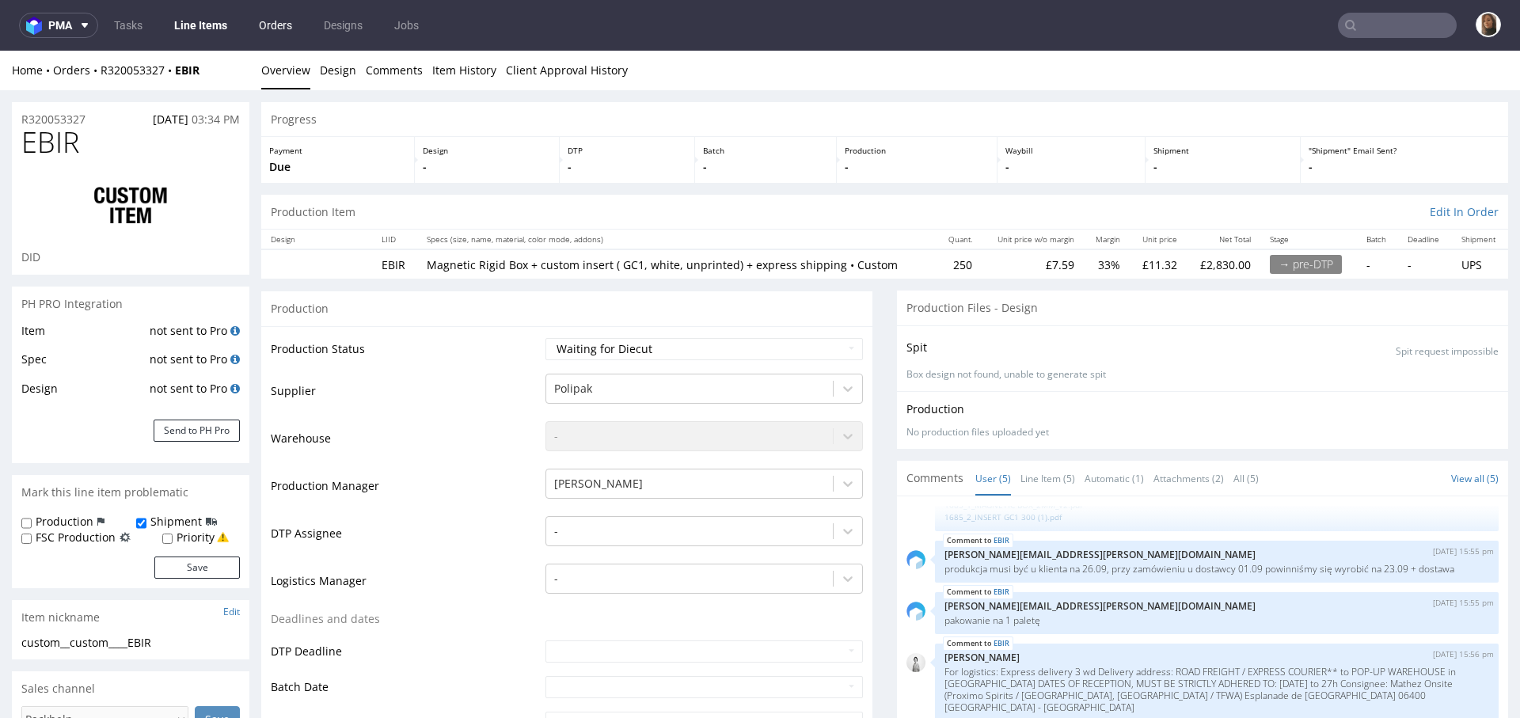
click at [275, 21] on link "Orders" at bounding box center [275, 25] width 52 height 25
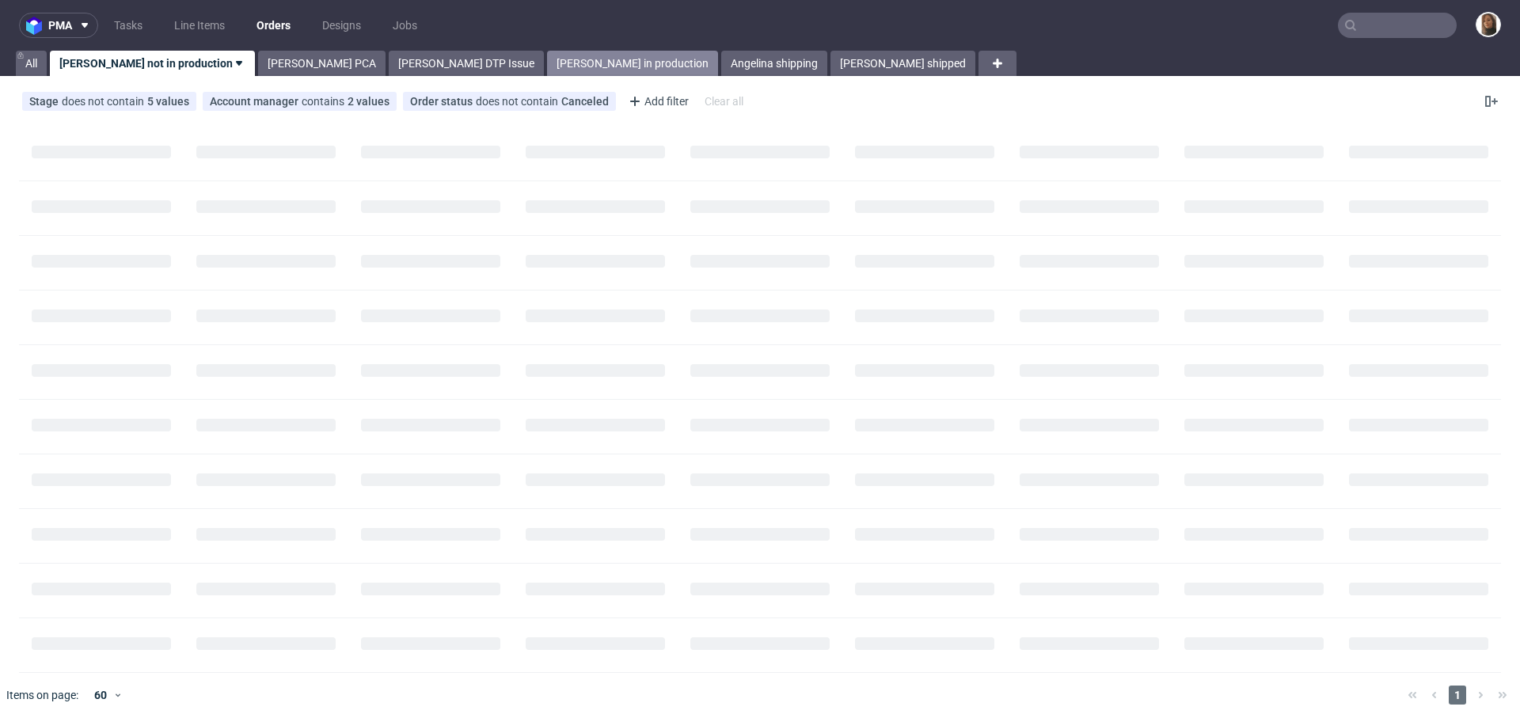
click at [547, 75] on link "Angelina in production" at bounding box center [632, 63] width 171 height 25
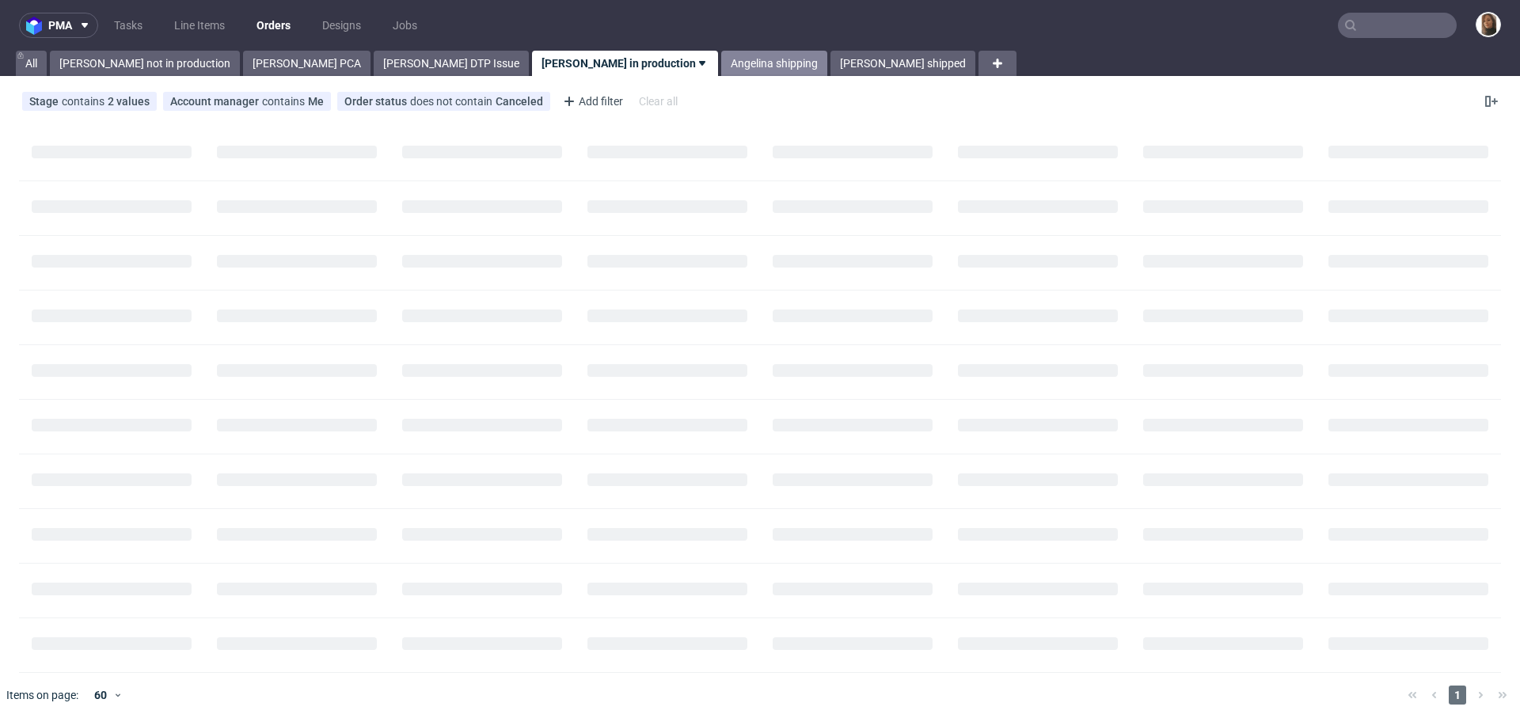
click at [721, 58] on link "Angelina shipping" at bounding box center [774, 63] width 106 height 25
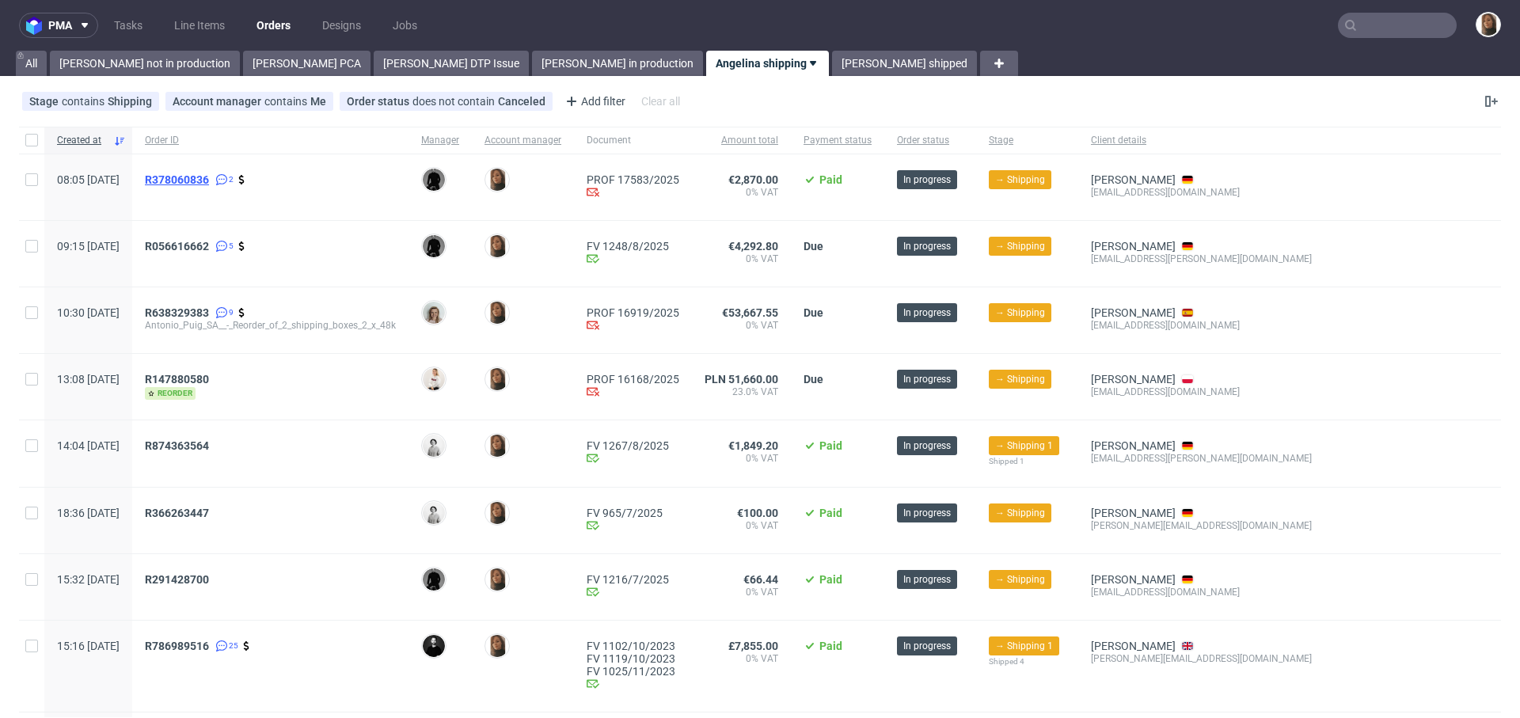
click at [209, 177] on span "R378060836" at bounding box center [177, 179] width 64 height 13
click at [209, 376] on span "R147880580" at bounding box center [177, 379] width 64 height 13
click at [832, 64] on link "Angelina shipped" at bounding box center [904, 63] width 145 height 25
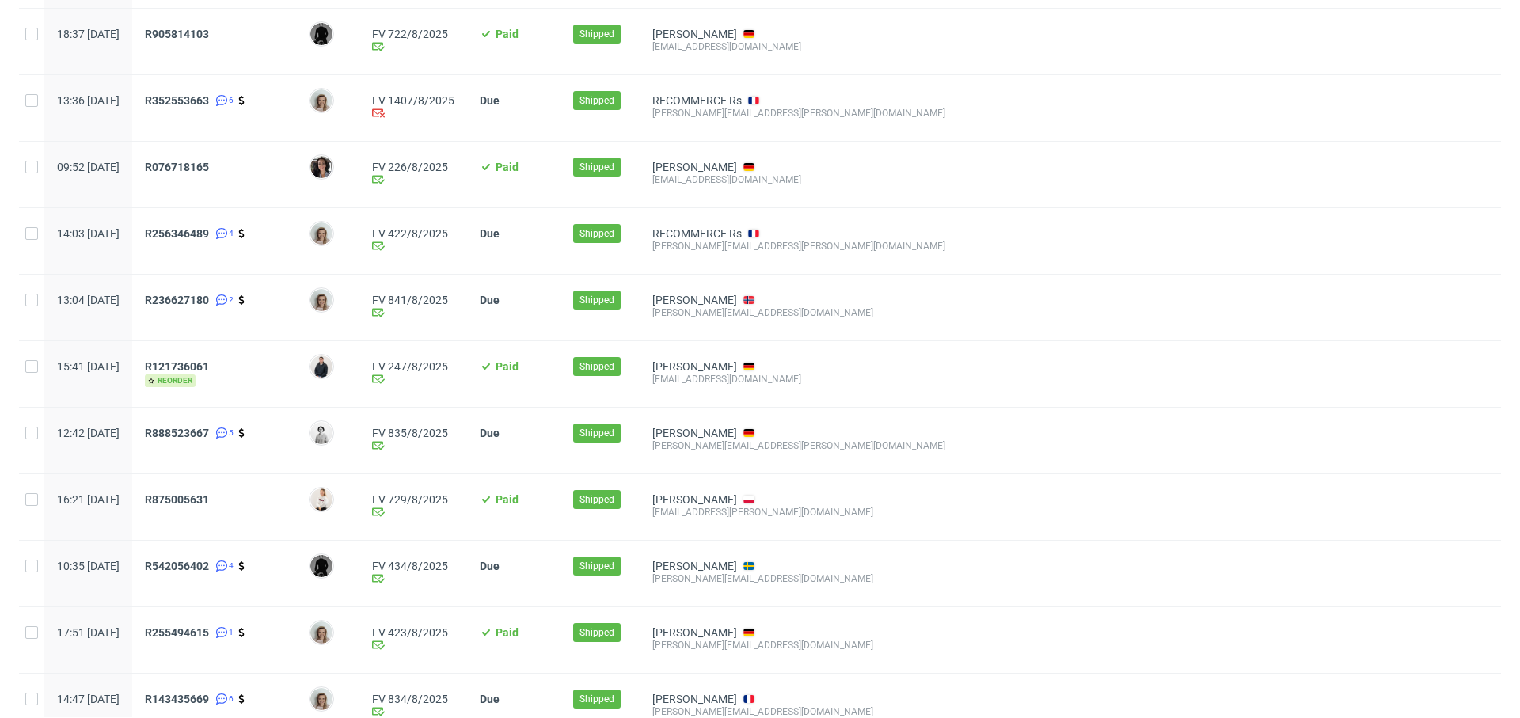
scroll to position [1495, 0]
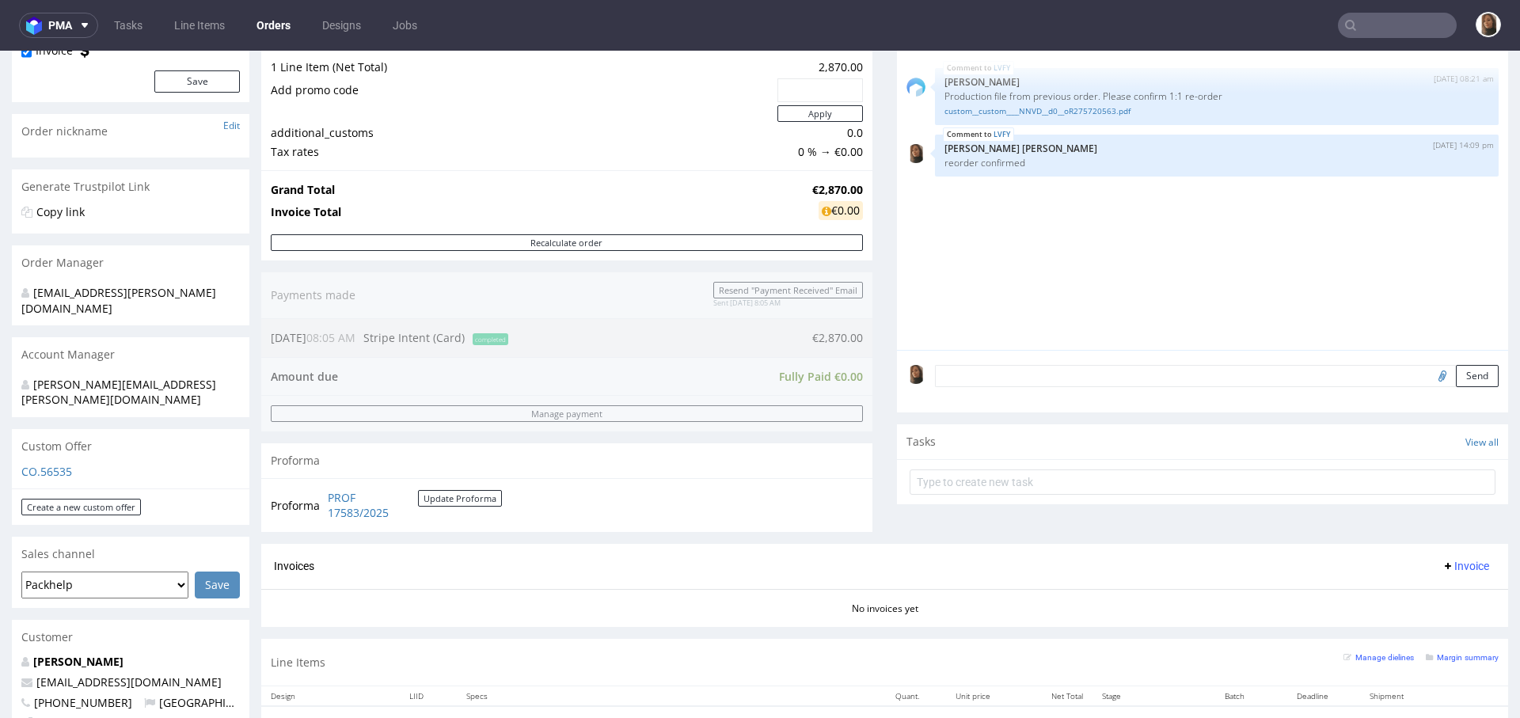
scroll to position [400, 0]
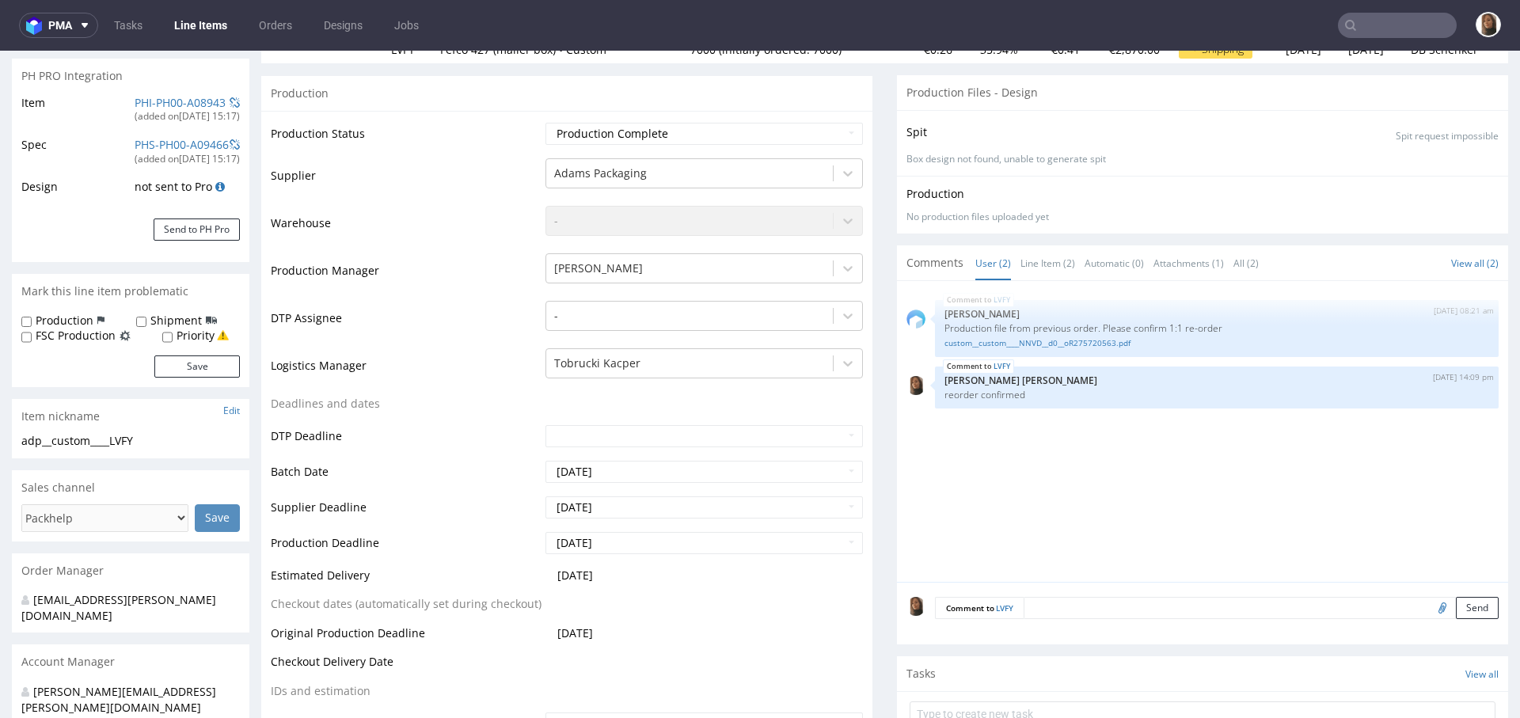
scroll to position [711, 0]
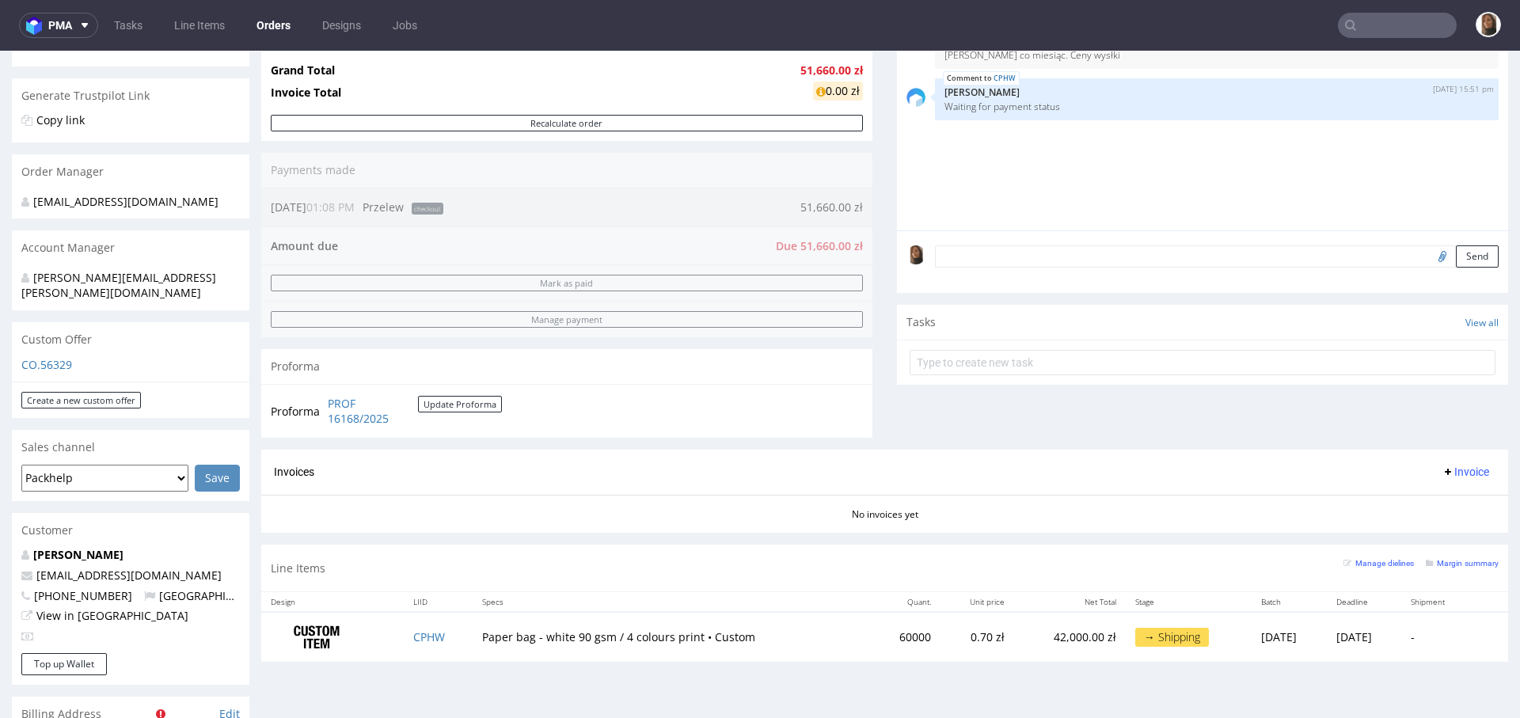
scroll to position [613, 0]
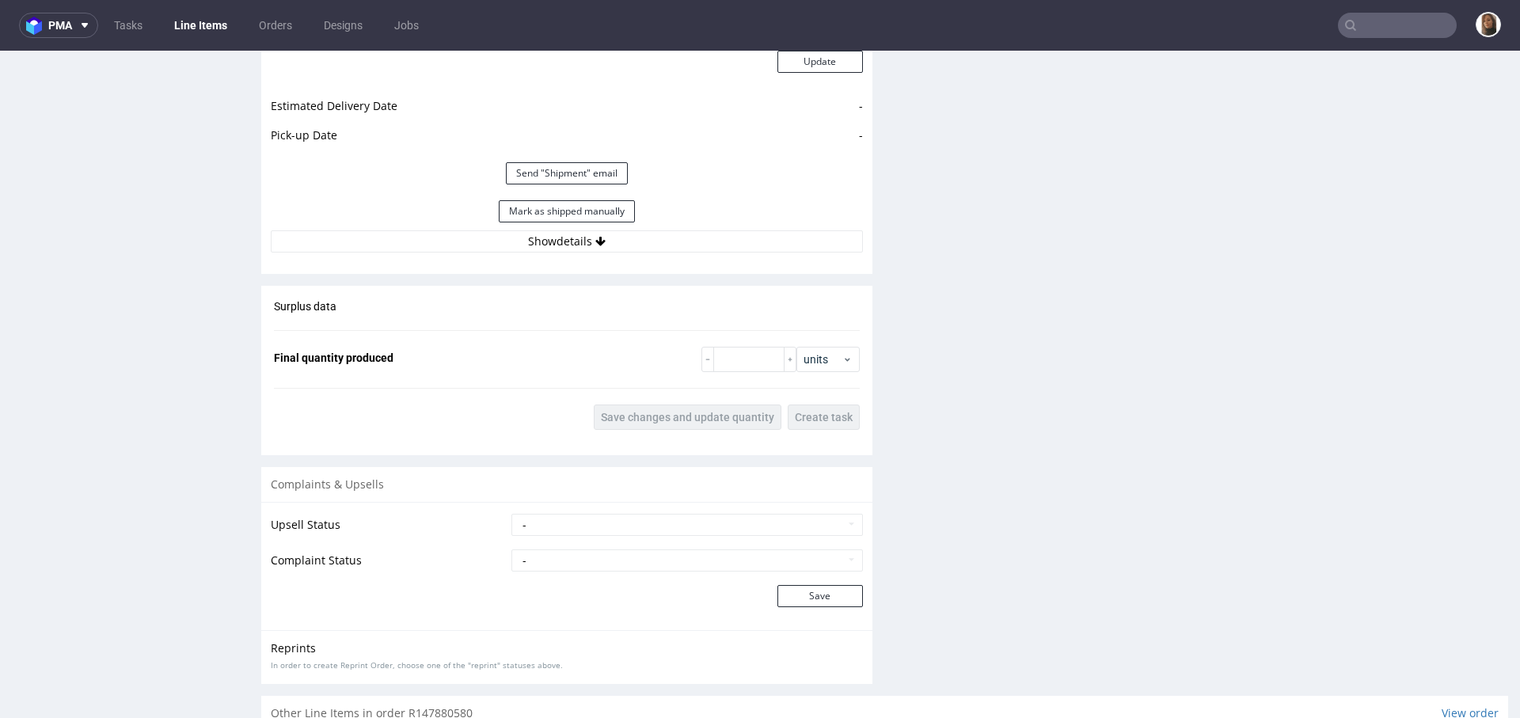
scroll to position [2215, 0]
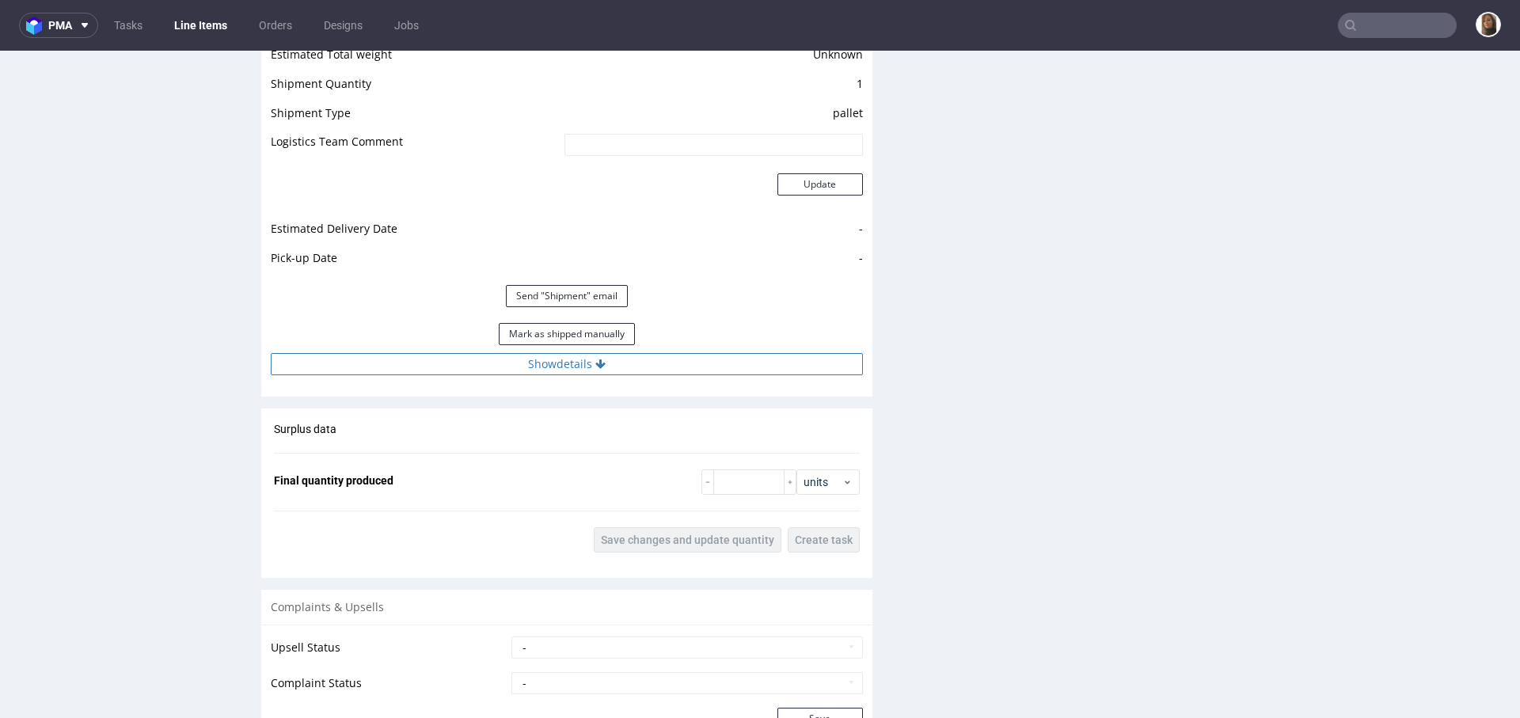
click at [576, 367] on button "Show details" at bounding box center [567, 364] width 592 height 22
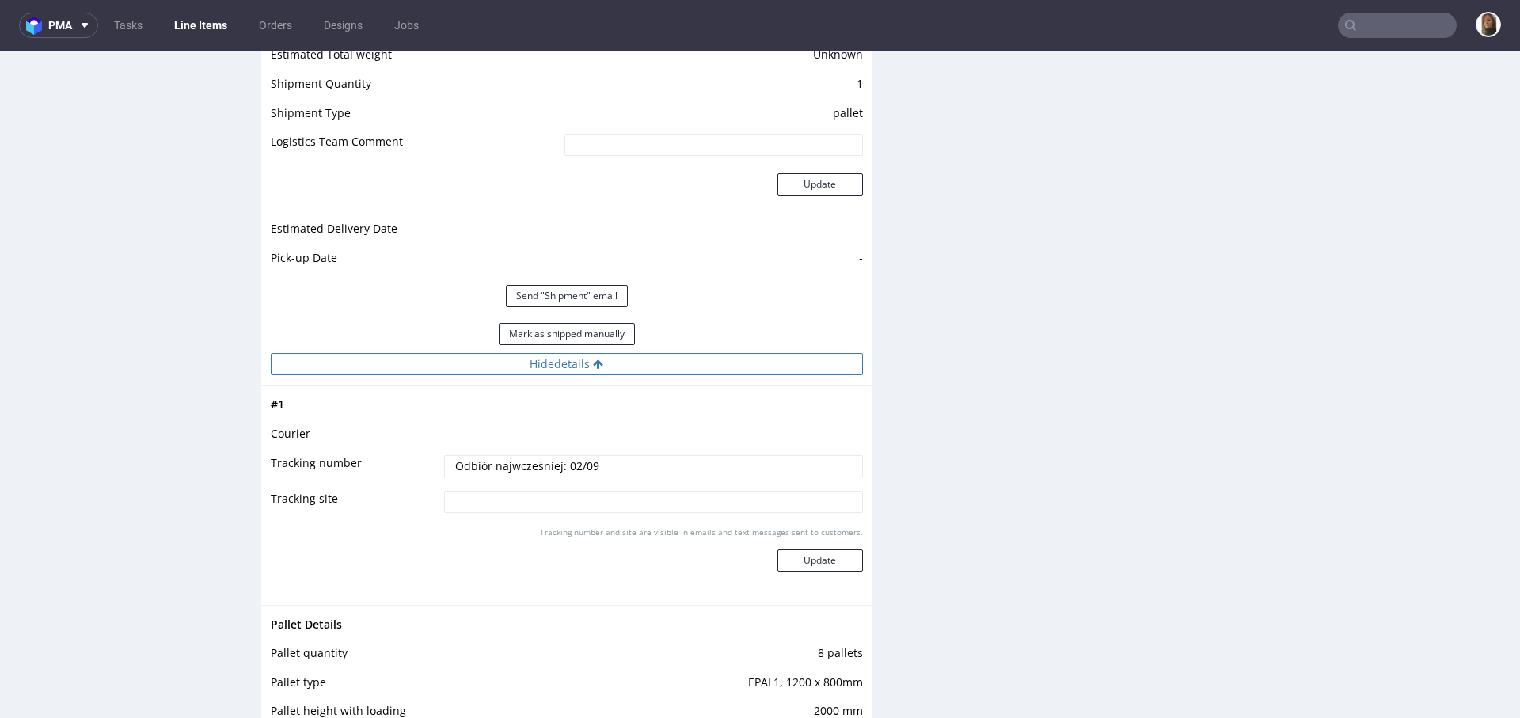
click at [576, 367] on button "Hide details" at bounding box center [567, 364] width 592 height 22
